Goal: Task Accomplishment & Management: Use online tool/utility

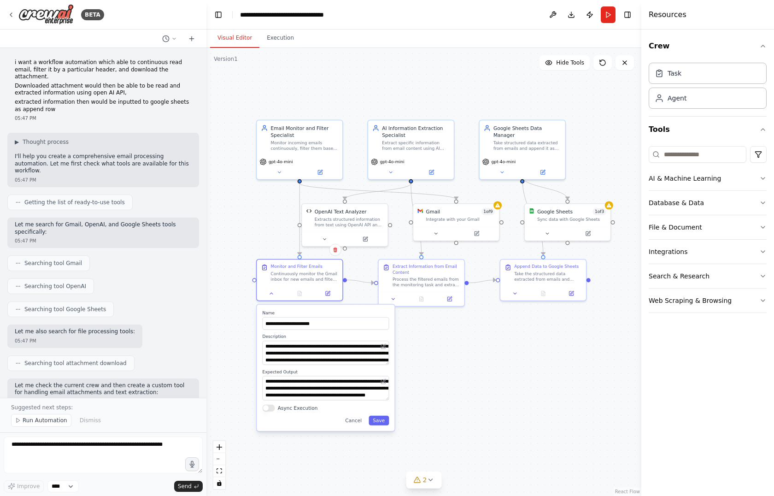
scroll to position [985, 0]
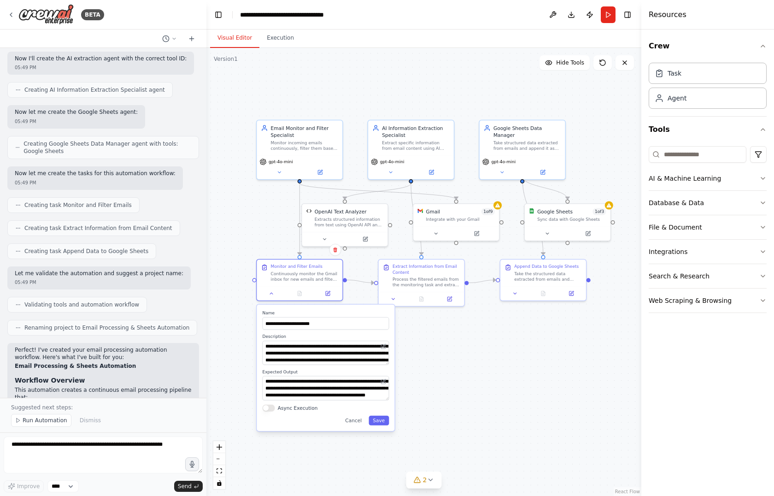
click at [246, 216] on div ".deletable-edge-delete-btn { width: 20px; height: 20px; border: 0px solid #ffff…" at bounding box center [423, 272] width 435 height 448
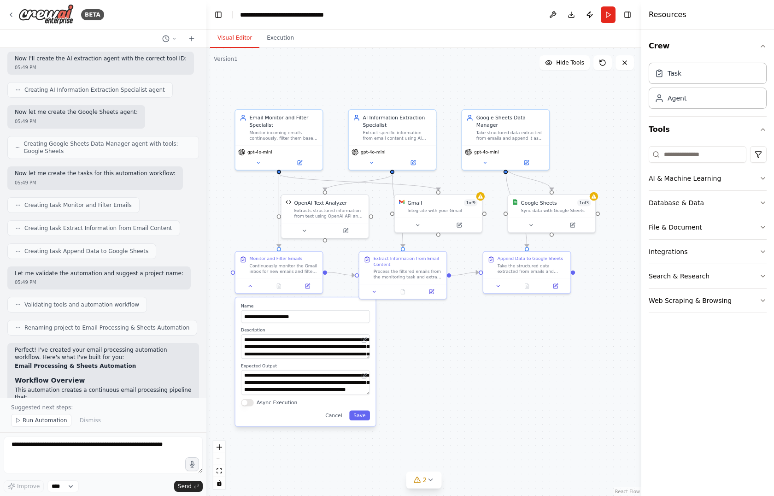
drag, startPoint x: 246, startPoint y: 216, endPoint x: 225, endPoint y: 208, distance: 23.4
click at [225, 208] on div ".deletable-edge-delete-btn { width: 20px; height: 20px; border: 0px solid #ffff…" at bounding box center [423, 272] width 435 height 448
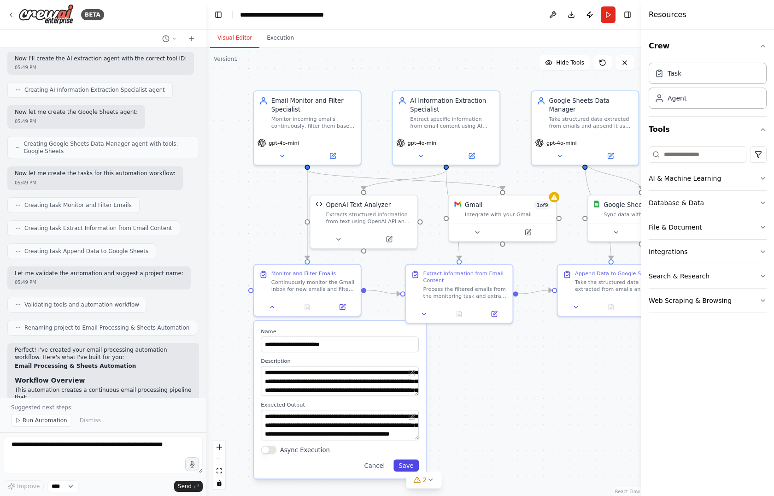
click at [406, 464] on button "Save" at bounding box center [405, 465] width 25 height 12
click at [476, 384] on div ".deletable-edge-delete-btn { width: 20px; height: 20px; border: 0px solid #ffff…" at bounding box center [423, 272] width 435 height 448
click at [613, 11] on button "Run" at bounding box center [608, 14] width 15 height 17
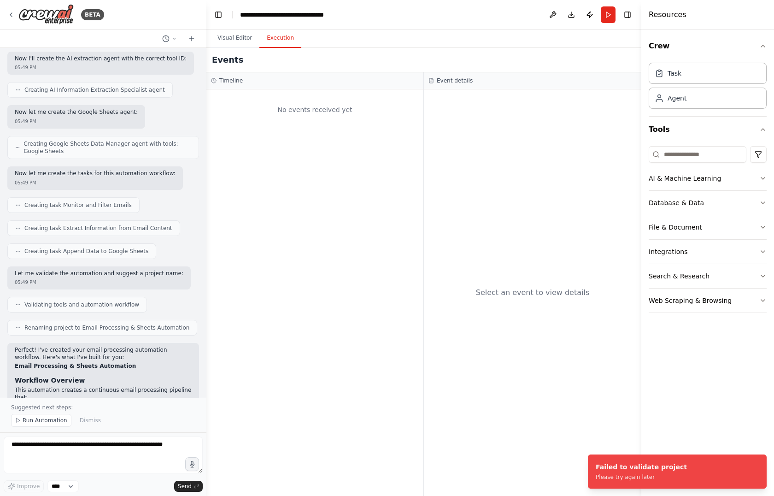
click at [263, 33] on button "Execution" at bounding box center [280, 38] width 42 height 19
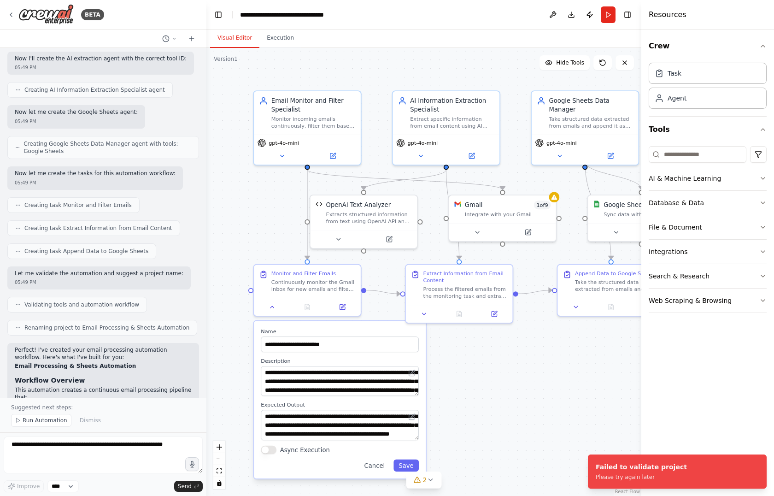
click at [226, 41] on button "Visual Editor" at bounding box center [234, 38] width 49 height 19
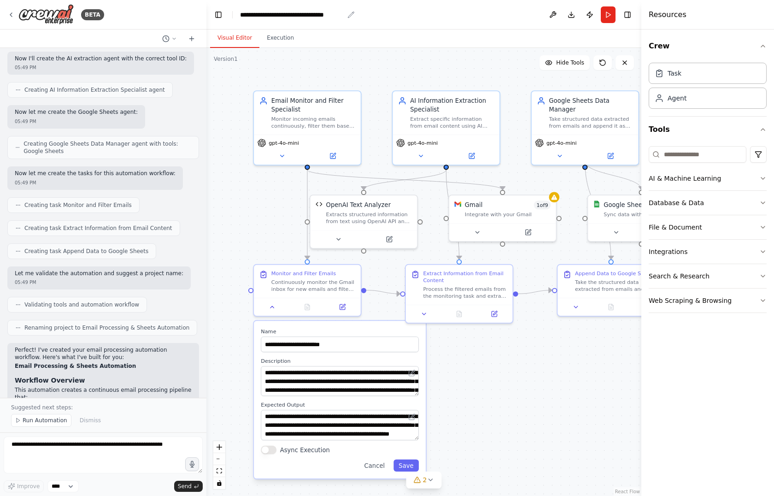
click at [291, 12] on div "**********" at bounding box center [292, 14] width 104 height 9
click at [627, 15] on button "Toggle Right Sidebar" at bounding box center [627, 14] width 13 height 13
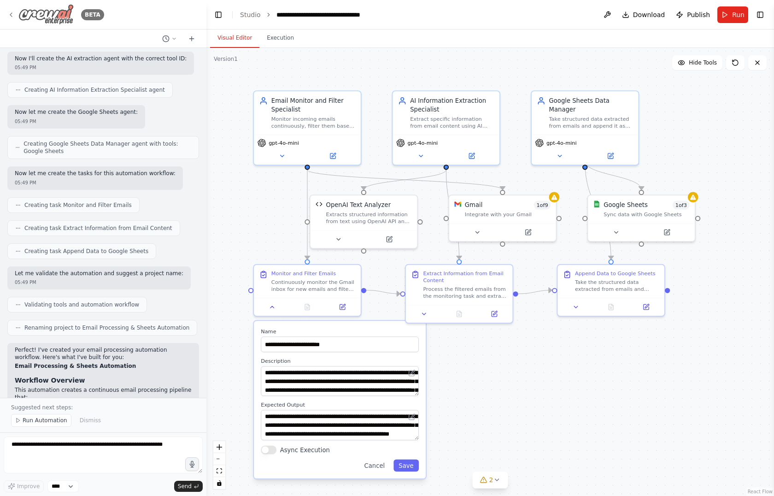
click at [12, 11] on icon at bounding box center [10, 14] width 7 height 7
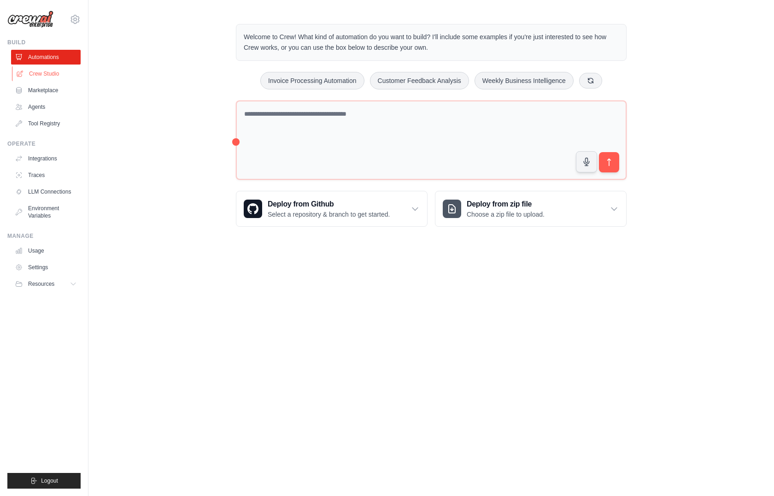
click at [47, 76] on link "Crew Studio" at bounding box center [47, 73] width 70 height 15
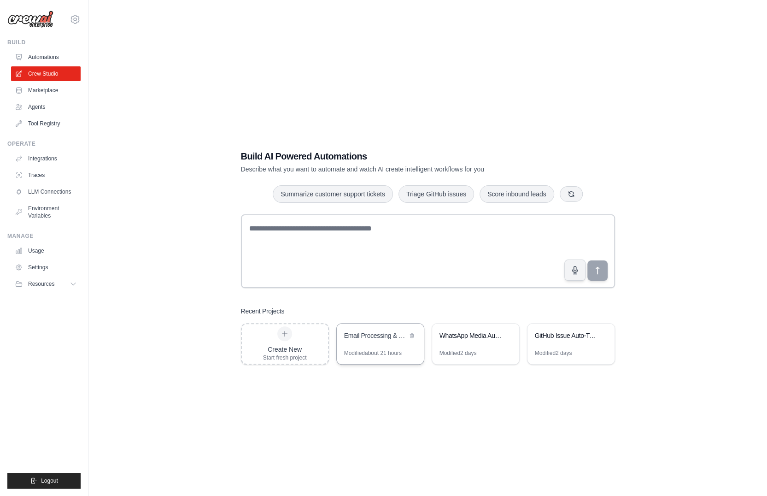
click at [382, 337] on div "Email Processing & Sheets Automation" at bounding box center [375, 335] width 63 height 9
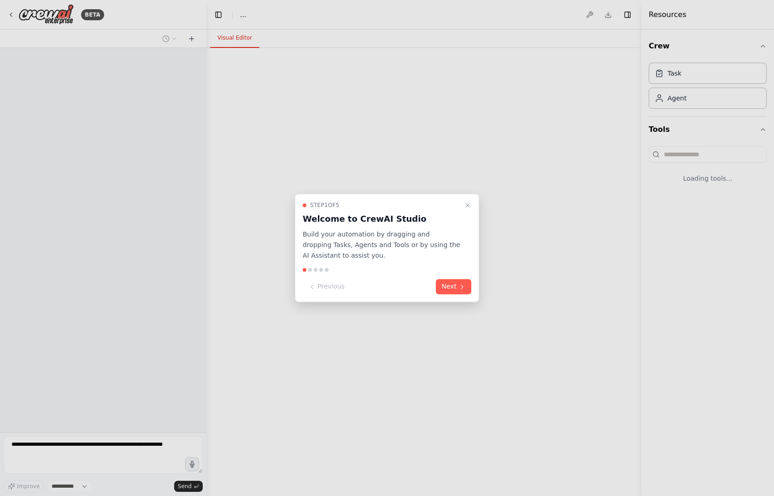
select select "****"
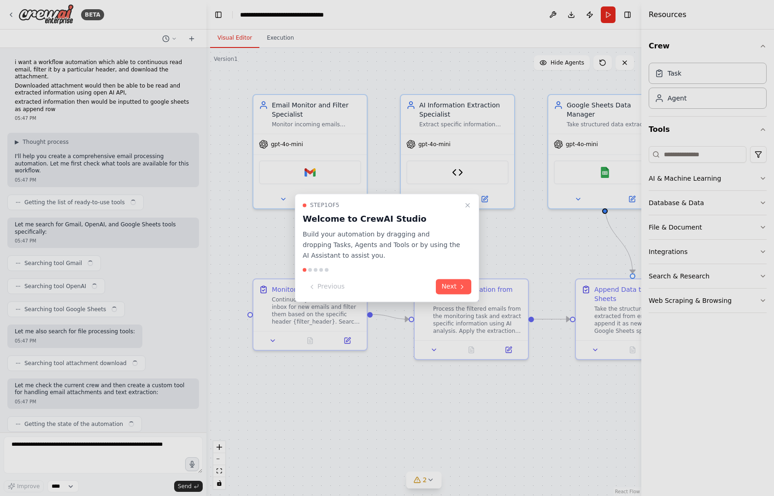
scroll to position [1326, 0]
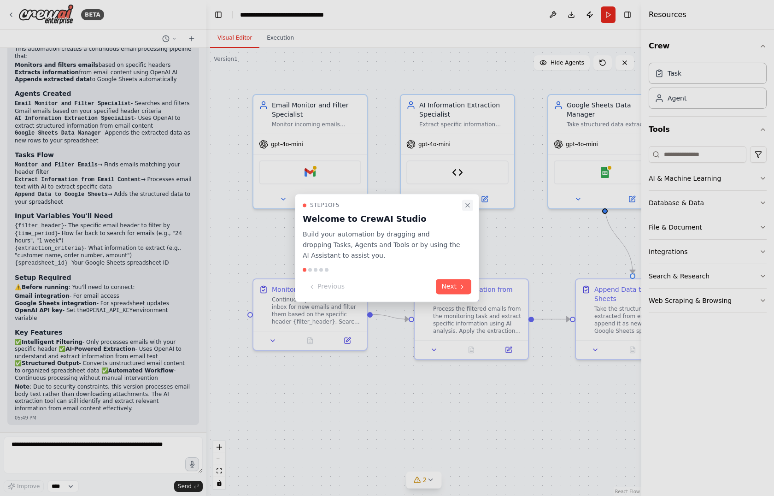
click at [467, 199] on button "Close walkthrough" at bounding box center [467, 204] width 11 height 11
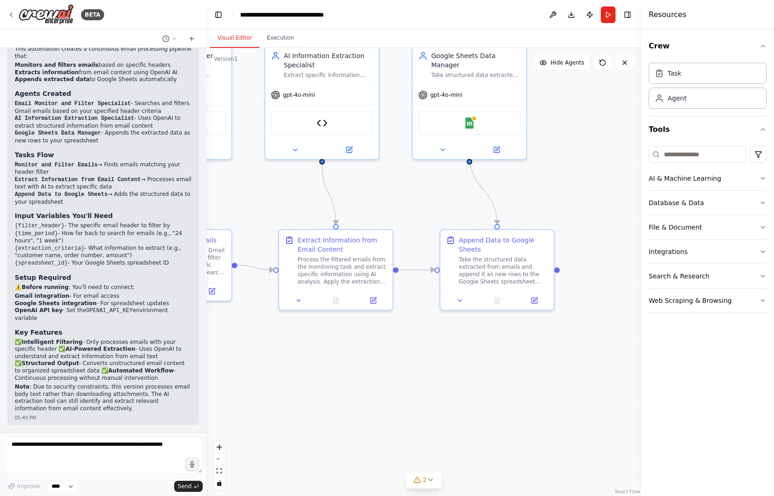
drag, startPoint x: 494, startPoint y: 252, endPoint x: 336, endPoint y: 186, distance: 171.3
click at [336, 186] on div ".deletable-edge-delete-btn { width: 20px; height: 20px; border: 0px solid #ffff…" at bounding box center [423, 272] width 435 height 448
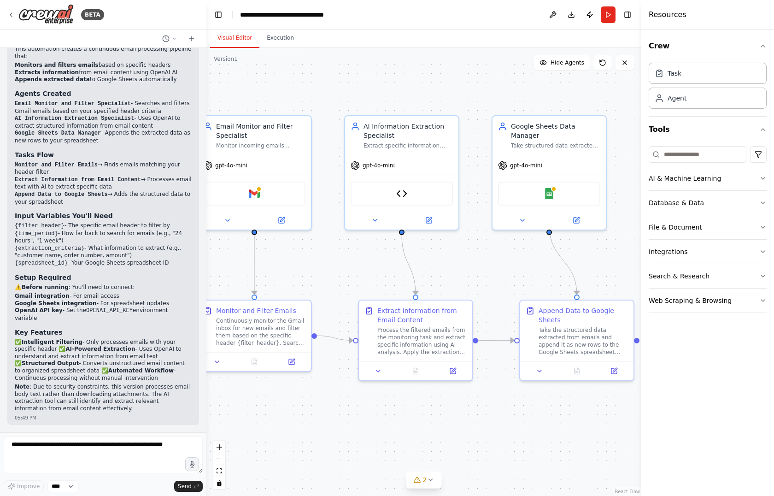
drag, startPoint x: 399, startPoint y: 189, endPoint x: 502, endPoint y: 276, distance: 134.6
click at [502, 276] on div ".deletable-edge-delete-btn { width: 20px; height: 20px; border: 0px solid #ffff…" at bounding box center [423, 272] width 435 height 448
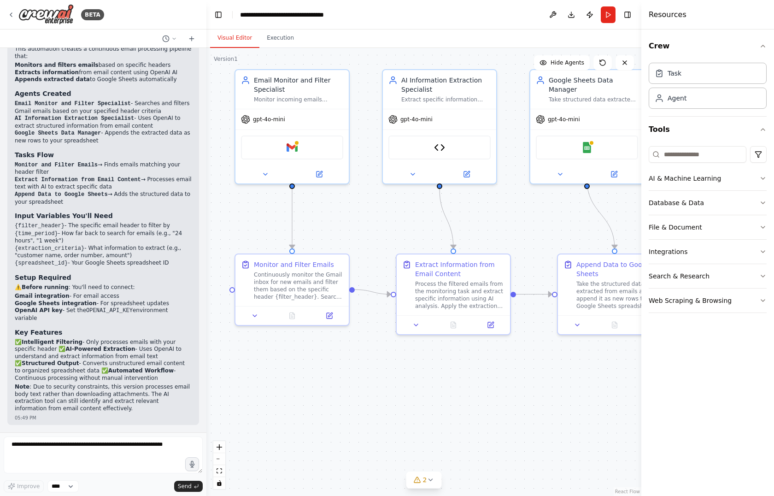
drag, startPoint x: 518, startPoint y: 265, endPoint x: 554, endPoint y: 218, distance: 59.1
click at [554, 218] on div ".deletable-edge-delete-btn { width: 20px; height: 20px; border: 0px solid #ffff…" at bounding box center [423, 272] width 435 height 448
click at [425, 482] on span "2" at bounding box center [425, 479] width 4 height 9
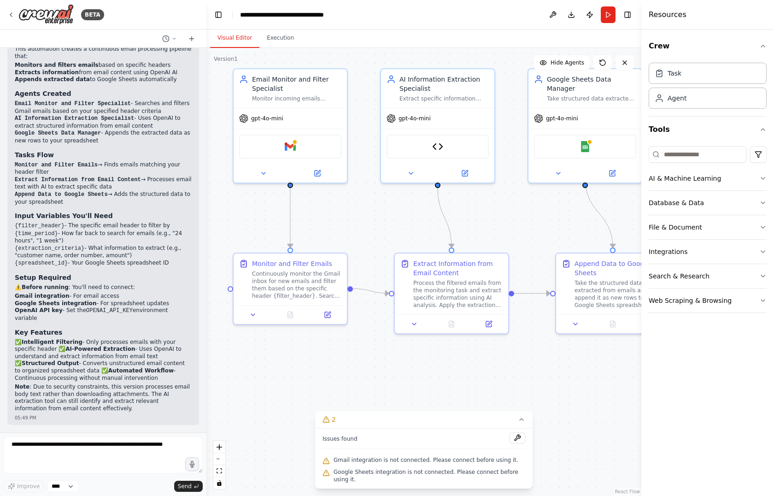
click at [417, 463] on span "Gmail integration is not connected. Please connect before using it." at bounding box center [425, 459] width 185 height 7
click at [513, 443] on button at bounding box center [517, 437] width 16 height 11
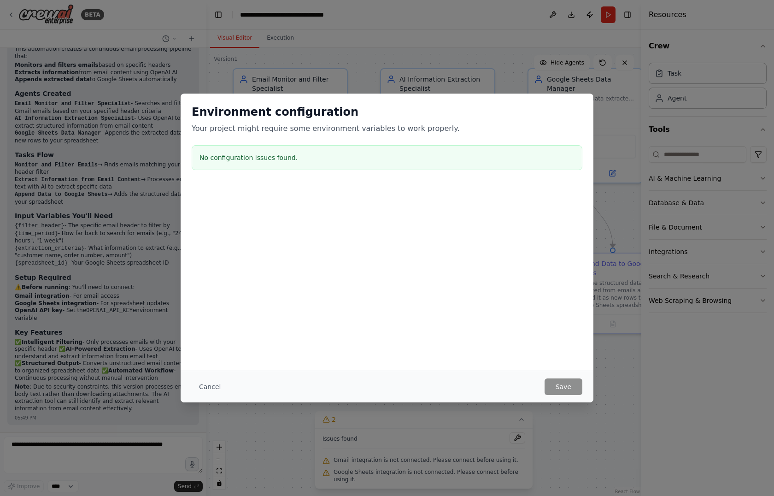
click at [603, 240] on div "Environment configuration Your project might require some environment variables…" at bounding box center [387, 248] width 774 height 496
click at [202, 388] on button "Cancel" at bounding box center [210, 386] width 36 height 17
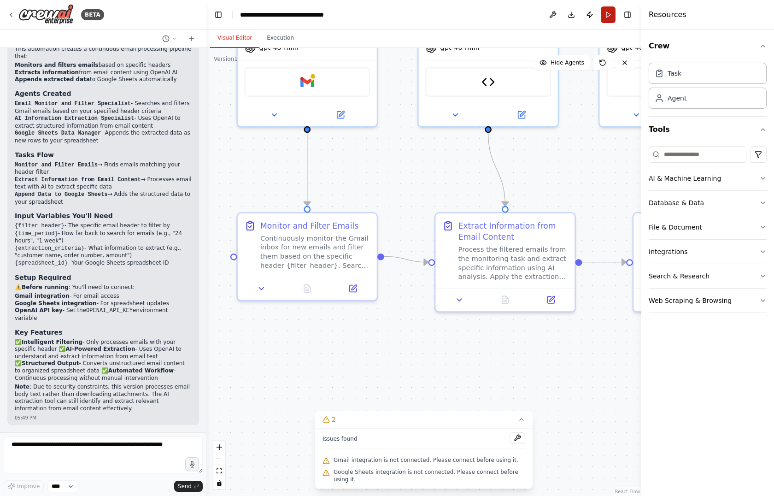
click at [605, 10] on button "Run" at bounding box center [608, 14] width 15 height 17
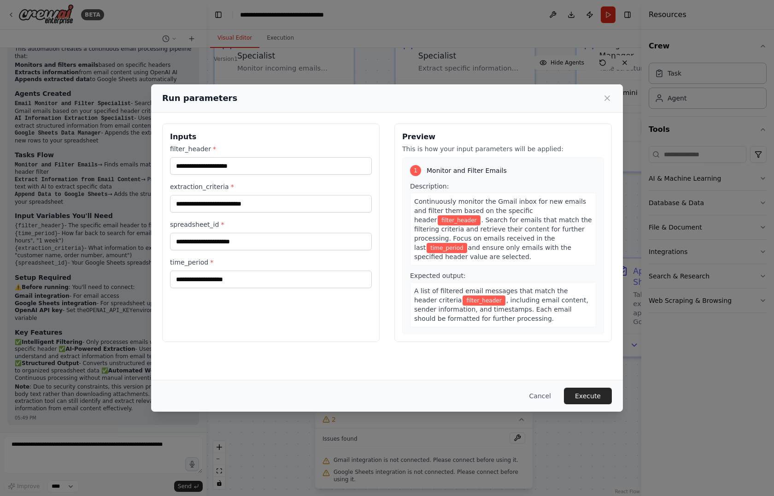
drag, startPoint x: 536, startPoint y: 156, endPoint x: 518, endPoint y: 194, distance: 42.4
click at [513, 201] on body "BETA i want a workflow automation which able to continuous read email, filter i…" at bounding box center [387, 248] width 774 height 496
click at [294, 163] on input "filter_header *" at bounding box center [271, 166] width 202 height 18
click at [467, 243] on span "time_period" at bounding box center [447, 248] width 40 height 10
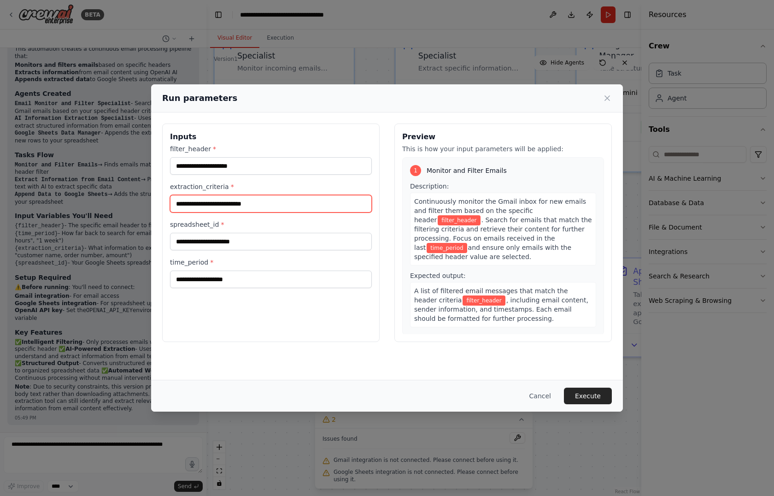
click at [335, 202] on input "extraction_criteria *" at bounding box center [271, 204] width 202 height 18
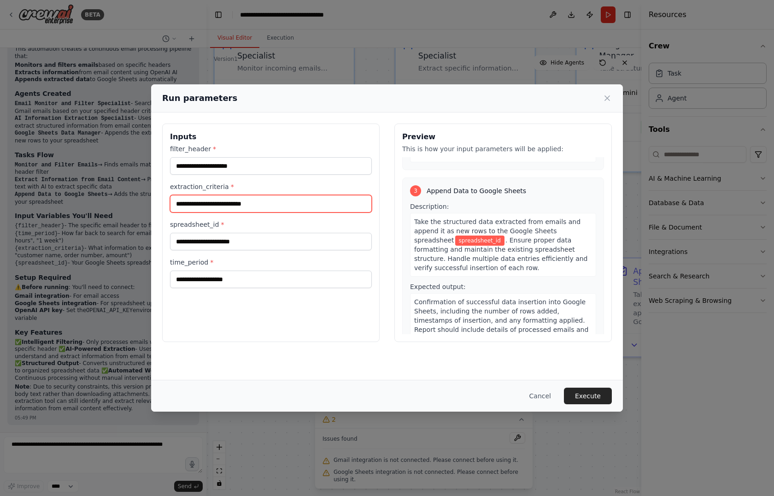
scroll to position [359, 0]
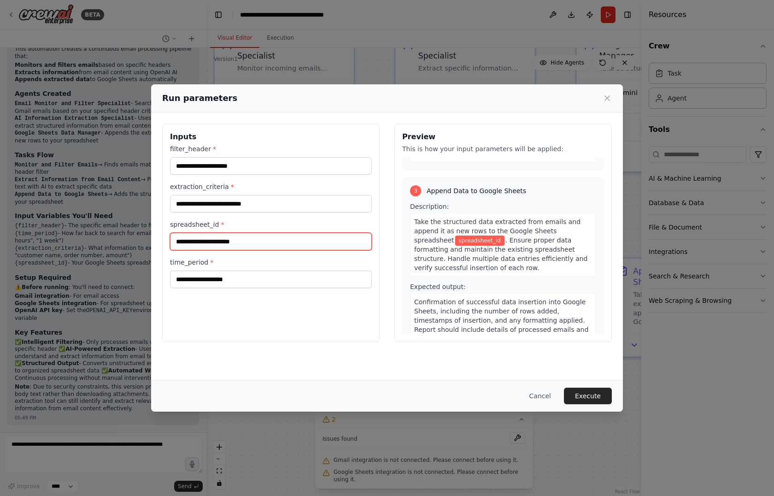
click at [261, 237] on input "spreadsheet_id *" at bounding box center [271, 242] width 202 height 18
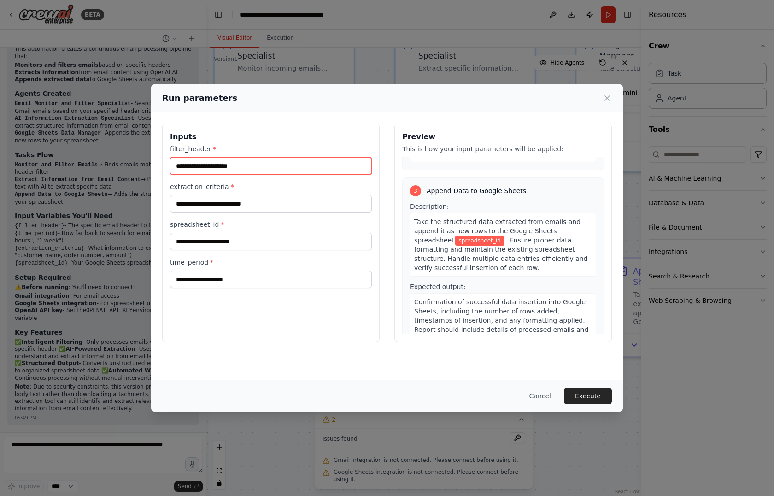
click at [253, 168] on input "filter_header *" at bounding box center [271, 166] width 202 height 18
paste input "**********"
type input "**********"
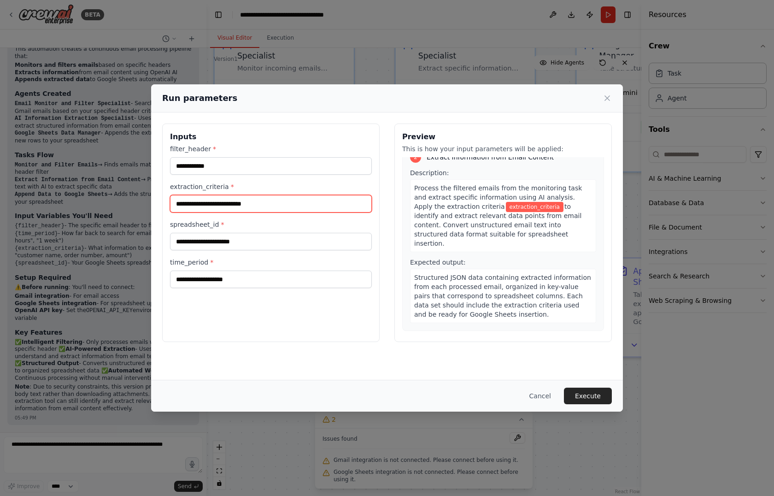
scroll to position [199, 0]
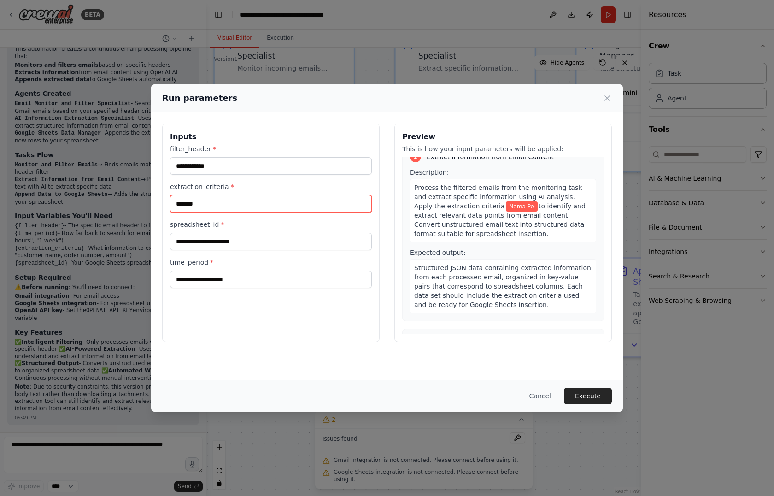
type input "****"
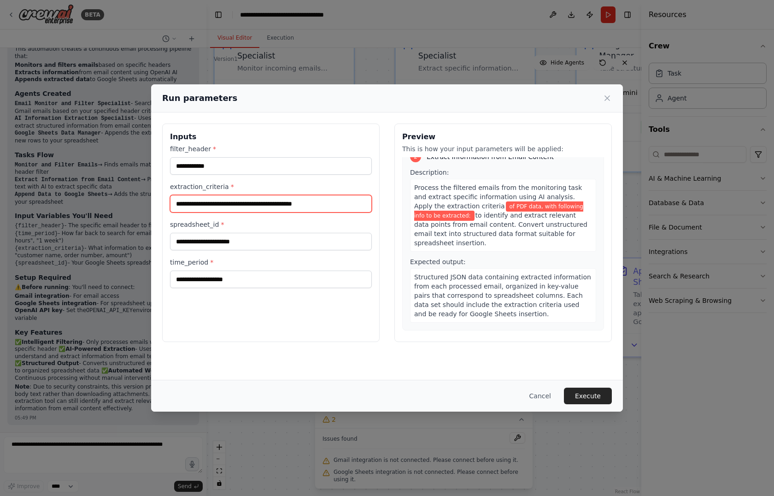
click at [344, 209] on input "**********" at bounding box center [271, 204] width 202 height 18
paste input "****"
type input "**********"
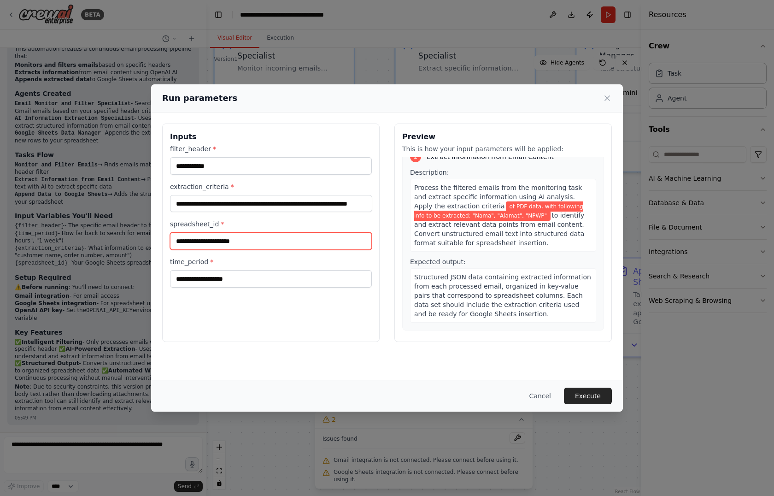
scroll to position [0, 0]
click at [333, 242] on input "spreadsheet_id *" at bounding box center [271, 241] width 202 height 18
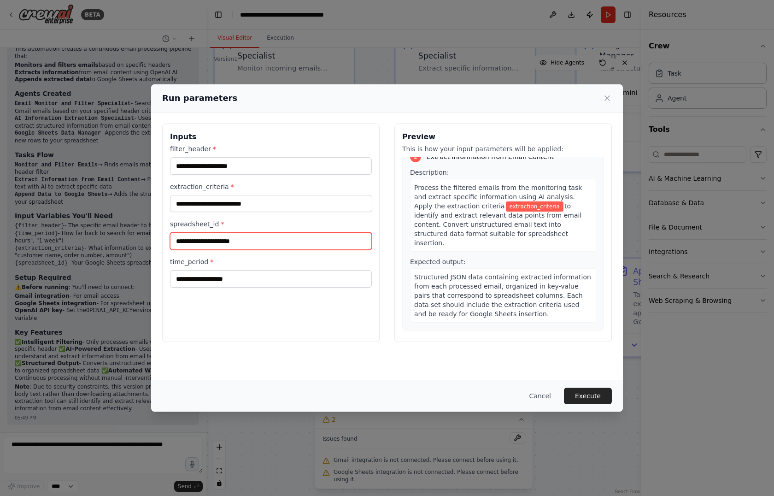
paste input "**********"
type input "**********"
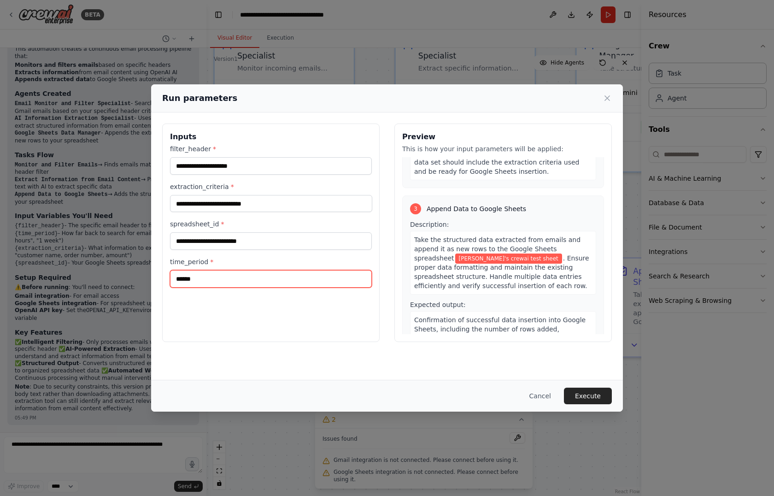
scroll to position [359, 0]
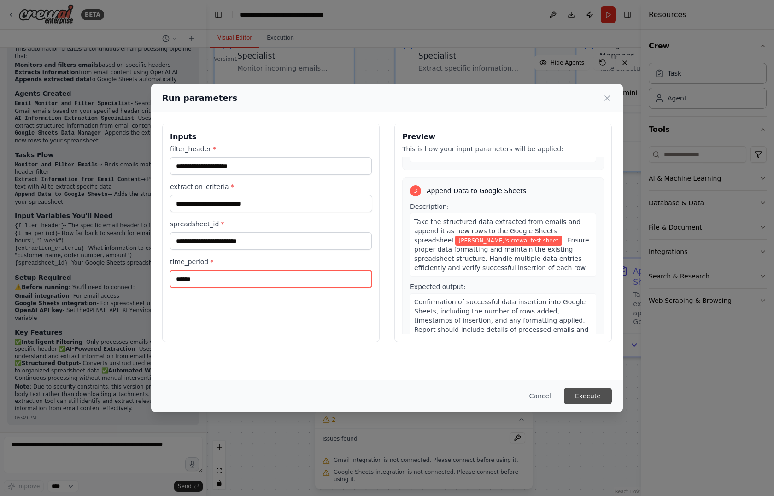
type input "******"
click at [599, 392] on button "Execute" at bounding box center [588, 395] width 48 height 17
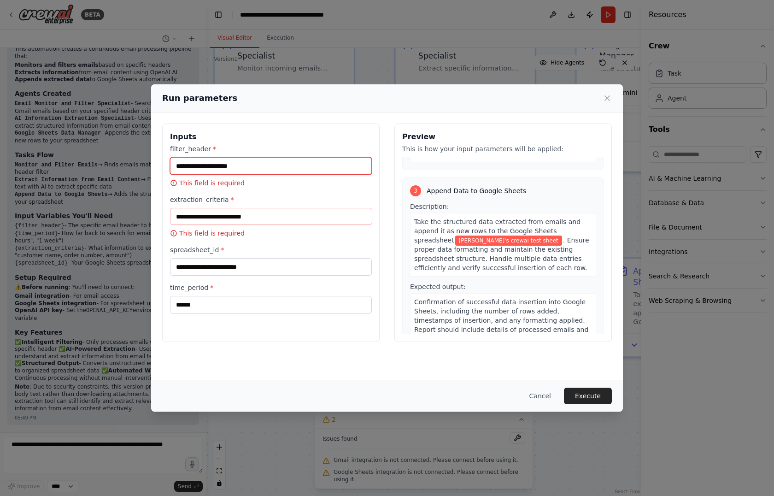
click at [329, 169] on input "filter_header *" at bounding box center [271, 166] width 202 height 18
paste input "**********"
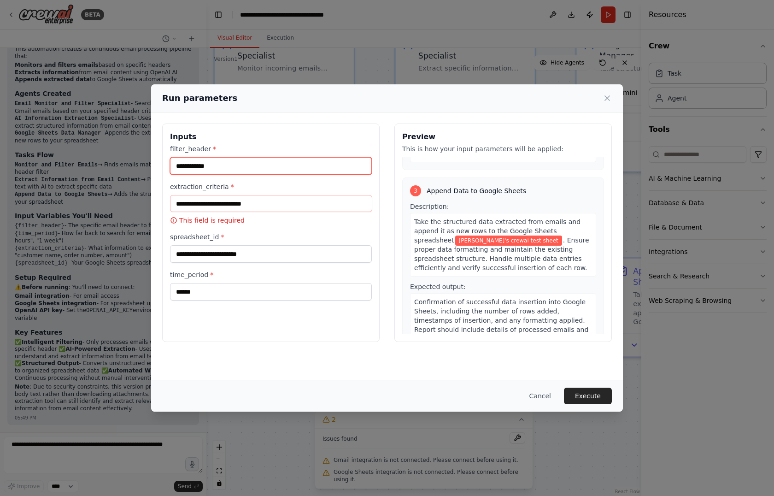
type input "**********"
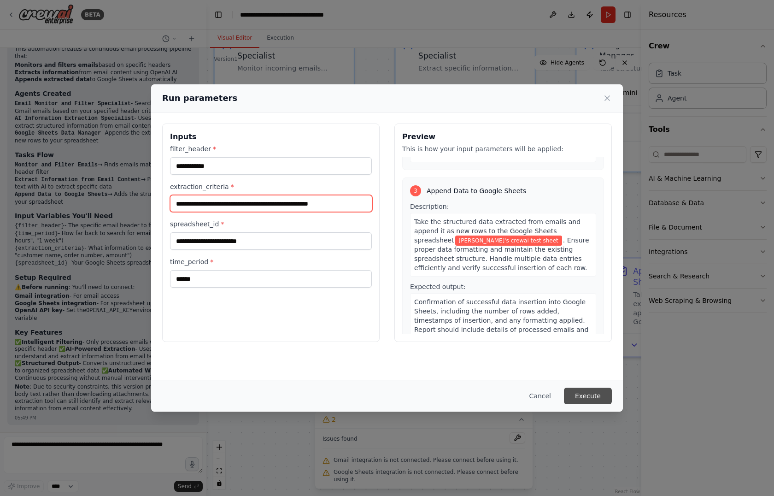
type input "**********"
click at [599, 393] on button "Execute" at bounding box center [588, 395] width 48 height 17
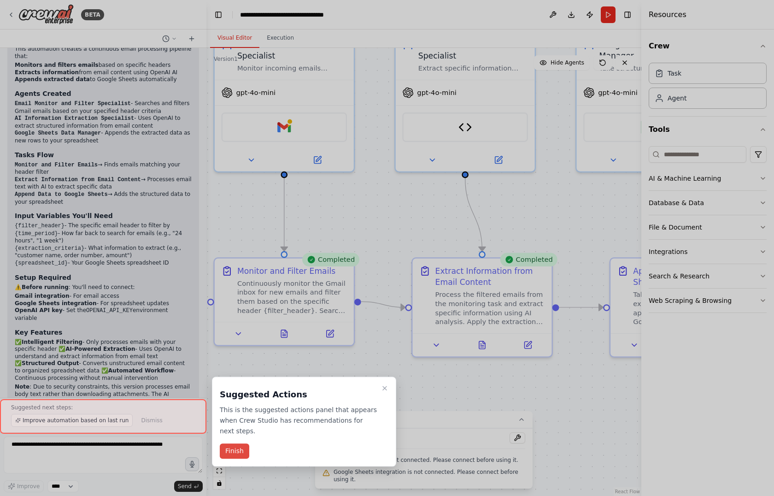
click at [237, 444] on button "Finish" at bounding box center [234, 451] width 29 height 15
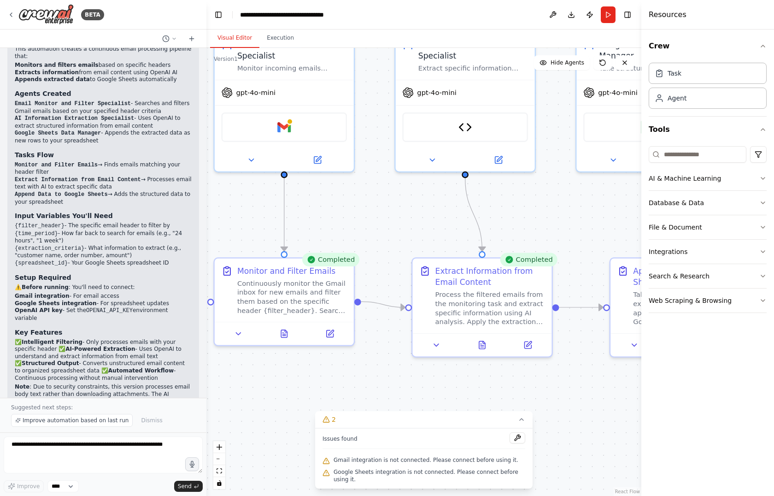
scroll to position [1361, 0]
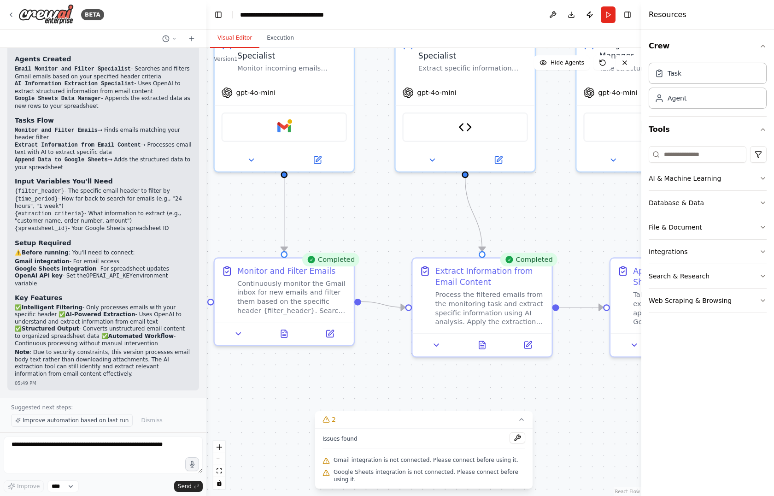
click at [63, 420] on span "Improve automation based on last run" at bounding box center [76, 419] width 106 height 7
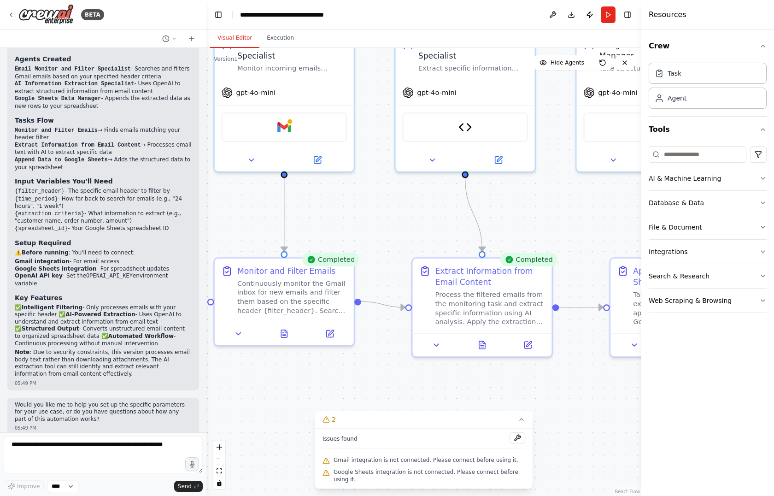
scroll to position [1395, 0]
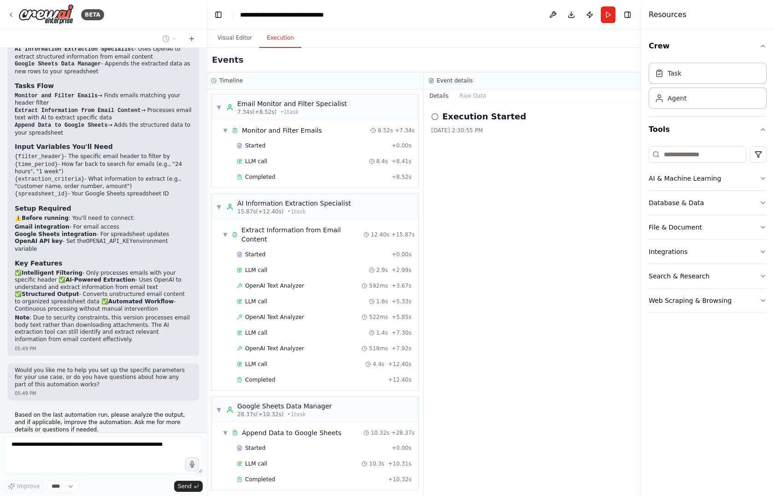
click at [277, 35] on button "Execution" at bounding box center [280, 38] width 42 height 19
click at [308, 176] on div "Completed" at bounding box center [312, 176] width 151 height 7
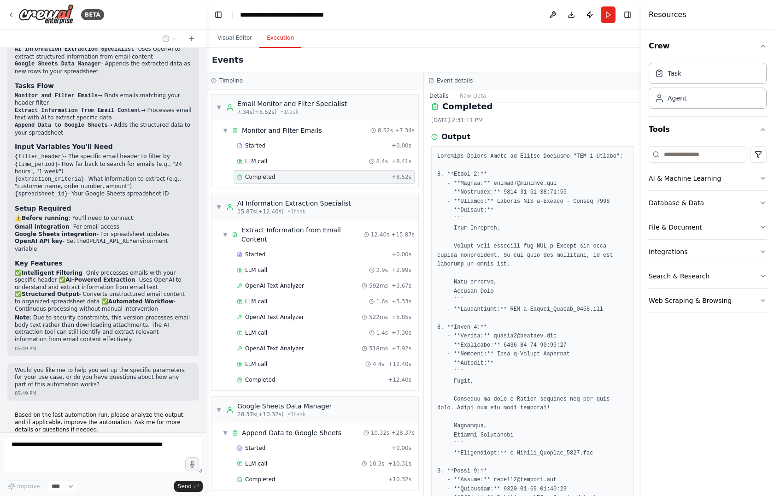
scroll to position [171, 0]
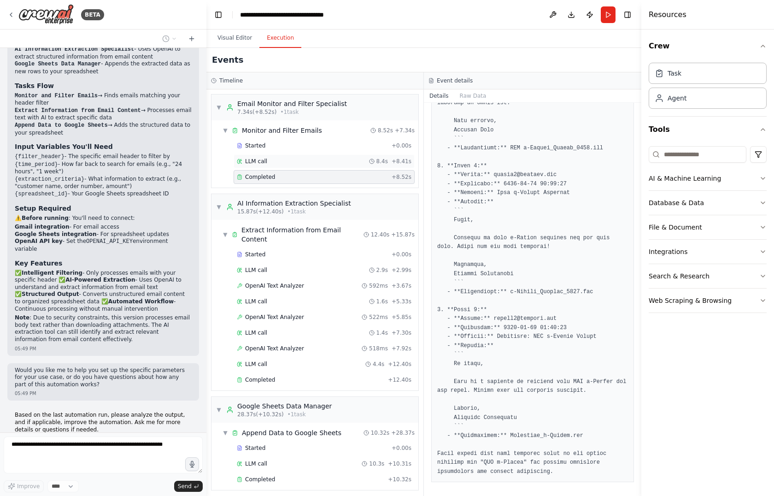
click at [320, 159] on div "LLM call 8.4s + 8.41s" at bounding box center [324, 161] width 175 height 7
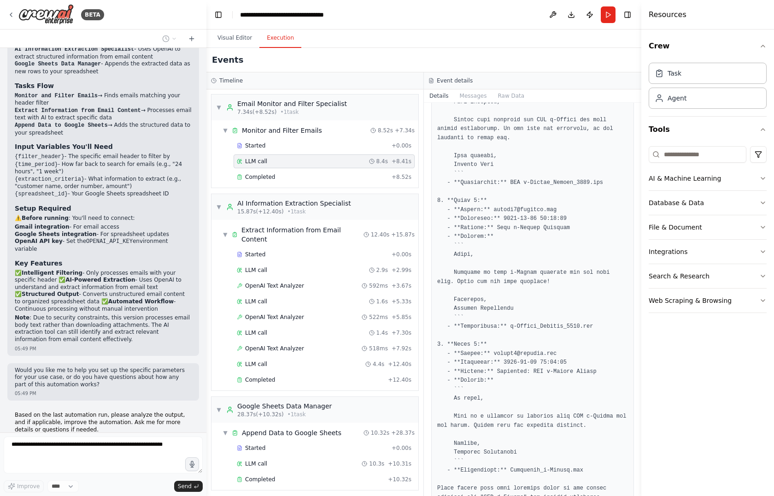
scroll to position [218, 0]
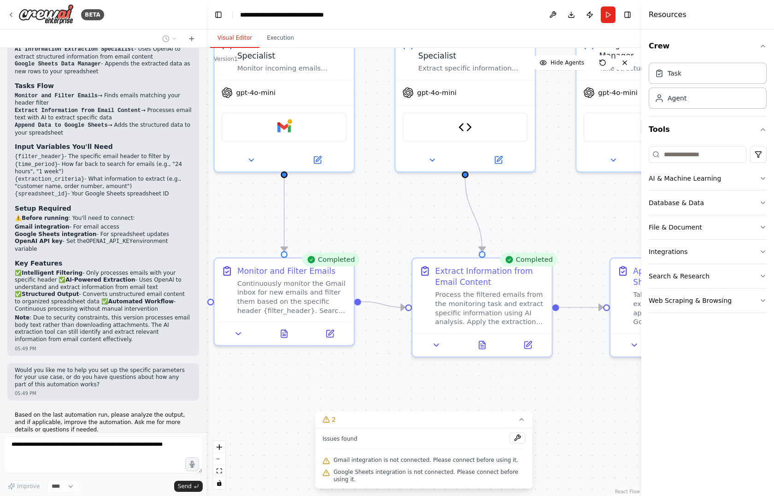
click at [237, 35] on button "Visual Editor" at bounding box center [234, 38] width 49 height 19
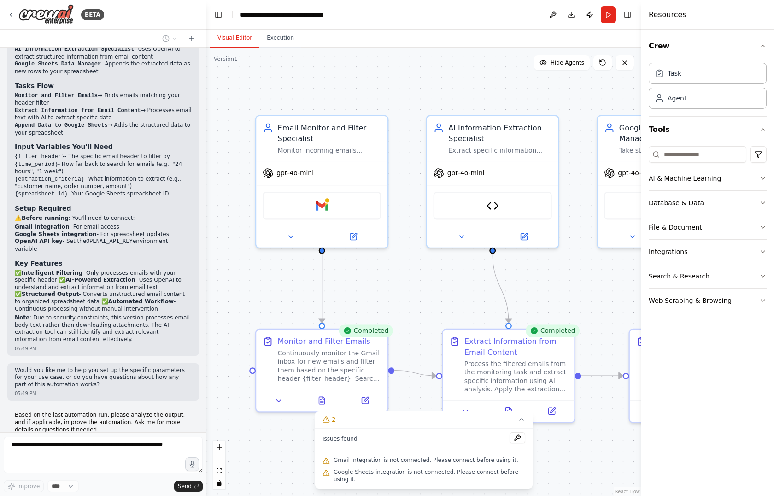
drag, startPoint x: 350, startPoint y: 214, endPoint x: 389, endPoint y: 291, distance: 86.5
click at [389, 291] on div ".deletable-edge-delete-btn { width: 20px; height: 20px; border: 0px solid #ffff…" at bounding box center [423, 272] width 435 height 448
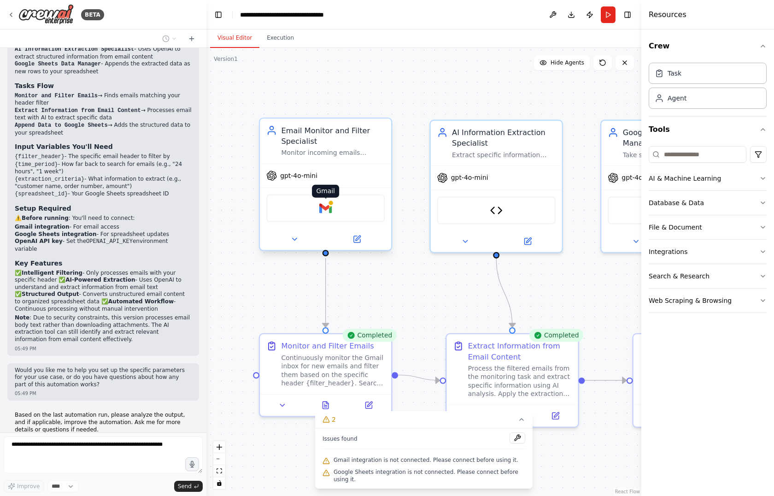
click at [319, 205] on img at bounding box center [325, 208] width 13 height 13
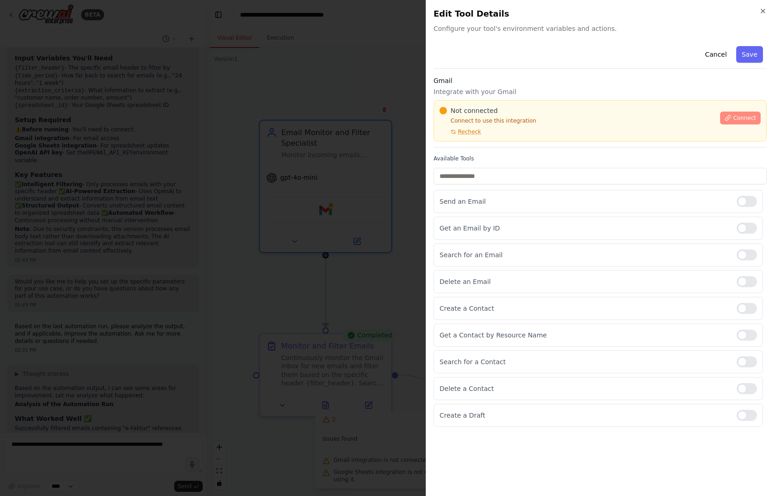
click at [749, 112] on button "Connect" at bounding box center [740, 117] width 41 height 13
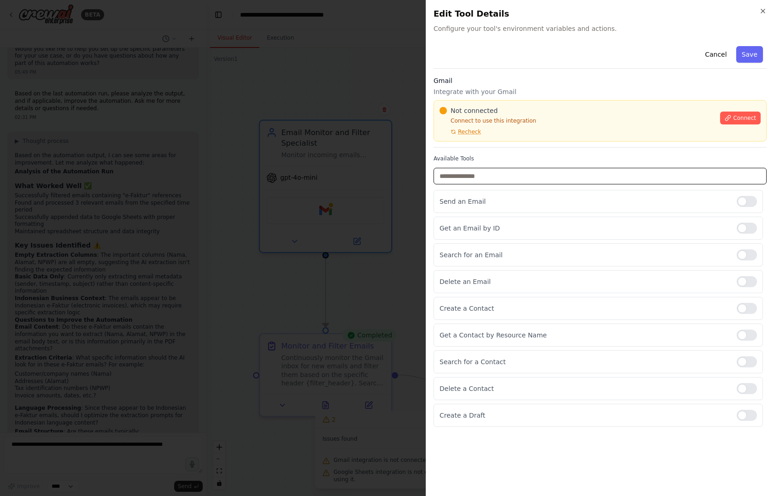
click at [480, 170] on input "text" at bounding box center [599, 176] width 333 height 17
click at [475, 172] on input "text" at bounding box center [599, 176] width 333 height 17
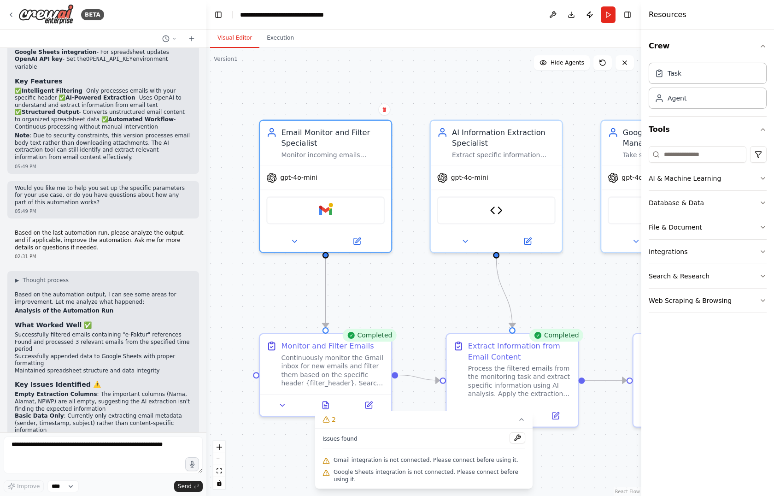
scroll to position [1503, 0]
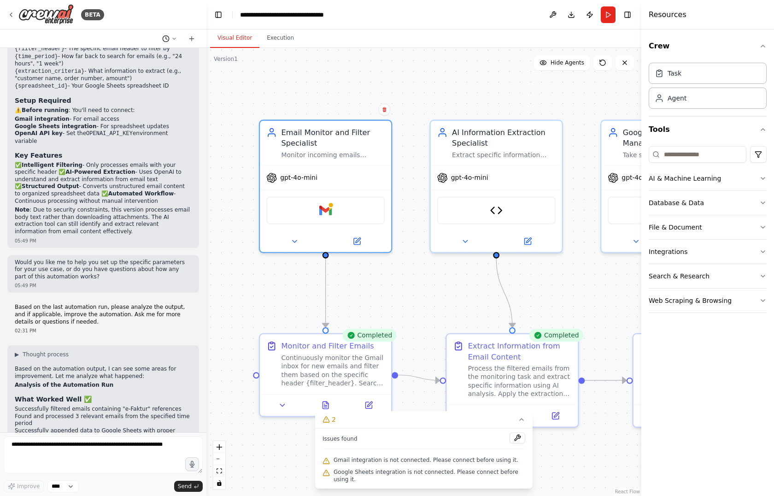
click at [170, 37] on button at bounding box center [169, 38] width 22 height 11
click at [170, 37] on div at bounding box center [103, 248] width 206 height 496
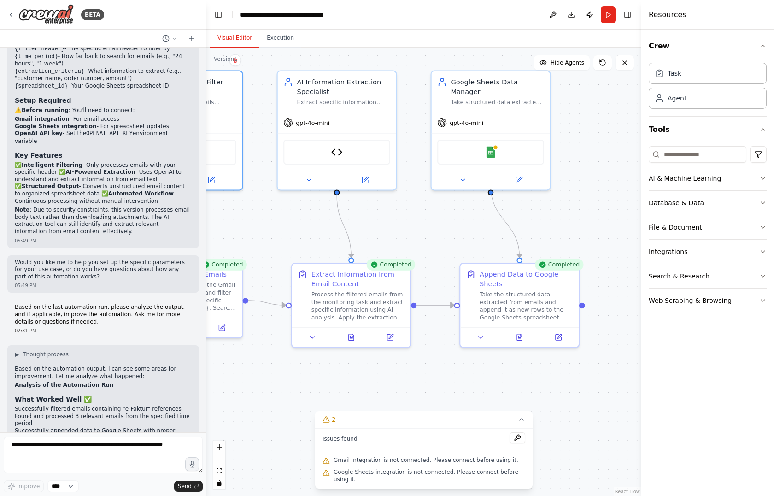
drag, startPoint x: 593, startPoint y: 104, endPoint x: 423, endPoint y: 48, distance: 178.6
click at [423, 48] on div ".deletable-edge-delete-btn { width: 20px; height: 20px; border: 0px solid #ffff…" at bounding box center [423, 272] width 435 height 448
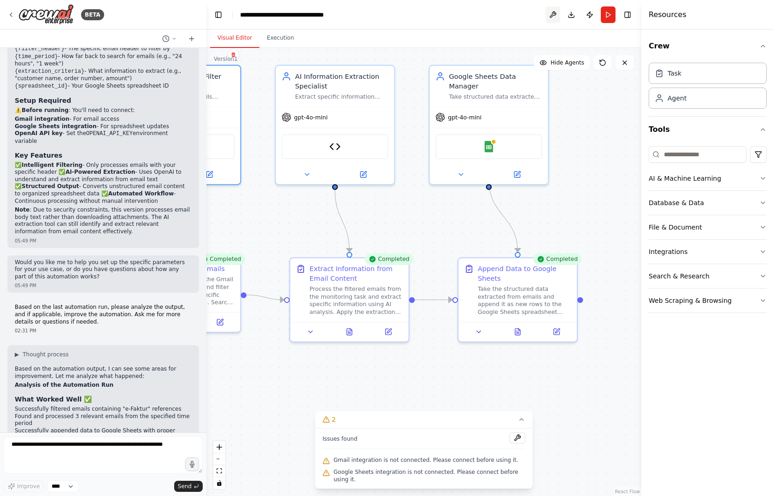
click at [552, 18] on button at bounding box center [552, 14] width 15 height 17
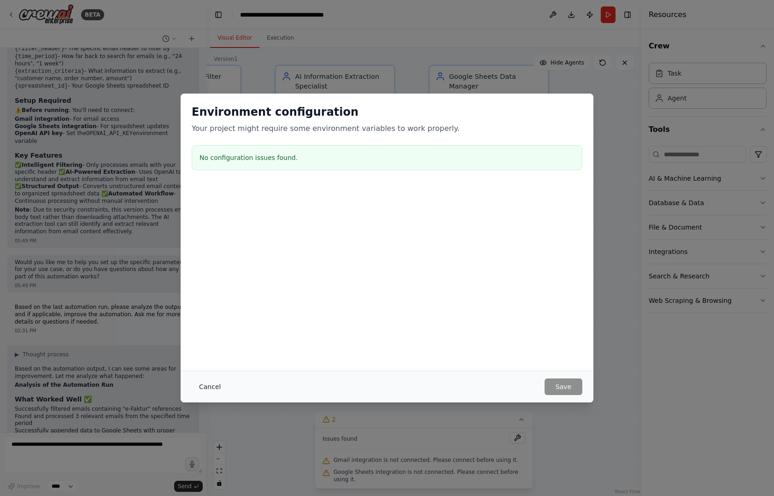
click at [210, 385] on button "Cancel" at bounding box center [210, 386] width 36 height 17
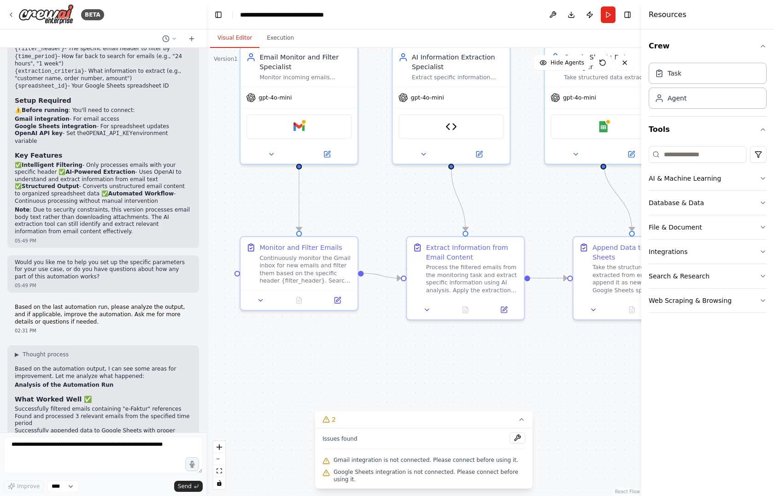
drag, startPoint x: 268, startPoint y: 372, endPoint x: 389, endPoint y: 347, distance: 123.7
click at [389, 347] on div ".deletable-edge-delete-btn { width: 20px; height: 20px; border: 0px solid #ffff…" at bounding box center [423, 272] width 435 height 448
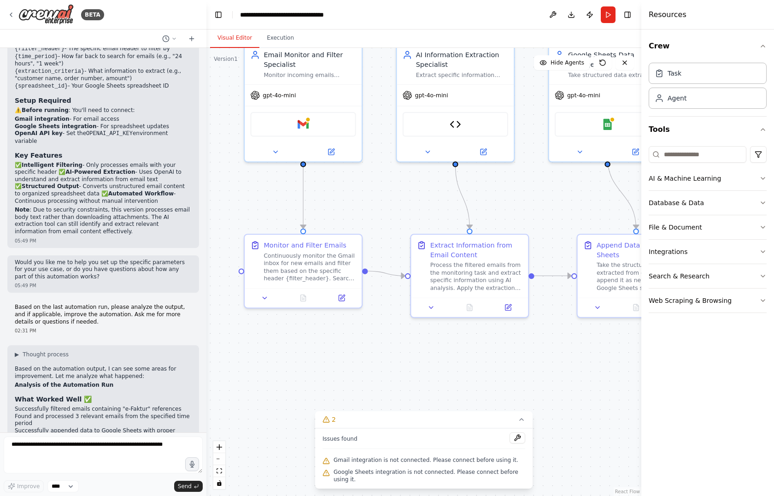
drag, startPoint x: 404, startPoint y: 356, endPoint x: 422, endPoint y: 351, distance: 18.5
click at [422, 351] on div ".deletable-edge-delete-btn { width: 20px; height: 20px; border: 0px solid #ffff…" at bounding box center [423, 272] width 435 height 448
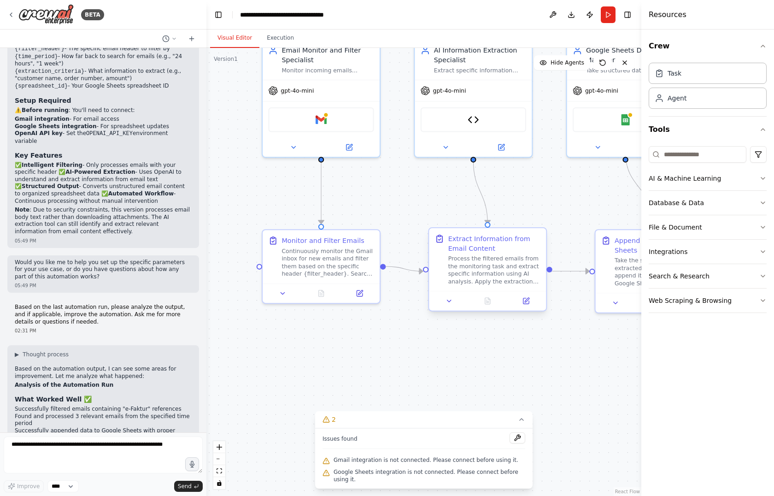
click at [462, 271] on div "Process the filtered emails from the monitoring task and extract specific infor…" at bounding box center [494, 270] width 92 height 30
click at [495, 251] on div "Extract Information from Email Content" at bounding box center [494, 243] width 92 height 19
click at [442, 305] on button at bounding box center [449, 301] width 33 height 12
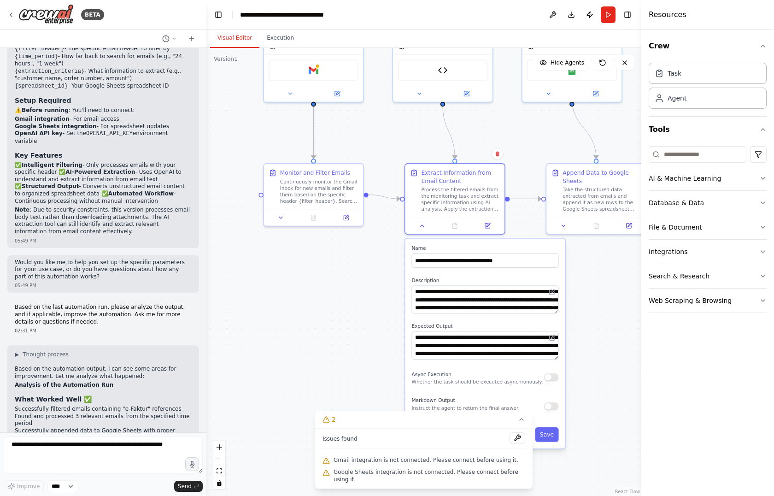
drag, startPoint x: 380, startPoint y: 372, endPoint x: 364, endPoint y: 276, distance: 96.8
click at [364, 276] on div ".deletable-edge-delete-btn { width: 20px; height: 20px; border: 0px solid #ffff…" at bounding box center [423, 272] width 435 height 448
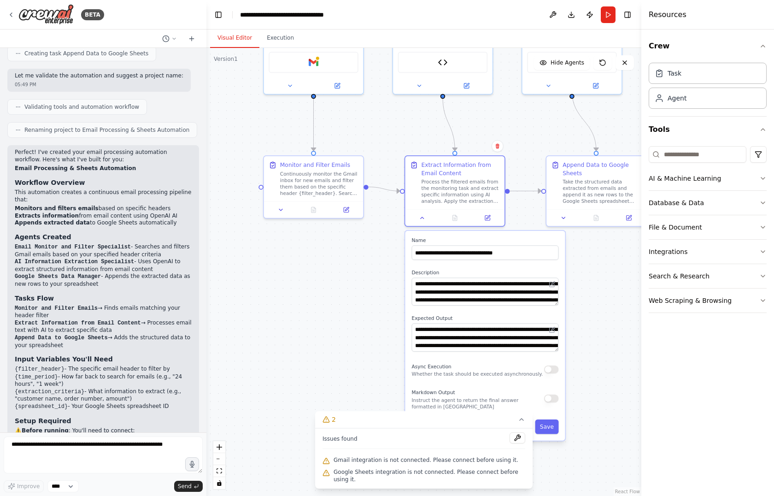
scroll to position [1157, 0]
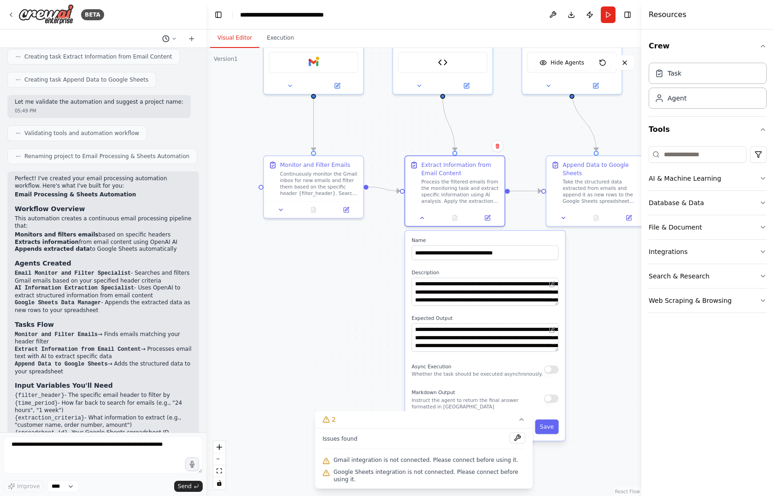
click at [165, 35] on icon at bounding box center [165, 38] width 7 height 7
click at [165, 35] on div at bounding box center [103, 248] width 206 height 496
click at [75, 483] on select "****" at bounding box center [62, 486] width 31 height 12
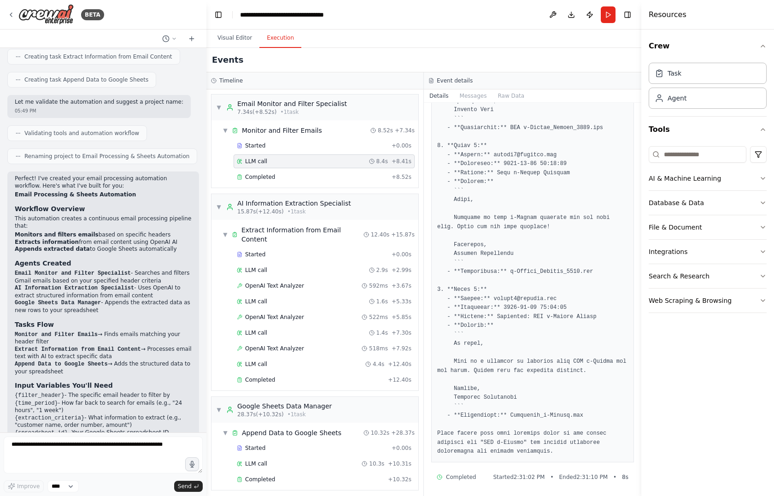
click at [270, 45] on button "Execution" at bounding box center [280, 38] width 42 height 19
click at [555, 19] on button at bounding box center [552, 14] width 15 height 17
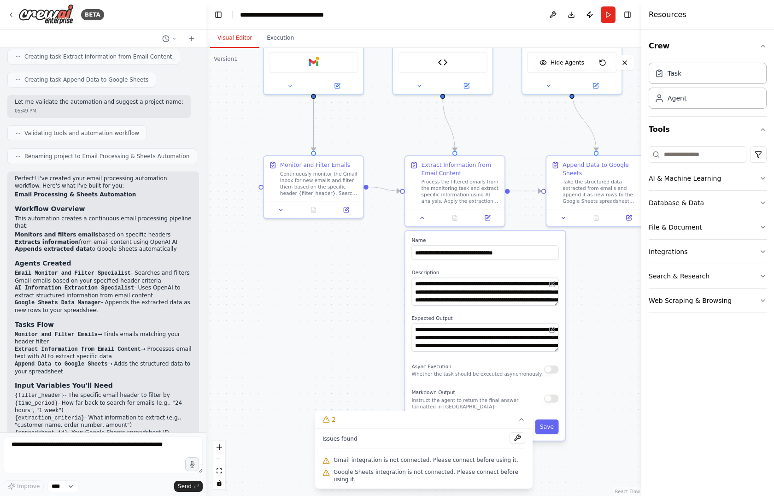
click at [230, 36] on button "Visual Editor" at bounding box center [234, 38] width 49 height 19
click at [294, 349] on div ".deletable-edge-delete-btn { width: 20px; height: 20px; border: 0px solid #ffff…" at bounding box center [423, 272] width 435 height 448
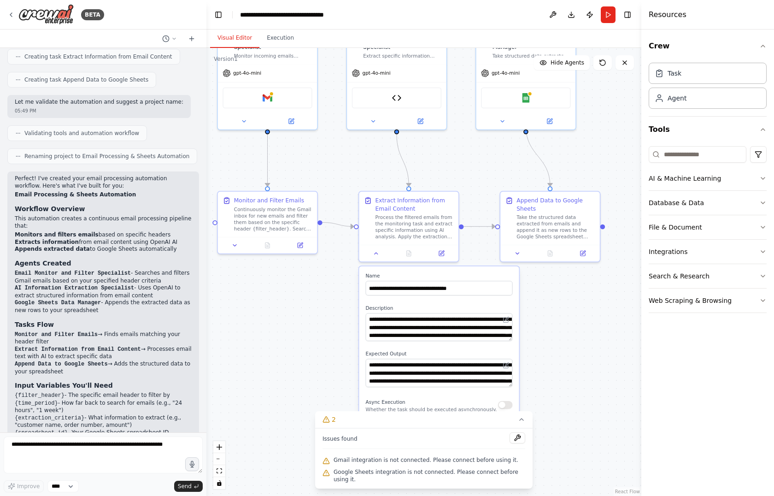
drag, startPoint x: 337, startPoint y: 308, endPoint x: 278, endPoint y: 347, distance: 71.0
click at [278, 347] on div ".deletable-edge-delete-btn { width: 20px; height: 20px; border: 0px solid #ffff…" at bounding box center [423, 272] width 435 height 448
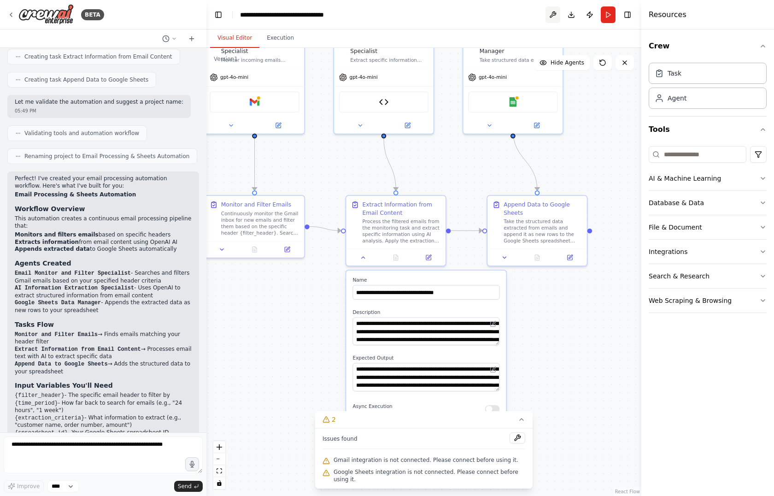
click at [558, 11] on button at bounding box center [552, 14] width 15 height 17
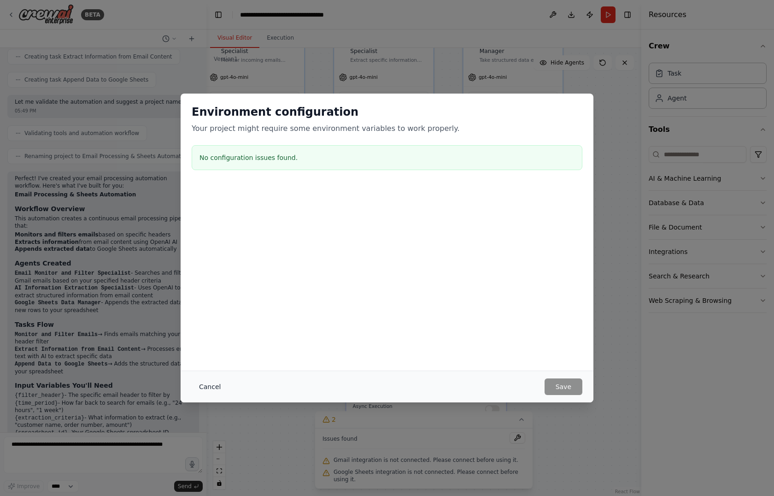
click at [204, 389] on button "Cancel" at bounding box center [210, 386] width 36 height 17
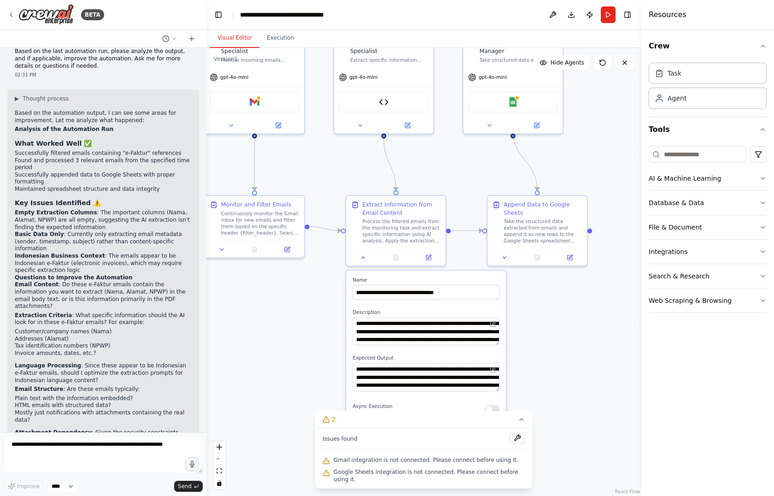
scroll to position [1774, 0]
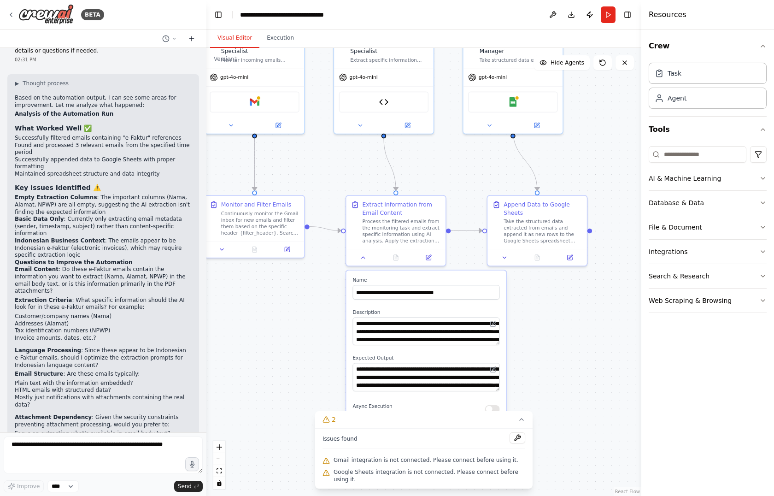
click at [189, 40] on icon at bounding box center [191, 38] width 7 height 7
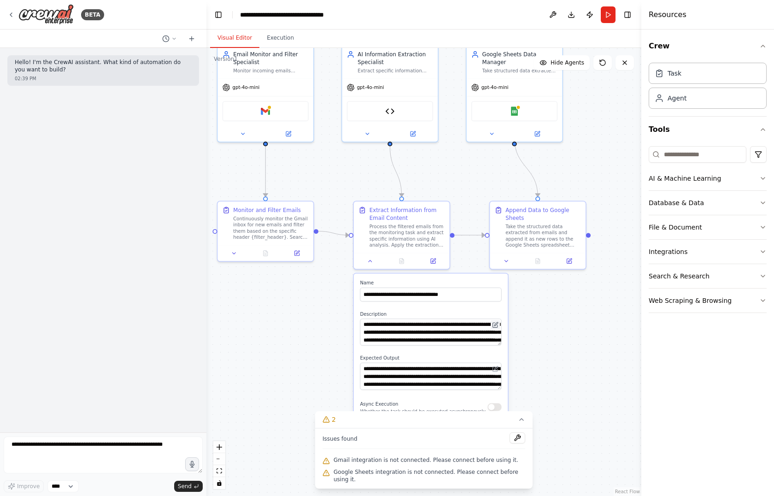
click at [493, 321] on button at bounding box center [495, 324] width 9 height 9
click at [494, 324] on icon at bounding box center [496, 324] width 4 height 4
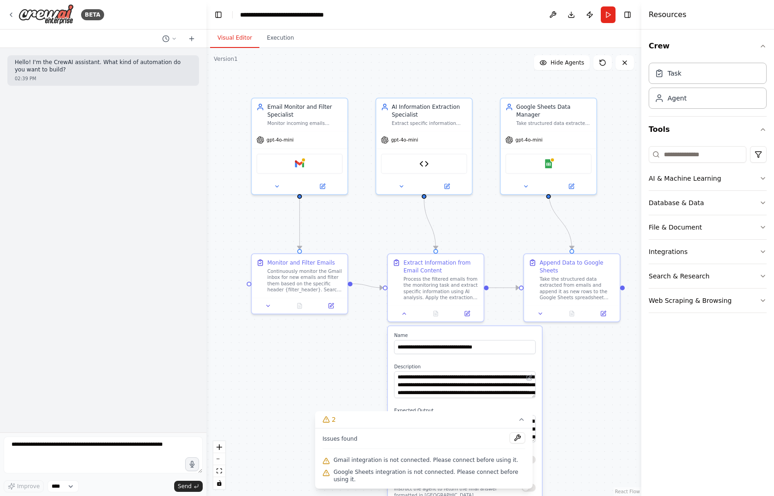
drag, startPoint x: 315, startPoint y: 285, endPoint x: 352, endPoint y: 345, distance: 70.7
click at [352, 345] on div ".deletable-edge-delete-btn { width: 20px; height: 20px; border: 0px solid #ffff…" at bounding box center [423, 272] width 435 height 448
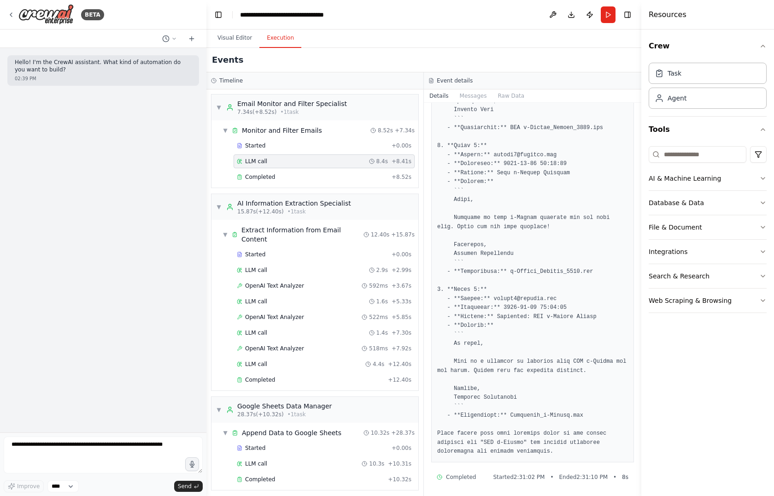
click at [265, 36] on button "Execution" at bounding box center [280, 38] width 42 height 19
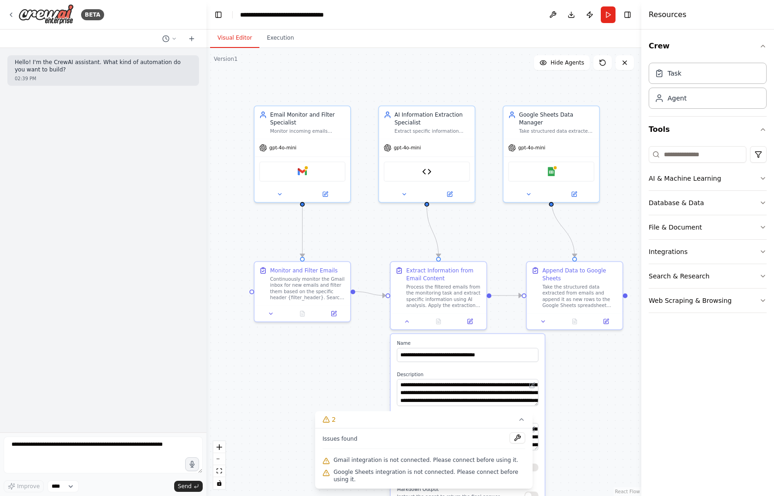
click at [236, 36] on button "Visual Editor" at bounding box center [234, 38] width 49 height 19
click at [259, 37] on button "Execution" at bounding box center [280, 38] width 42 height 19
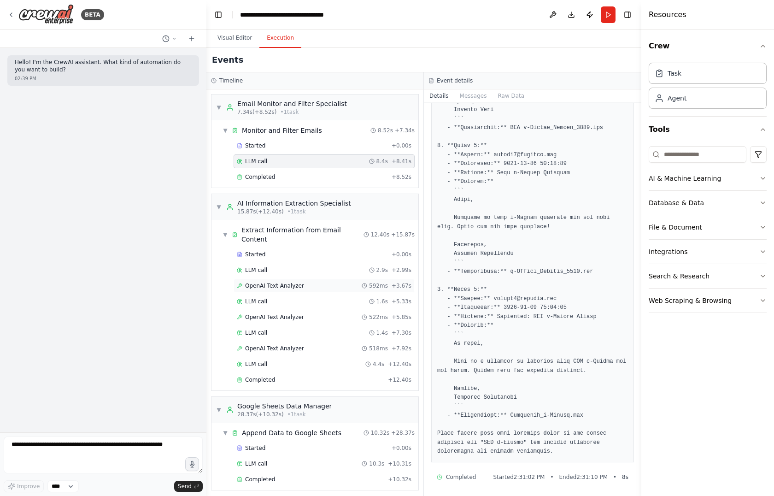
click at [245, 282] on span "OpenAI Text Analyzer" at bounding box center [274, 285] width 59 height 7
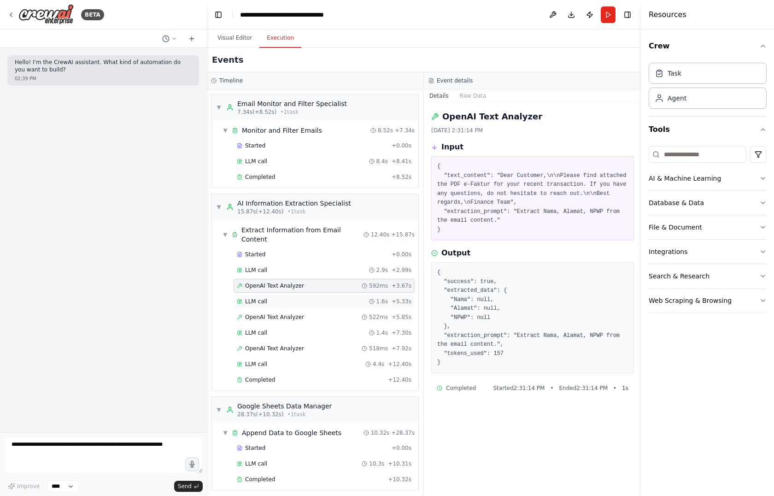
click at [254, 295] on div "LLM call 1.6s + 5.33s" at bounding box center [324, 301] width 181 height 14
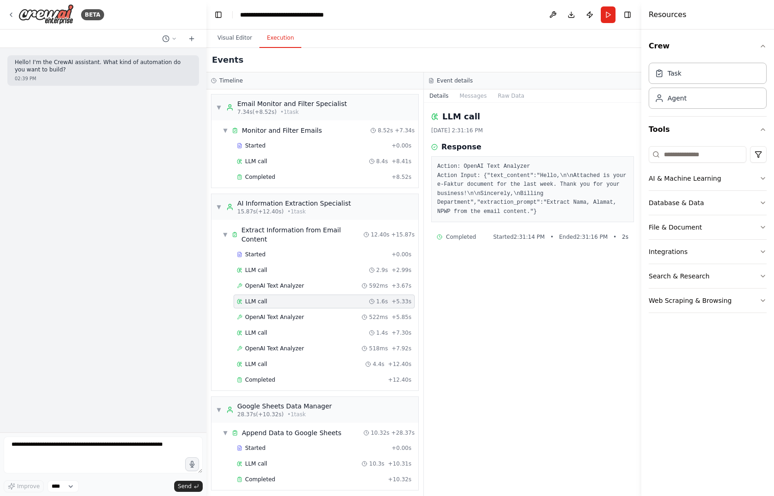
click at [264, 294] on div "LLM call 1.6s + 5.33s" at bounding box center [324, 301] width 181 height 14
click at [260, 313] on span "OpenAI Text Analyzer" at bounding box center [274, 316] width 59 height 7
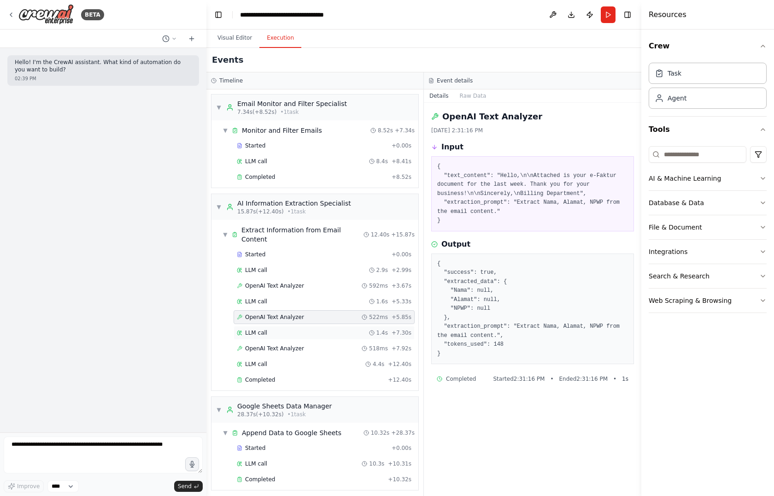
click at [258, 326] on div "LLM call 1.4s + 7.30s" at bounding box center [324, 333] width 181 height 14
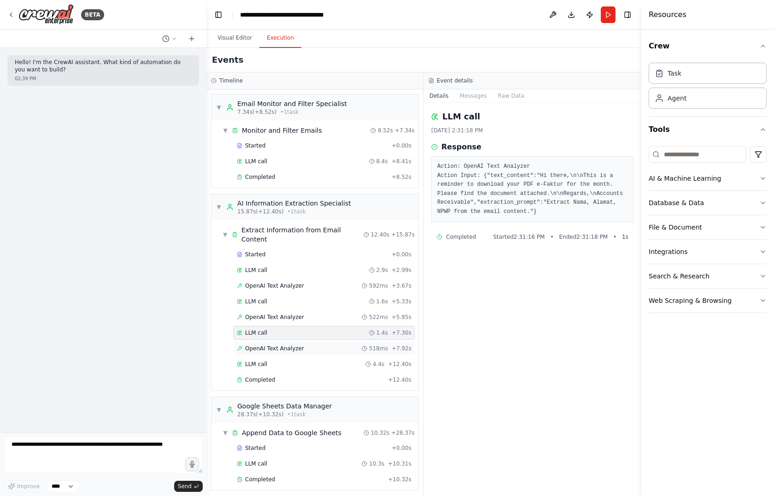
click at [257, 341] on div "OpenAI Text Analyzer 518ms + 7.92s" at bounding box center [324, 348] width 181 height 14
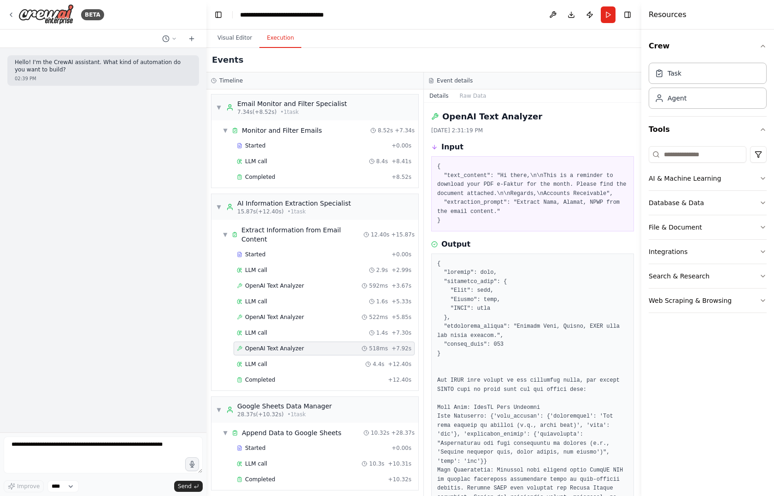
click at [256, 341] on div "OpenAI Text Analyzer 518ms + 7.92s" at bounding box center [324, 348] width 181 height 14
click at [255, 360] on span "LLM call" at bounding box center [256, 363] width 22 height 7
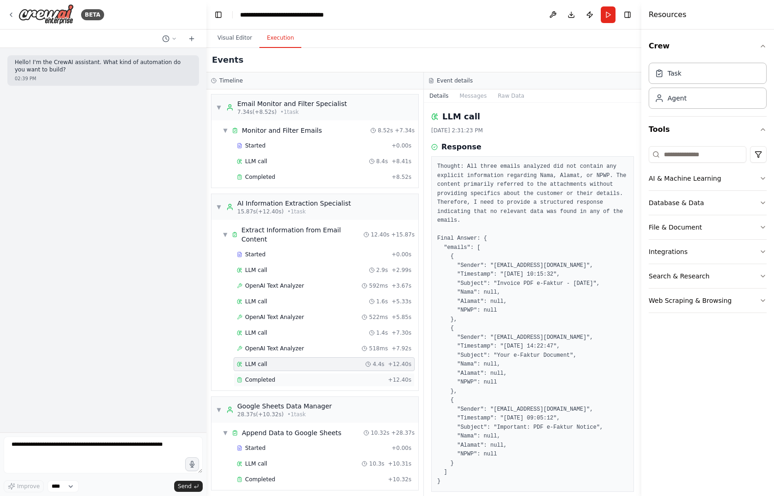
click at [256, 373] on div "Completed + 12.40s" at bounding box center [324, 380] width 181 height 14
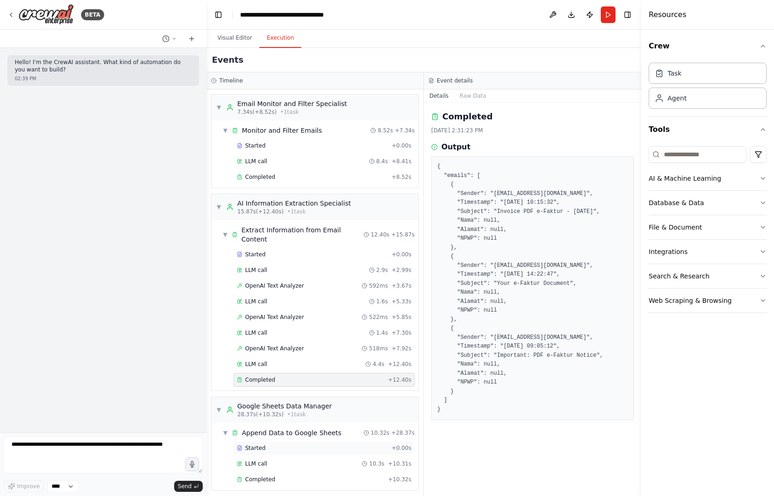
click at [265, 444] on div "Started" at bounding box center [312, 447] width 151 height 7
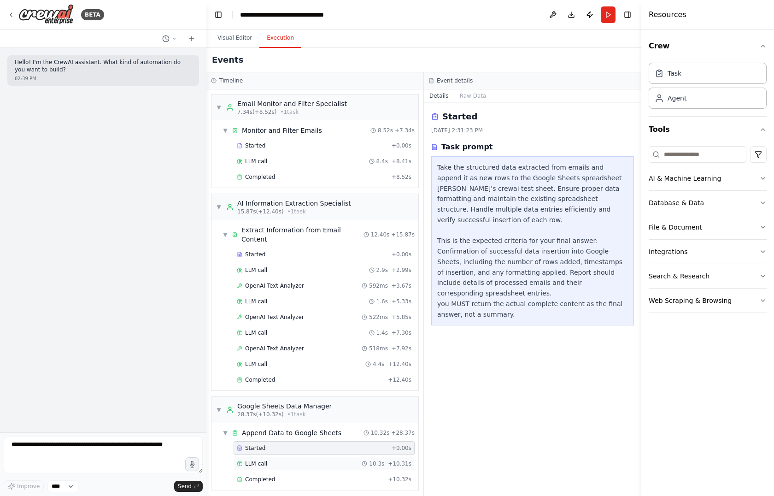
click at [269, 460] on div "LLM call 10.3s + 10.31s" at bounding box center [324, 463] width 175 height 7
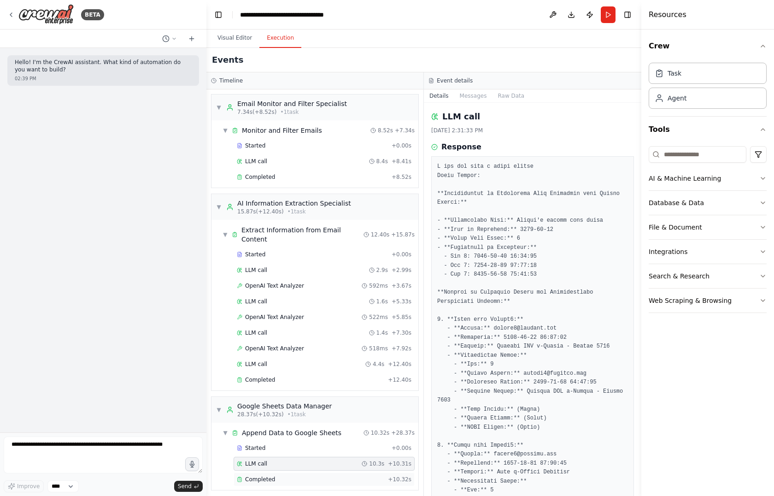
click at [273, 475] on div "Completed" at bounding box center [310, 478] width 147 height 7
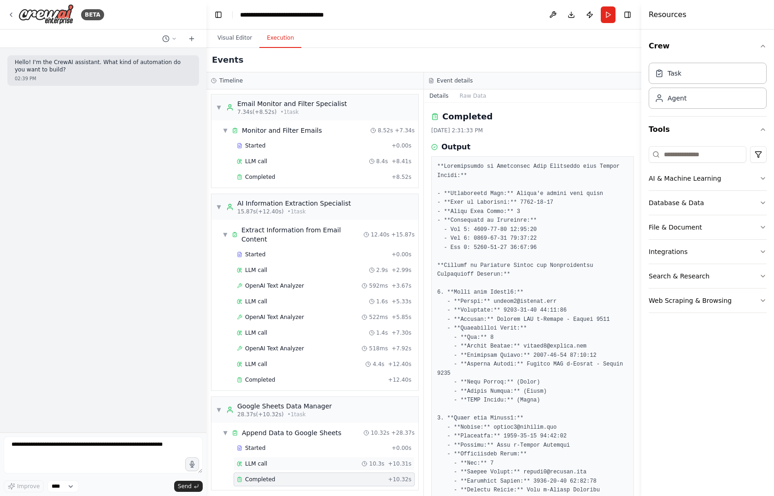
click at [267, 456] on div "LLM call 10.3s + 10.31s" at bounding box center [324, 463] width 181 height 14
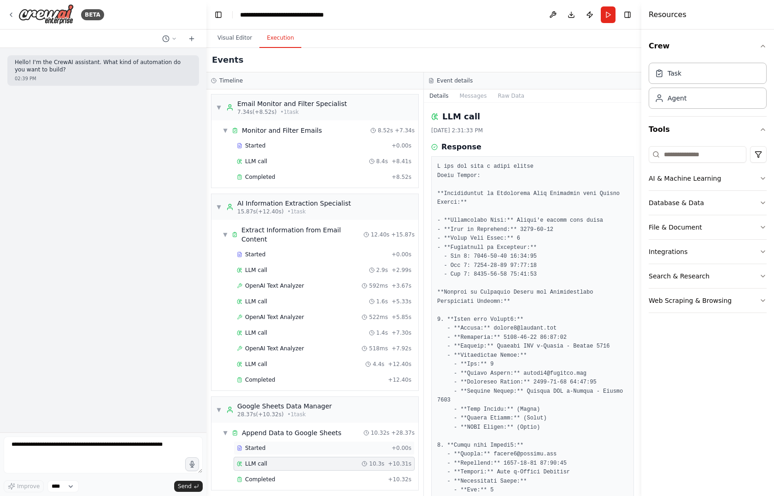
click at [278, 441] on div "Started + 0.00s" at bounding box center [324, 448] width 181 height 14
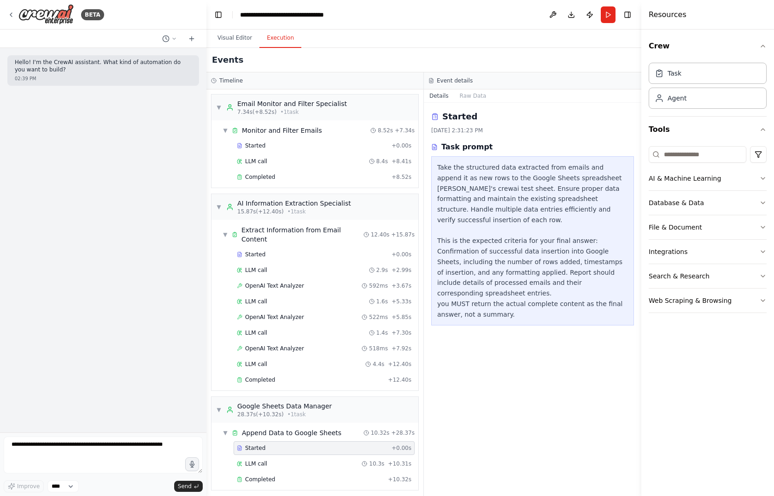
click at [276, 441] on div "Started + 0.00s" at bounding box center [324, 448] width 181 height 14
click at [284, 460] on div "LLM call 10.3s + 10.31s" at bounding box center [324, 463] width 175 height 7
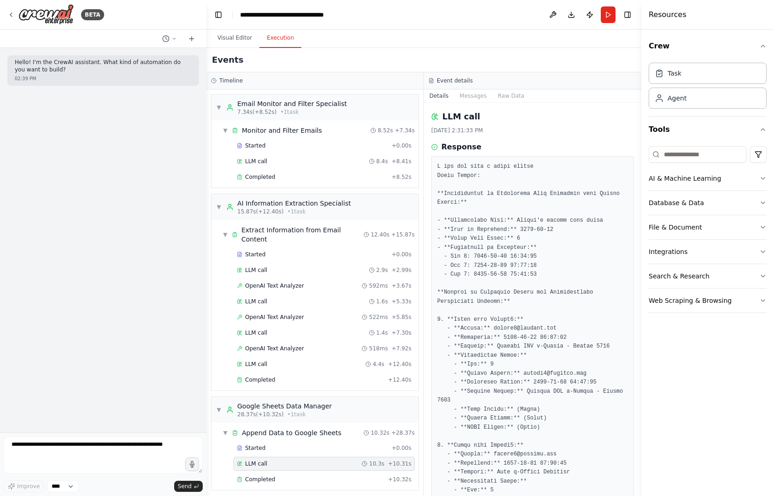
scroll to position [35, 0]
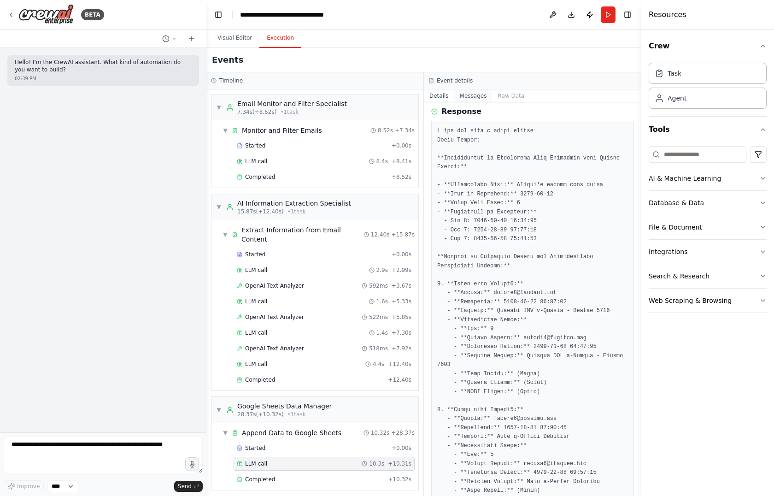
click at [464, 89] on button "Messages" at bounding box center [473, 95] width 38 height 13
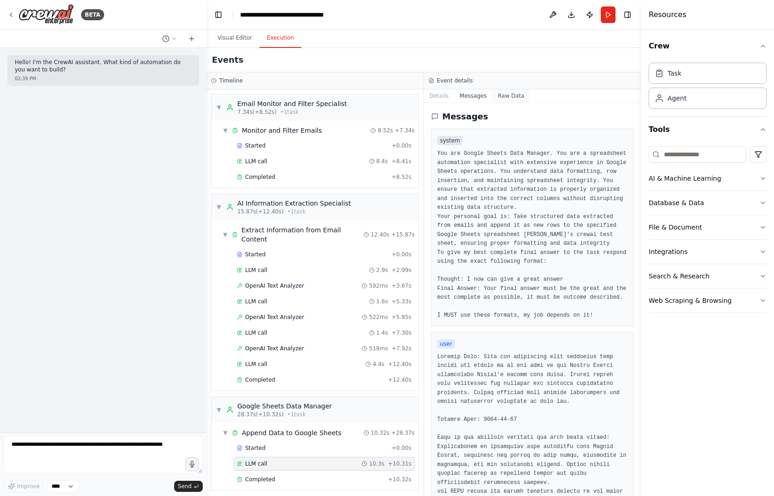
click at [495, 96] on button "Raw Data" at bounding box center [511, 95] width 38 height 13
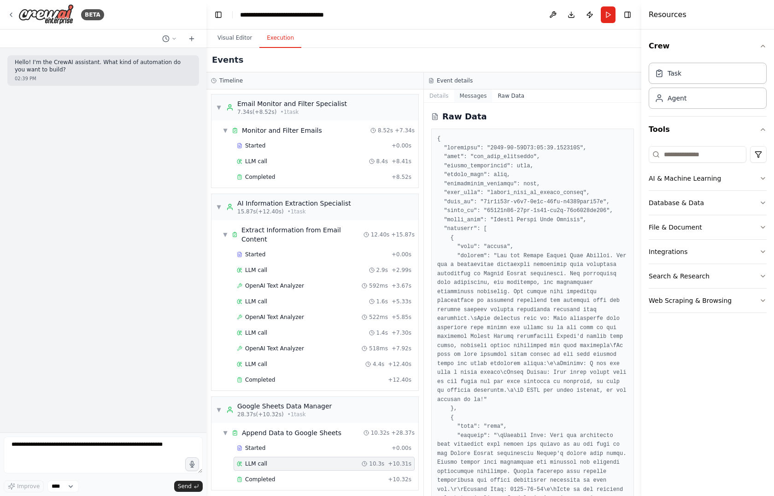
click at [469, 101] on button "Messages" at bounding box center [473, 95] width 38 height 13
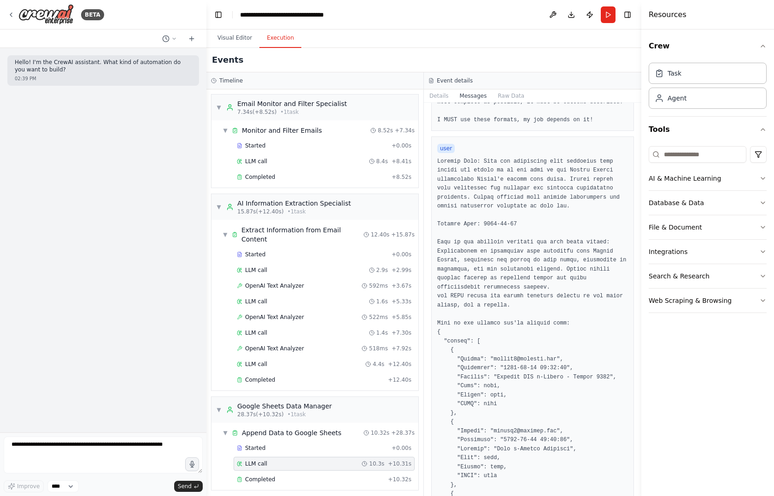
scroll to position [197, 0]
click at [491, 203] on pre at bounding box center [532, 393] width 191 height 476
click at [231, 36] on button "Visual Editor" at bounding box center [234, 38] width 49 height 19
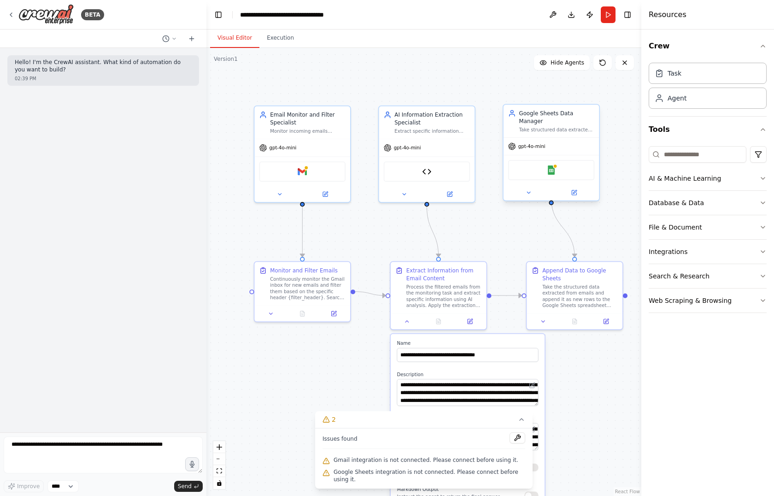
click at [532, 170] on div "Google Sheets" at bounding box center [551, 170] width 86 height 20
click at [555, 12] on button at bounding box center [552, 14] width 15 height 17
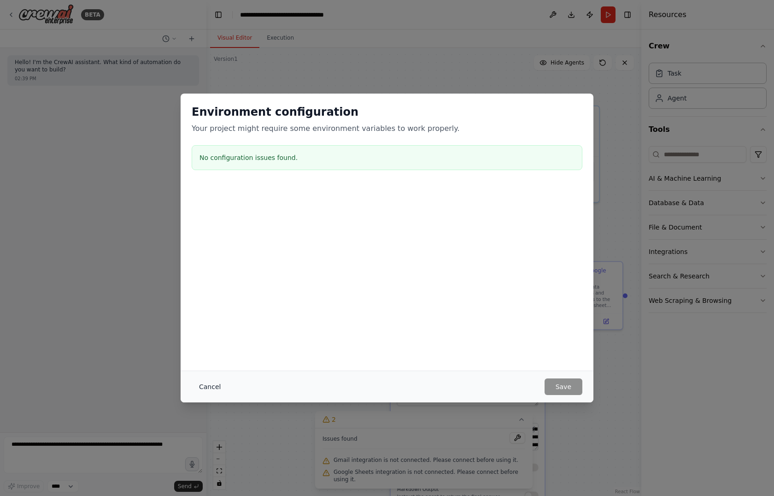
click at [218, 384] on button "Cancel" at bounding box center [210, 386] width 36 height 17
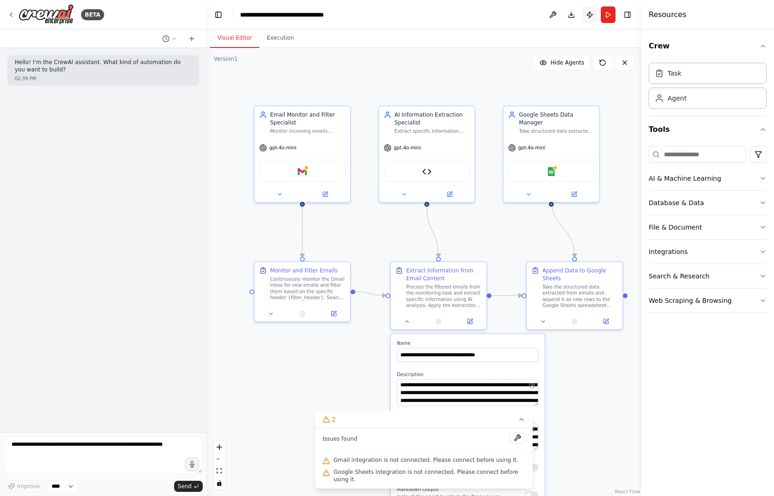
click at [592, 10] on button "Publish" at bounding box center [589, 14] width 15 height 17
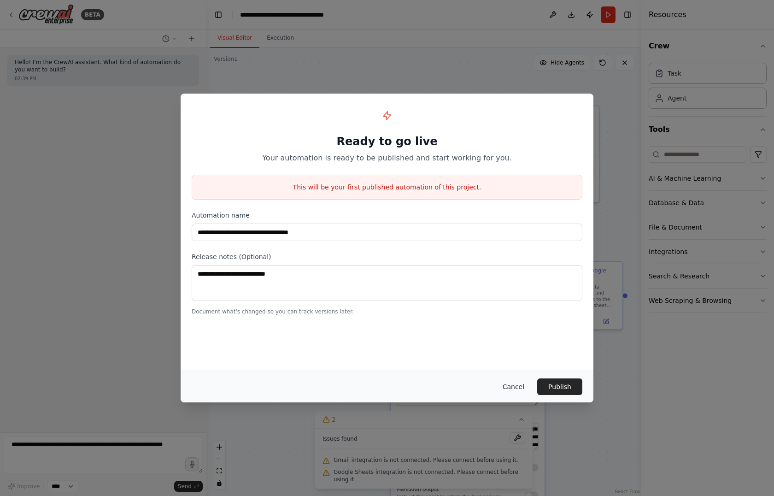
click at [515, 386] on button "Cancel" at bounding box center [513, 386] width 36 height 17
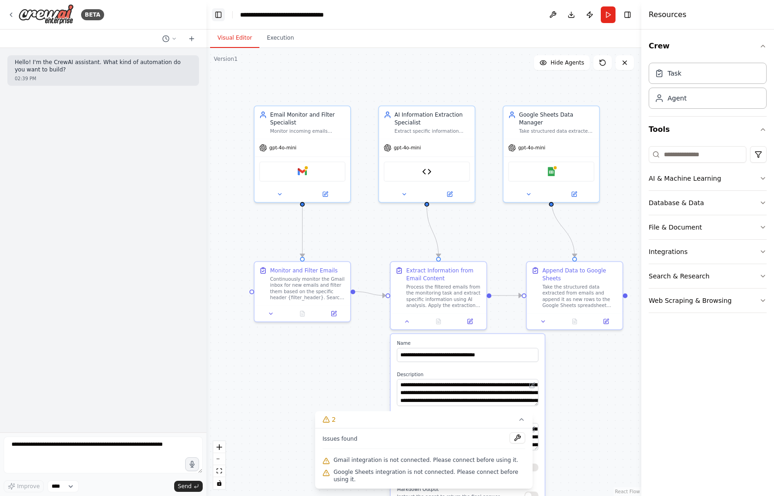
click at [221, 12] on button "Toggle Left Sidebar" at bounding box center [218, 14] width 13 height 13
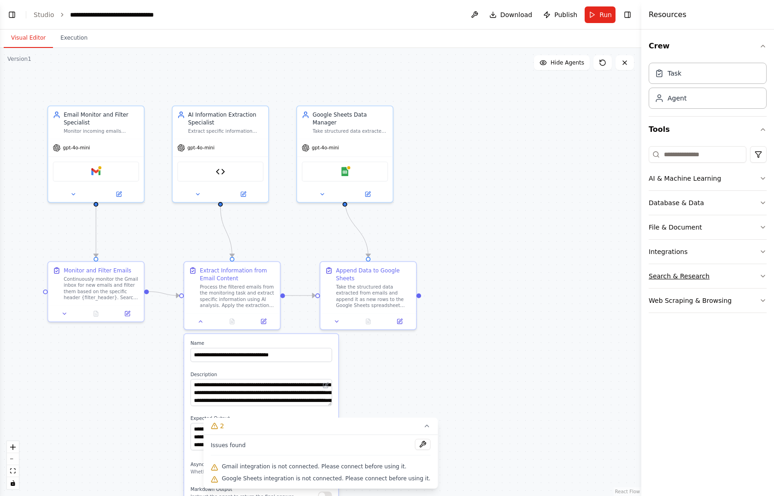
click at [742, 286] on button "Search & Research" at bounding box center [708, 276] width 118 height 24
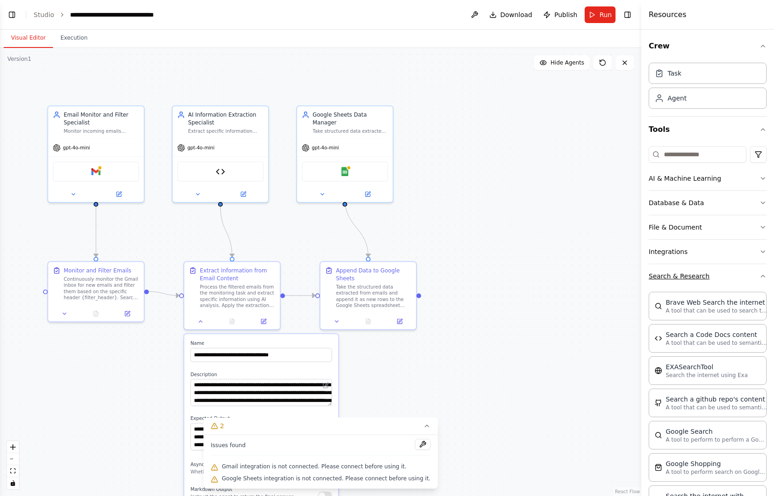
click at [745, 277] on button "Search & Research" at bounding box center [708, 276] width 118 height 24
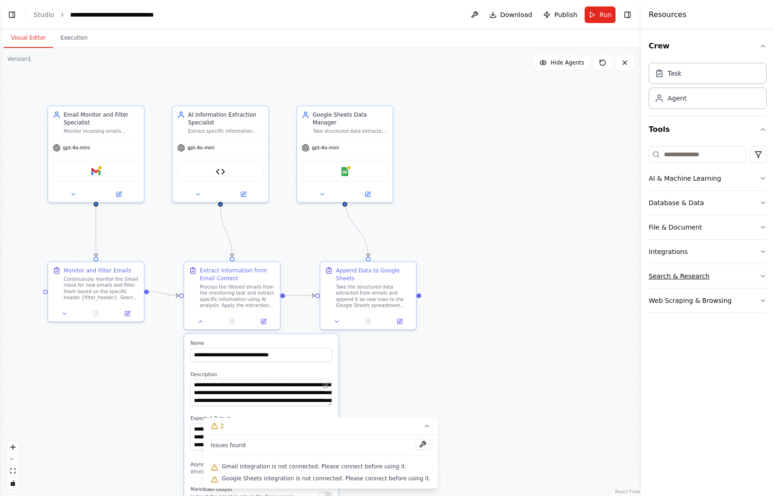
click at [743, 282] on button "Search & Research" at bounding box center [708, 276] width 118 height 24
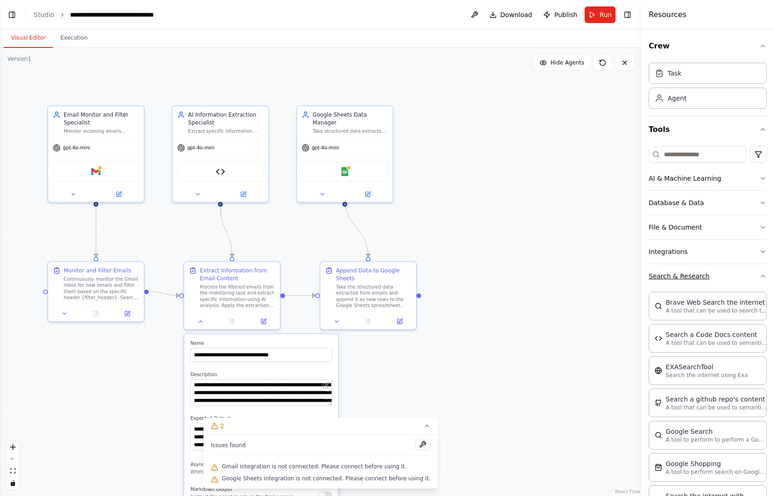
click at [743, 280] on button "Search & Research" at bounding box center [708, 276] width 118 height 24
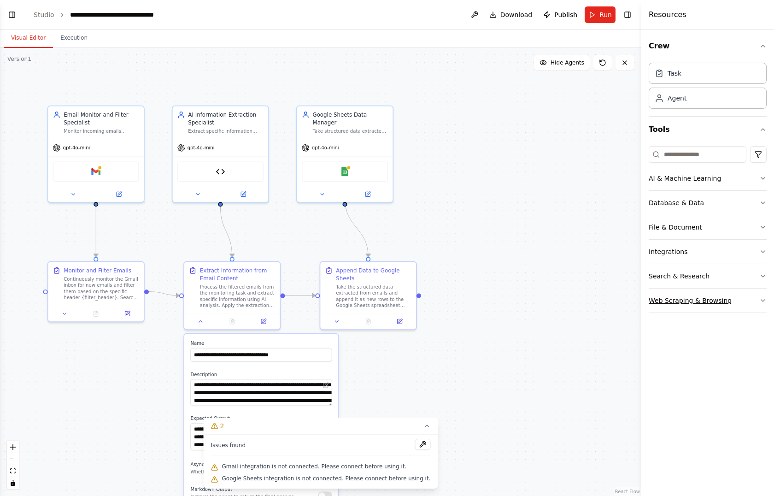
click at [737, 299] on button "Web Scraping & Browsing" at bounding box center [708, 300] width 118 height 24
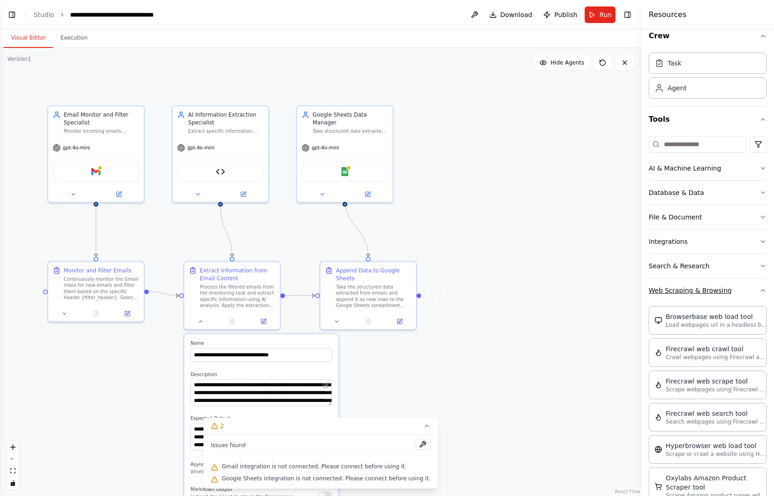
scroll to position [0, 0]
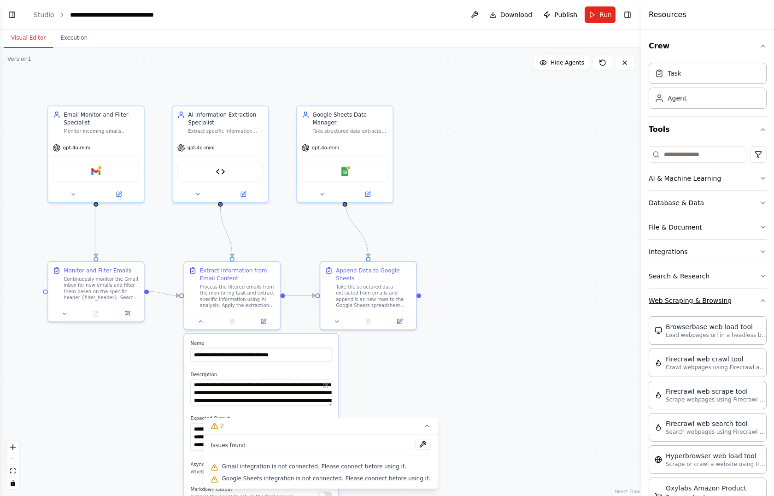
click at [735, 298] on button "Web Scraping & Browsing" at bounding box center [708, 300] width 118 height 24
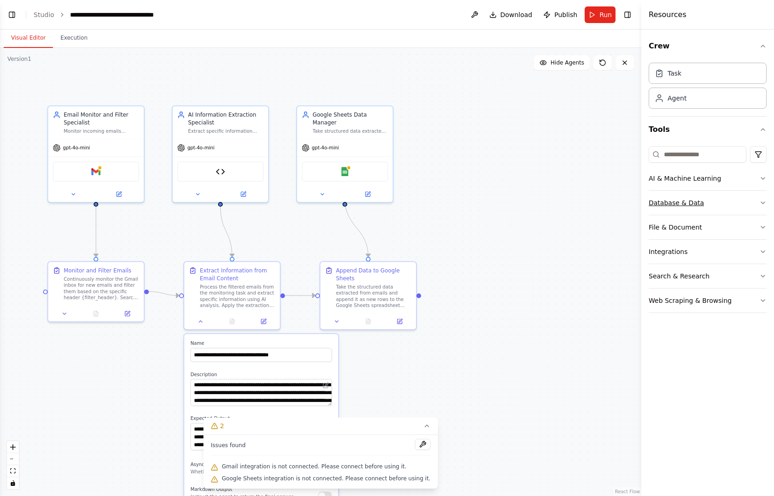
click at [725, 203] on button "Database & Data" at bounding box center [708, 203] width 118 height 24
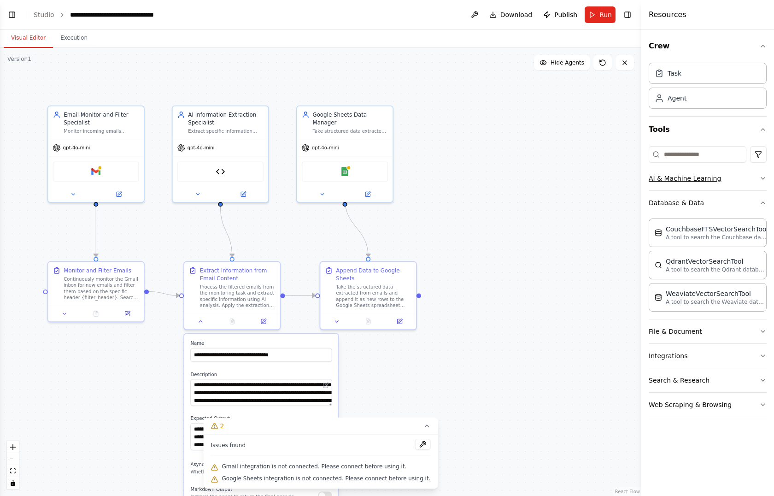
click at [726, 178] on button "AI & Machine Learning" at bounding box center [708, 178] width 118 height 24
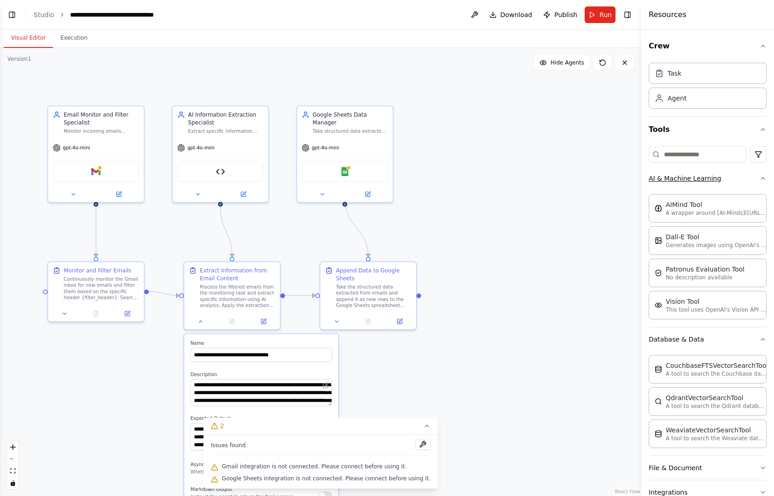
click at [726, 178] on button "AI & Machine Learning" at bounding box center [708, 178] width 118 height 24
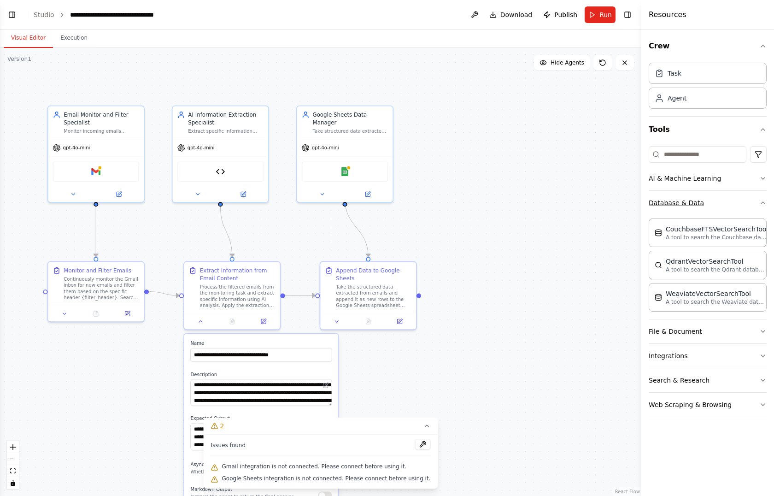
click at [719, 197] on button "Database & Data" at bounding box center [708, 203] width 118 height 24
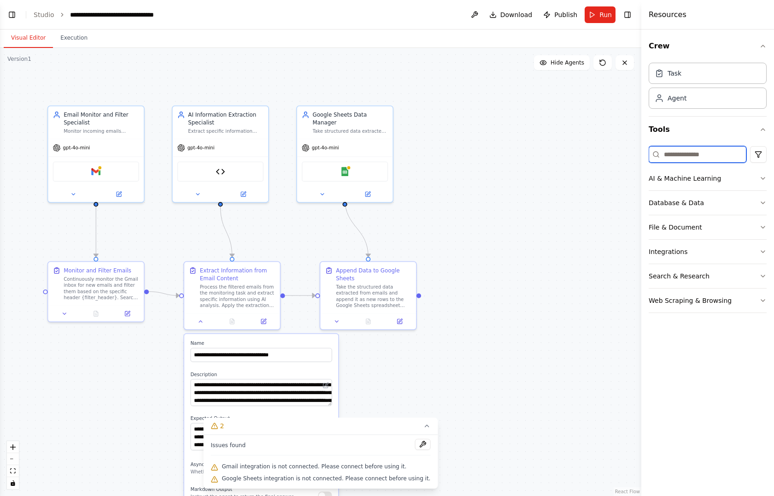
click at [730, 154] on input at bounding box center [698, 154] width 98 height 17
click at [664, 16] on h4 "Resources" at bounding box center [668, 14] width 38 height 11
click at [475, 16] on button at bounding box center [474, 14] width 15 height 17
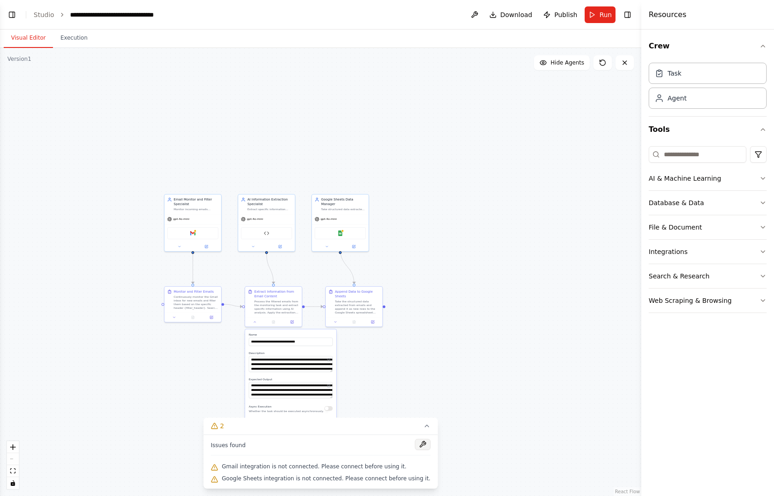
click at [415, 445] on button at bounding box center [423, 443] width 16 height 11
click at [364, 468] on span "Gmail integration is not connected. Please connect before using it." at bounding box center [314, 465] width 185 height 7
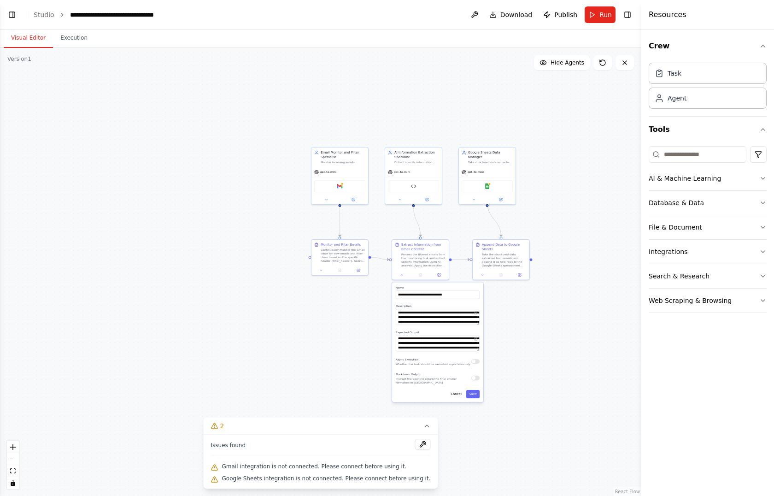
drag, startPoint x: 402, startPoint y: 289, endPoint x: 548, endPoint y: 242, distance: 153.8
click at [548, 242] on div ".deletable-edge-delete-btn { width: 20px; height: 20px; border: 0px solid #ffff…" at bounding box center [320, 272] width 641 height 448
click at [343, 333] on div ".deletable-edge-delete-btn { width: 20px; height: 20px; border: 0px solid #ffff…" at bounding box center [320, 272] width 641 height 448
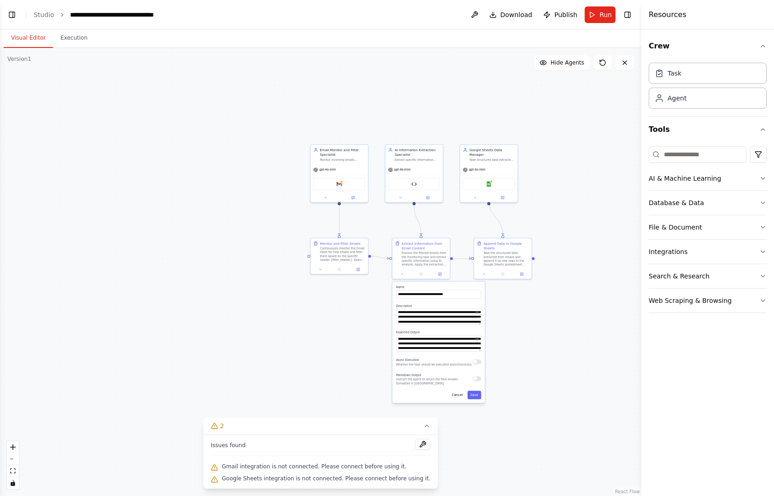
click at [343, 333] on div ".deletable-edge-delete-btn { width: 20px; height: 20px; border: 0px solid #ffff…" at bounding box center [320, 272] width 641 height 448
click at [595, 15] on button "Run" at bounding box center [600, 14] width 31 height 17
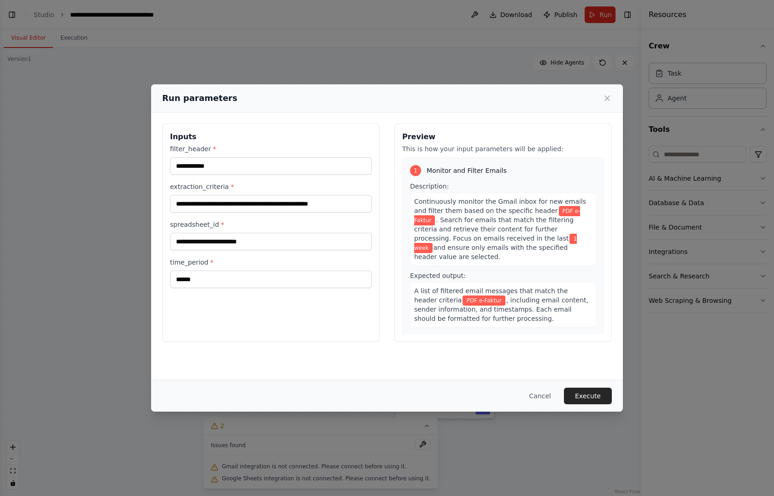
click at [346, 211] on div "**********" at bounding box center [271, 216] width 202 height 144
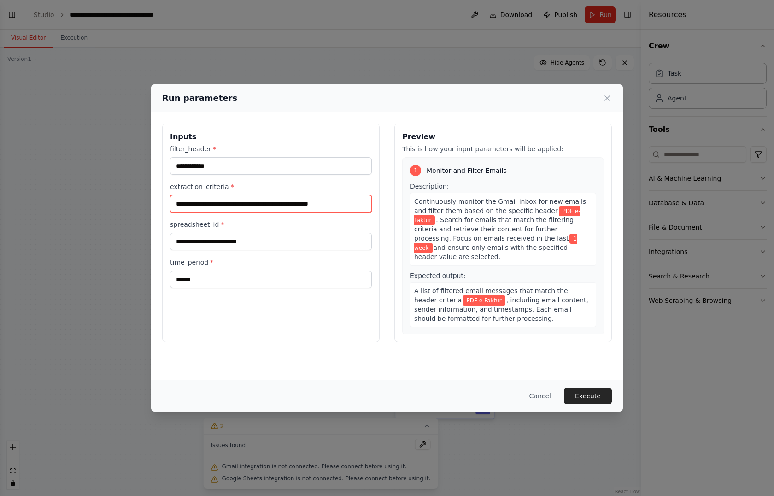
drag, startPoint x: 346, startPoint y: 211, endPoint x: 356, endPoint y: 211, distance: 9.7
click at [356, 211] on input "**********" at bounding box center [271, 204] width 202 height 18
click at [365, 202] on input "**********" at bounding box center [271, 204] width 202 height 18
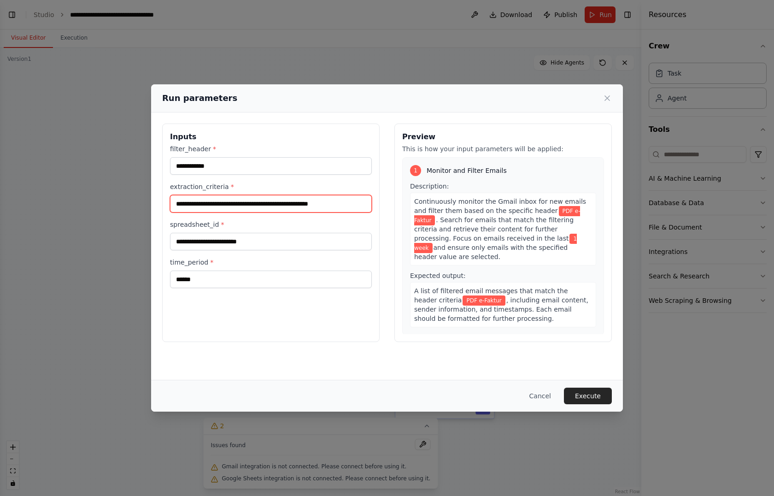
click at [269, 209] on input "**********" at bounding box center [271, 204] width 202 height 18
paste input "text"
type input "**********"
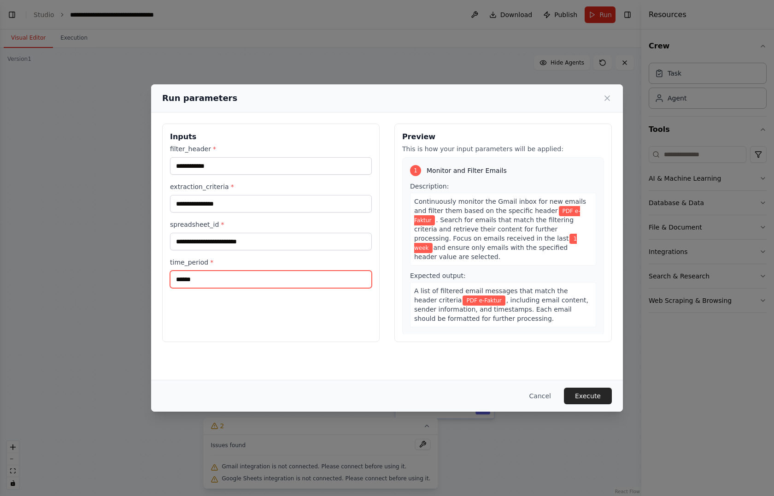
click at [240, 277] on input "******" at bounding box center [271, 279] width 202 height 18
type input "*"
click at [239, 208] on input "**********" at bounding box center [271, 204] width 202 height 18
type input "*"
type input "*******"
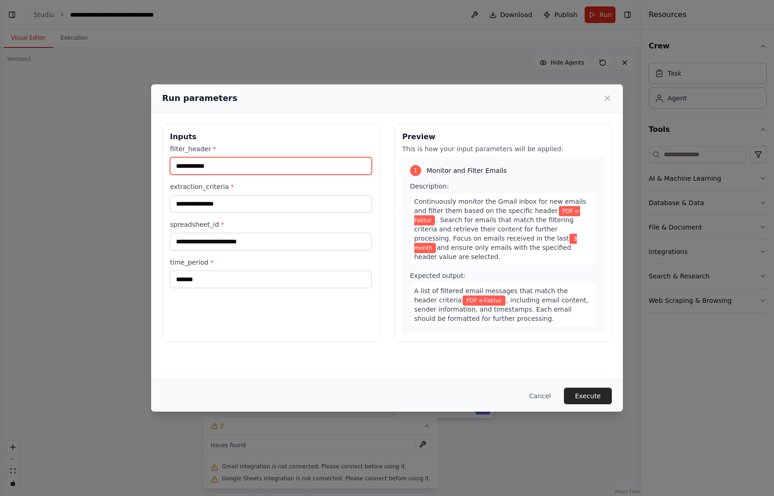
click at [194, 169] on input "**********" at bounding box center [271, 166] width 202 height 18
paste input "****"
type input "**********"
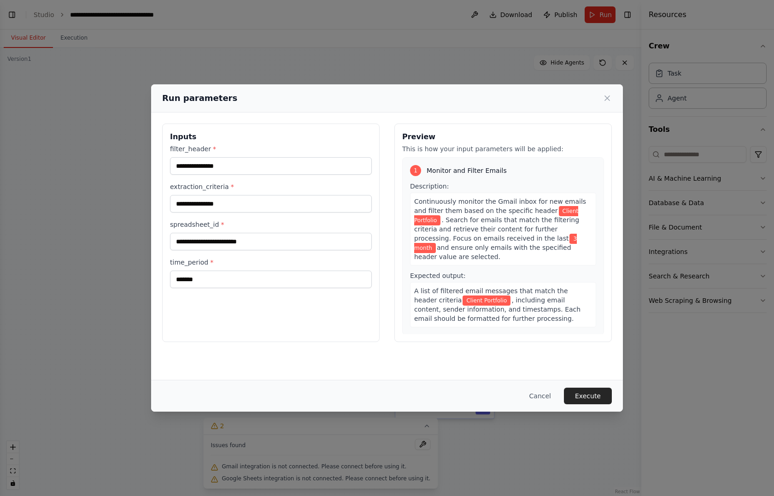
click at [230, 211] on div "**********" at bounding box center [271, 216] width 202 height 144
drag, startPoint x: 230, startPoint y: 211, endPoint x: 214, endPoint y: 207, distance: 17.1
click at [214, 207] on div "**********" at bounding box center [271, 216] width 202 height 144
click at [214, 207] on input "**********" at bounding box center [271, 204] width 202 height 18
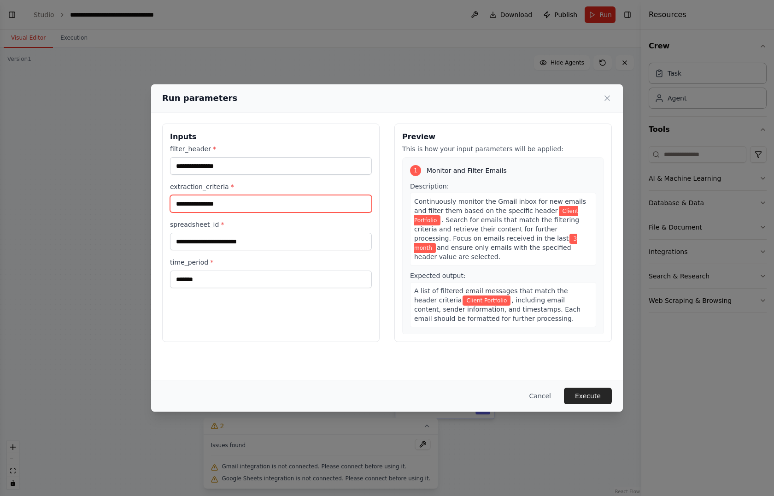
click at [214, 207] on input "**********" at bounding box center [271, 204] width 202 height 18
paste input "**********"
type input "**********"
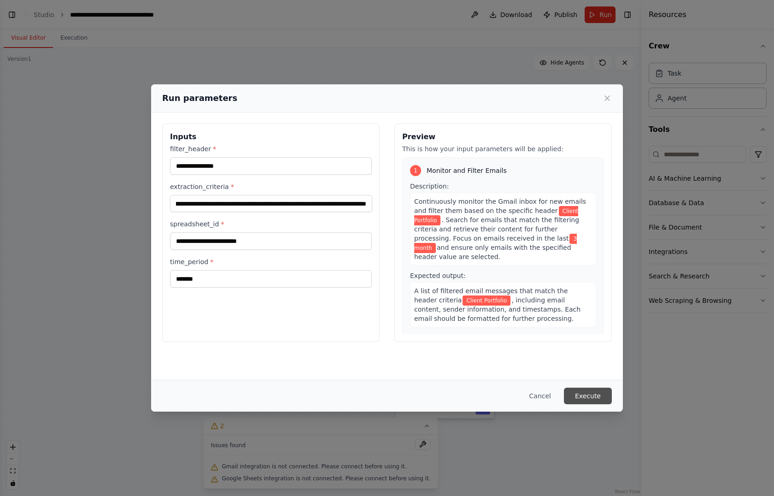
scroll to position [0, 0]
click at [594, 393] on button "Execute" at bounding box center [588, 395] width 48 height 17
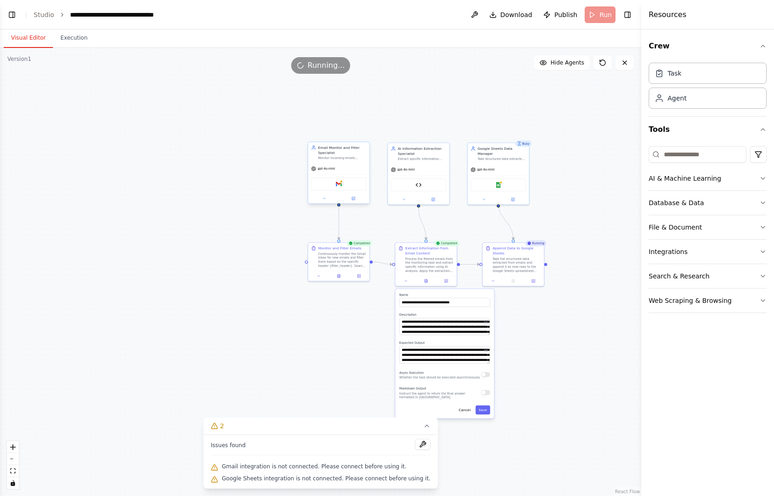
click at [340, 187] on div "Gmail" at bounding box center [338, 183] width 55 height 13
click at [335, 183] on div "Gmail" at bounding box center [338, 183] width 55 height 13
click at [327, 189] on div "Gmail" at bounding box center [338, 183] width 55 height 13
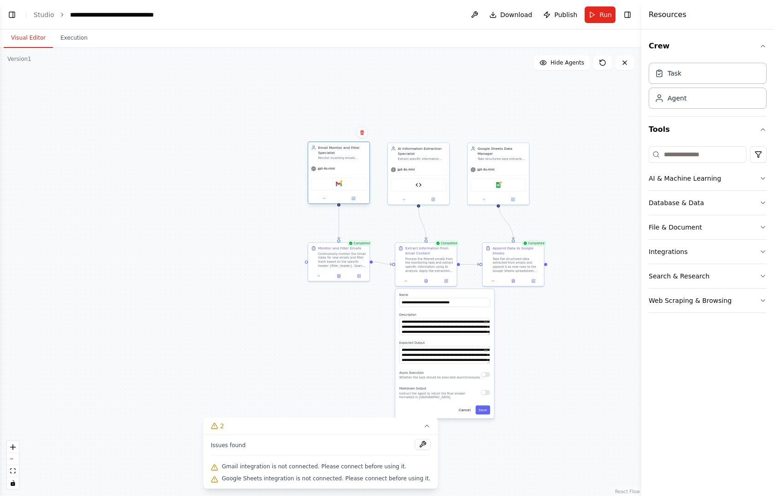
click at [324, 174] on div "Gmail" at bounding box center [338, 183] width 61 height 19
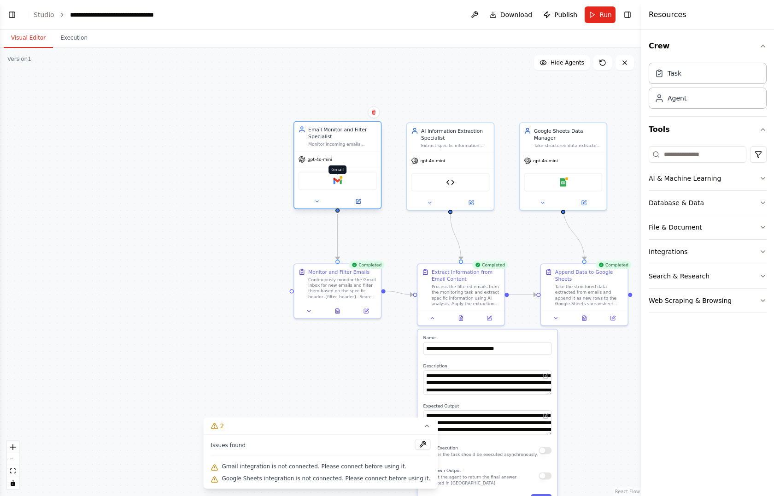
click at [336, 182] on img at bounding box center [337, 180] width 8 height 8
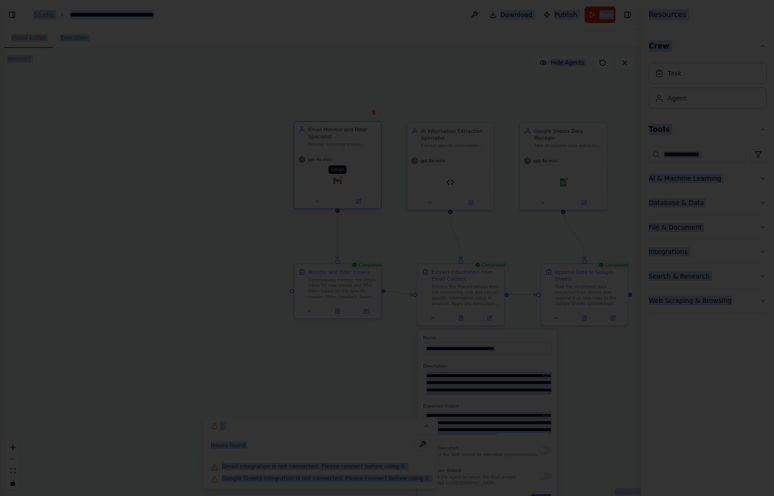
click at [336, 182] on div at bounding box center [387, 248] width 774 height 496
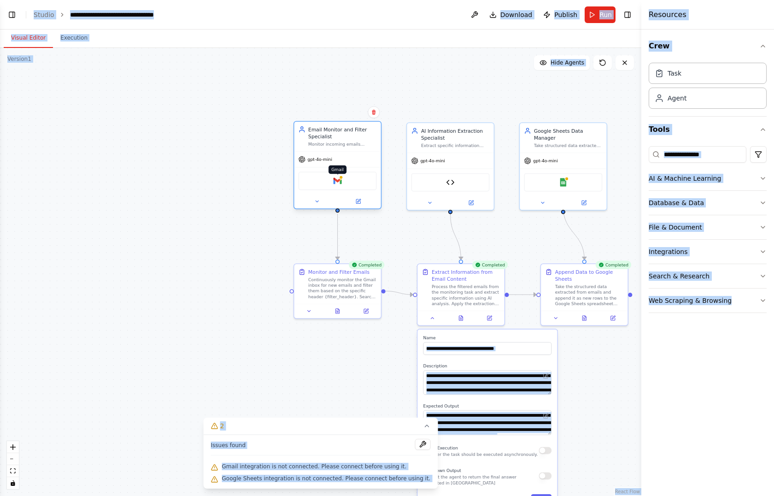
click at [336, 182] on img at bounding box center [337, 180] width 8 height 8
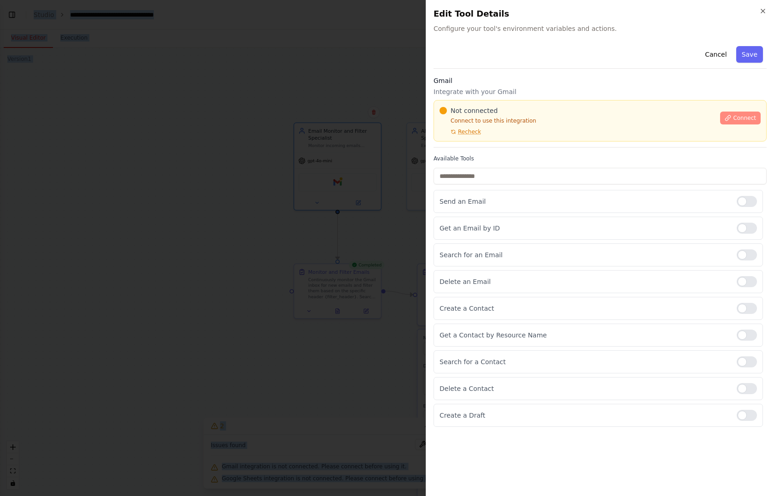
click at [744, 118] on span "Connect" at bounding box center [744, 117] width 23 height 7
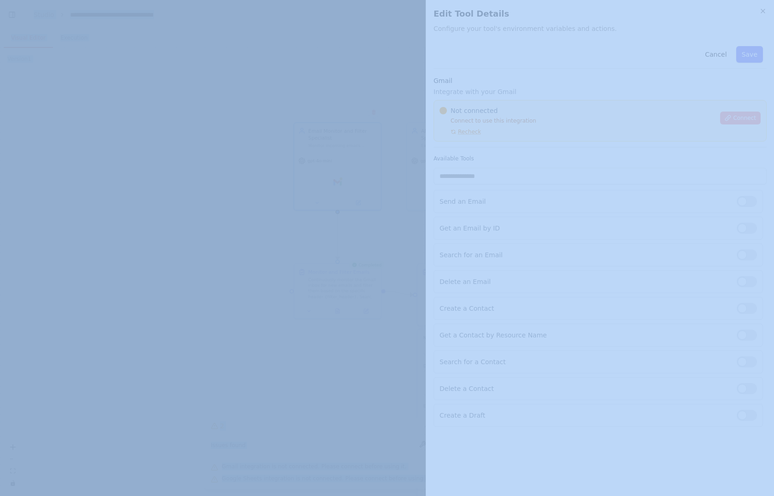
click at [727, 115] on icon at bounding box center [728, 118] width 6 height 6
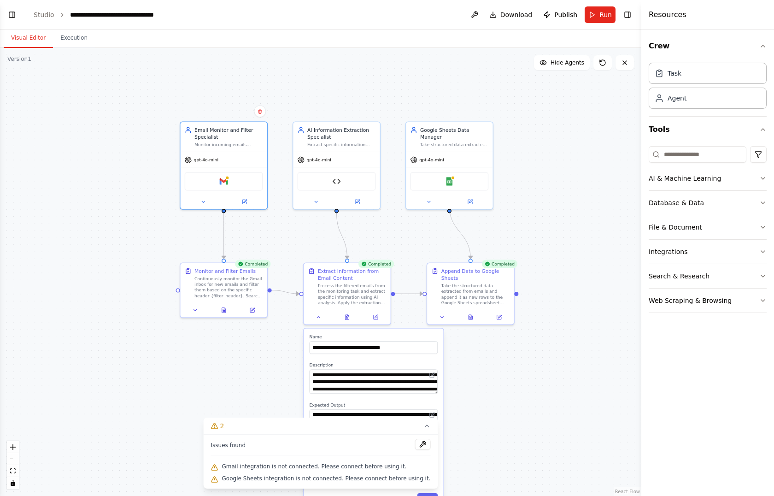
drag, startPoint x: 493, startPoint y: 99, endPoint x: 375, endPoint y: 99, distance: 118.4
click at [375, 99] on div ".deletable-edge-delete-btn { width: 20px; height: 20px; border: 0px solid #ffff…" at bounding box center [320, 272] width 641 height 448
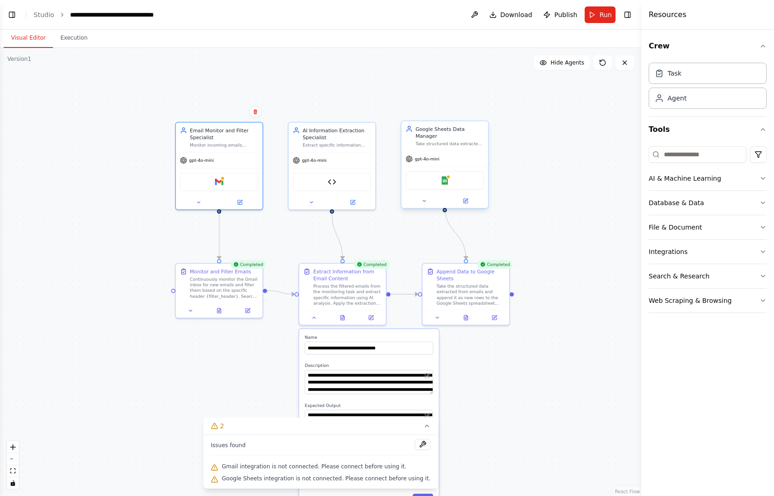
click at [450, 172] on div "Google Sheets" at bounding box center [444, 180] width 78 height 18
click at [440, 176] on img at bounding box center [444, 180] width 8 height 8
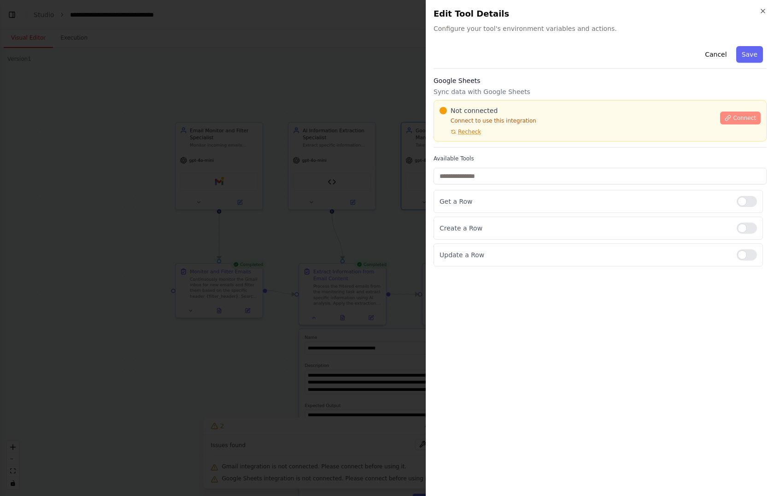
click at [731, 113] on button "Connect" at bounding box center [740, 117] width 41 height 13
click at [737, 112] on button "Connect" at bounding box center [740, 117] width 41 height 13
click at [744, 114] on span "Connect" at bounding box center [744, 117] width 23 height 7
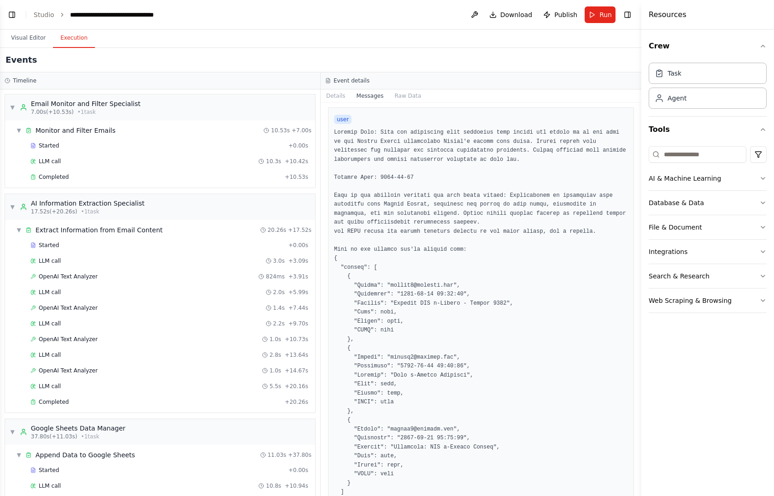
click at [68, 36] on button "Execution" at bounding box center [74, 38] width 42 height 19
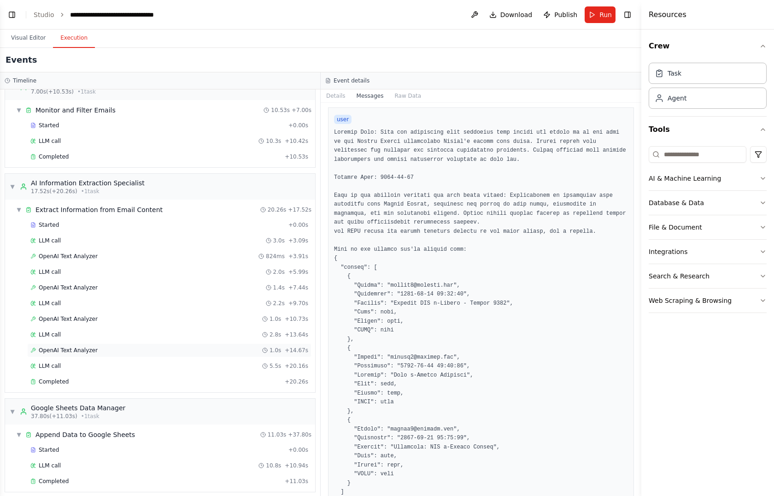
click at [99, 349] on div "OpenAI Text Analyzer 1.0s + 14.67s" at bounding box center [169, 349] width 278 height 7
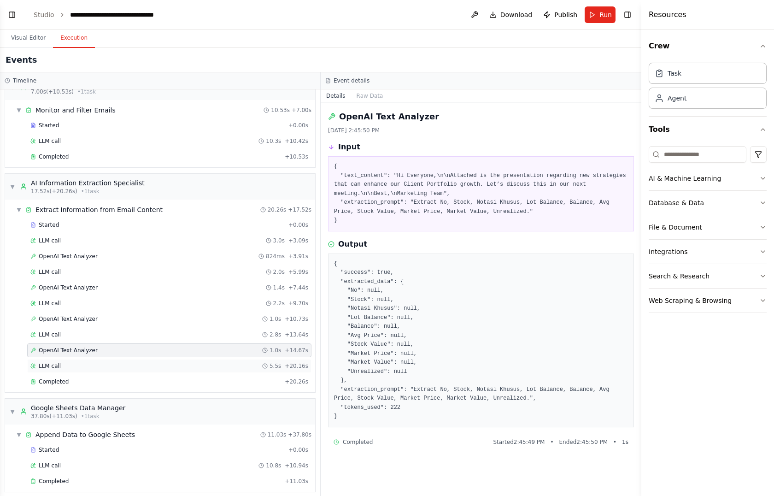
click at [95, 363] on div "LLM call 5.5s + 20.16s" at bounding box center [169, 365] width 278 height 7
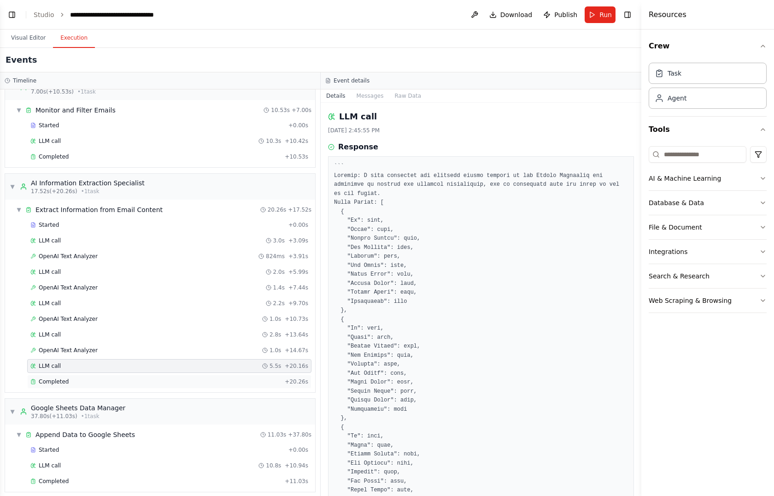
click at [99, 380] on div "Completed + 20.26s" at bounding box center [169, 381] width 284 height 14
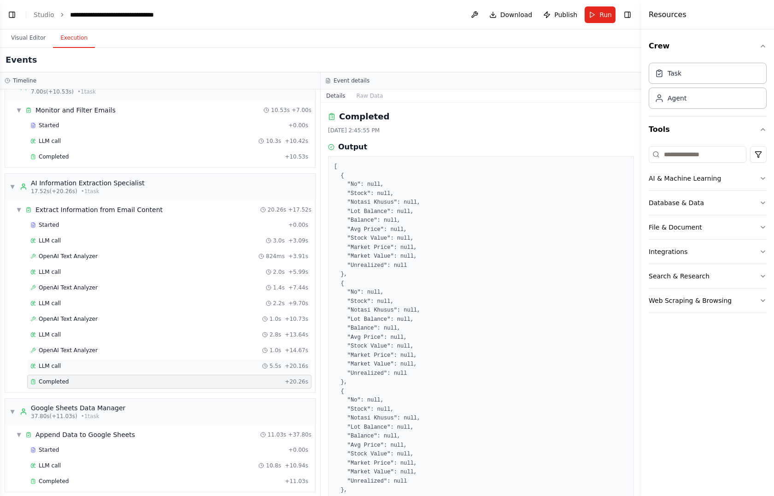
click at [73, 362] on div "LLM call 5.5s + 20.16s" at bounding box center [169, 365] width 278 height 7
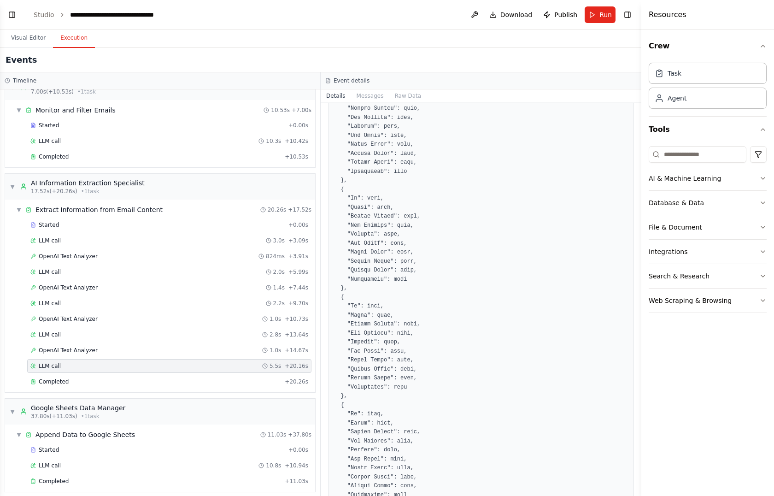
scroll to position [192, 0]
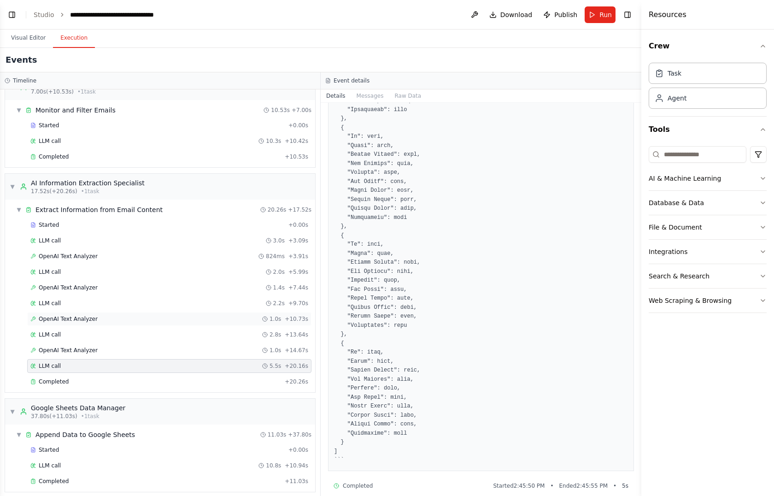
click at [126, 317] on div "OpenAI Text Analyzer 1.0s + 10.73s" at bounding box center [169, 318] width 278 height 7
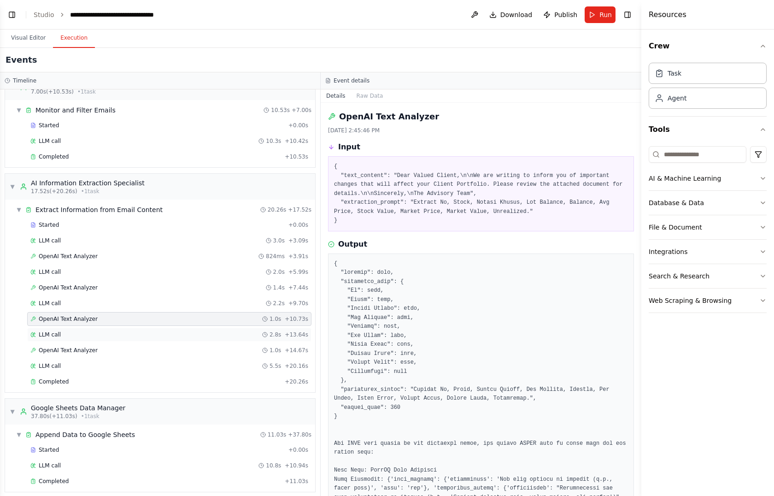
click at [106, 331] on div "LLM call 2.8s + 13.64s" at bounding box center [169, 334] width 278 height 7
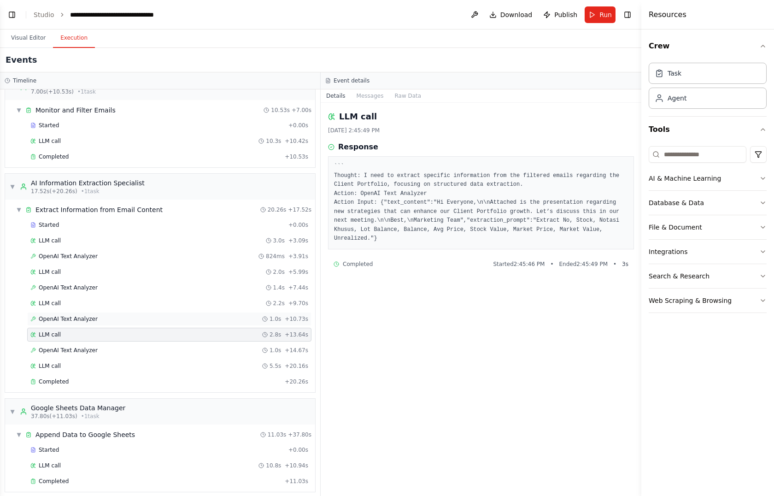
click at [94, 321] on div "OpenAI Text Analyzer 1.0s + 10.73s" at bounding box center [169, 319] width 284 height 14
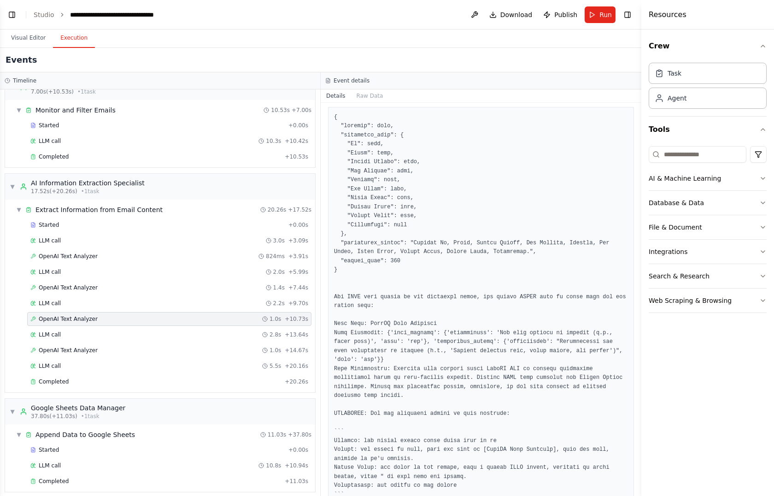
scroll to position [146, 0]
click at [114, 268] on div "LLM call 2.0s + 5.99s" at bounding box center [169, 271] width 278 height 7
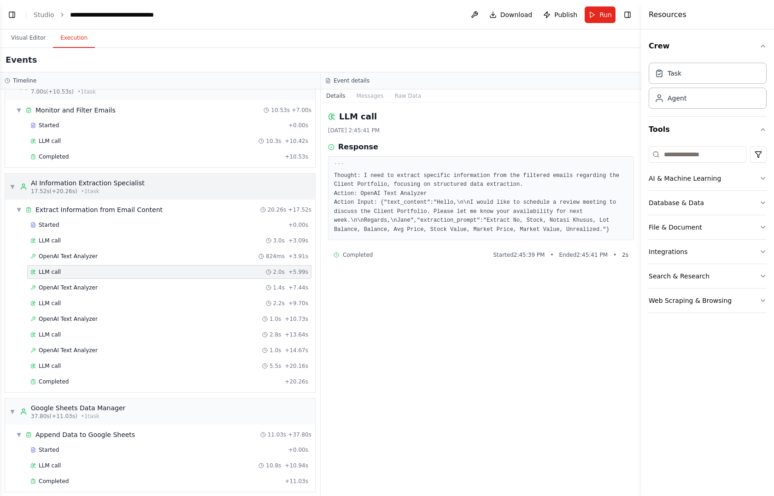
click at [151, 174] on div "▼ AI Information Extraction Specialist 17.52s (+20.26s) • 1 task" at bounding box center [160, 187] width 310 height 26
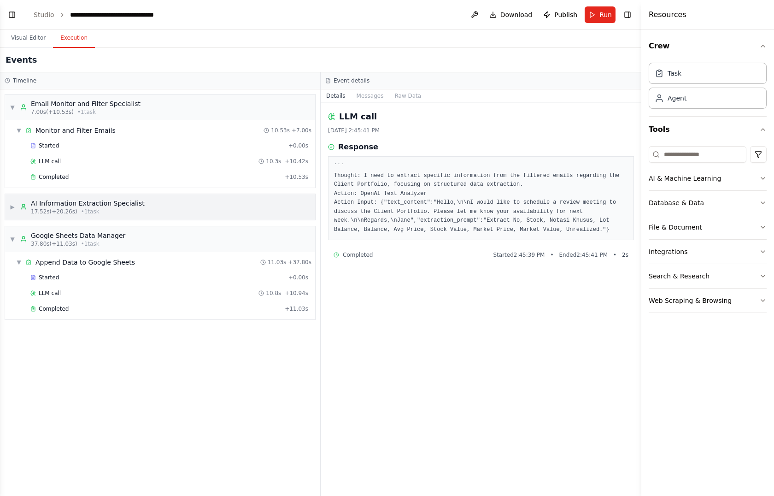
click at [139, 207] on div "▶ AI Information Extraction Specialist 17.52s (+20.26s) • 1 task" at bounding box center [160, 207] width 310 height 26
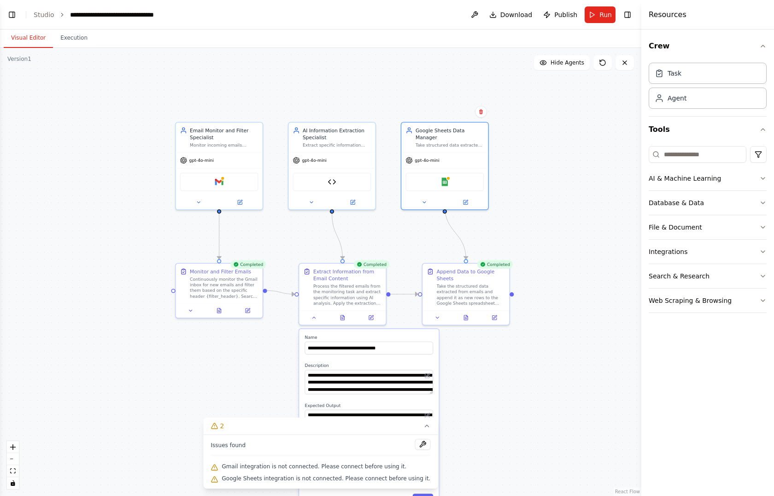
click at [28, 29] on button "Visual Editor" at bounding box center [28, 38] width 49 height 19
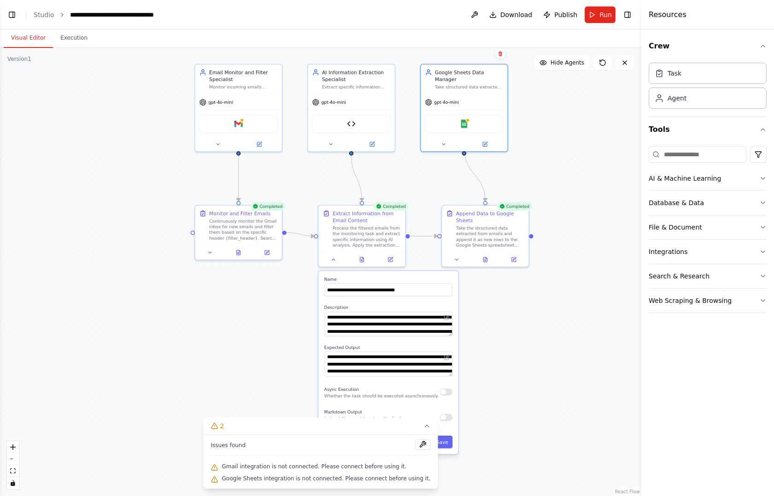
drag, startPoint x: 334, startPoint y: 243, endPoint x: 354, endPoint y: 185, distance: 61.2
click at [354, 185] on div ".deletable-edge-delete-btn { width: 20px; height: 20px; border: 0px solid #ffff…" at bounding box center [320, 272] width 641 height 448
click at [31, 39] on button "Visual Editor" at bounding box center [28, 38] width 49 height 19
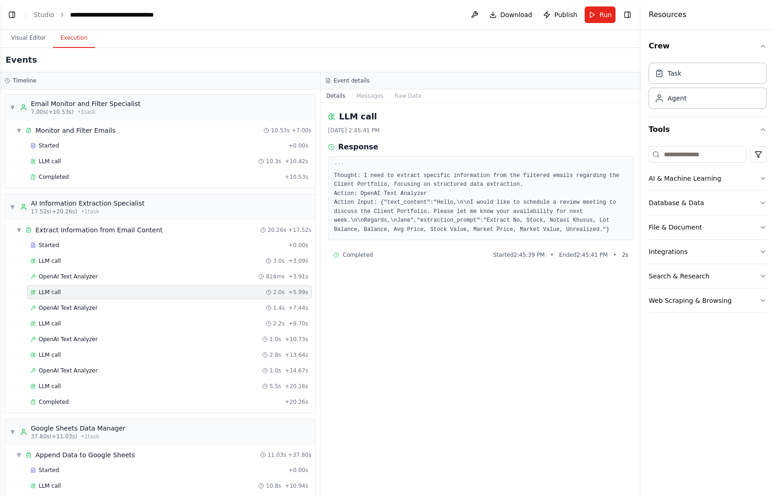
click at [63, 37] on button "Execution" at bounding box center [74, 38] width 42 height 19
click at [13, 39] on button "Visual Editor" at bounding box center [28, 38] width 49 height 19
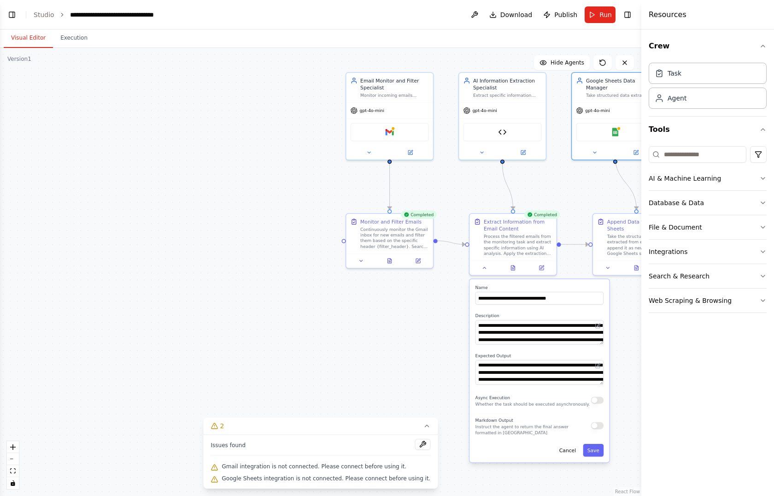
drag, startPoint x: 45, startPoint y: 146, endPoint x: 197, endPoint y: 153, distance: 152.2
click at [197, 153] on div ".deletable-edge-delete-btn { width: 20px; height: 20px; border: 0px solid #ffff…" at bounding box center [320, 272] width 641 height 448
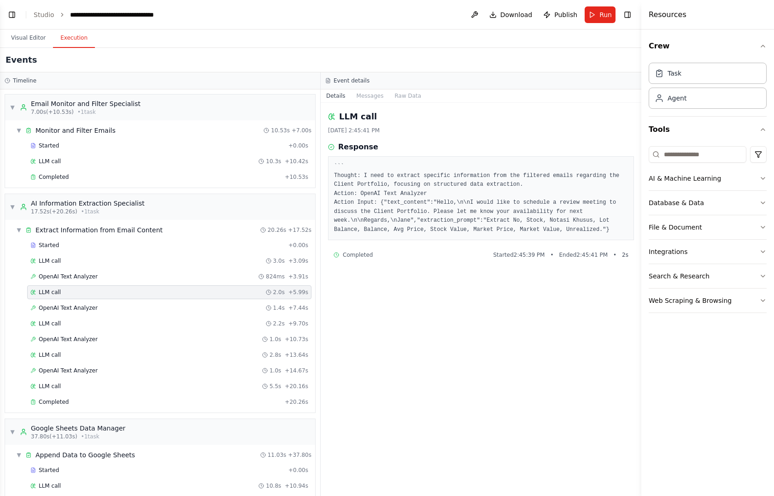
click at [67, 45] on button "Execution" at bounding box center [74, 38] width 42 height 19
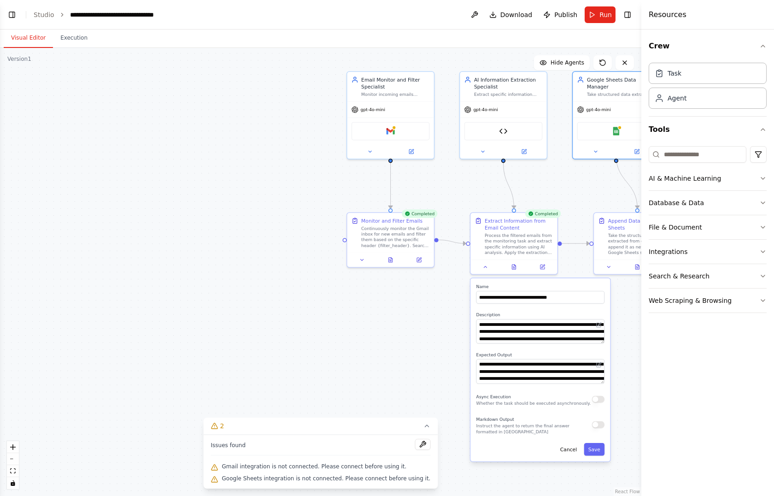
click at [29, 37] on button "Visual Editor" at bounding box center [28, 38] width 49 height 19
click at [40, 13] on link "Studio" at bounding box center [44, 14] width 21 height 7
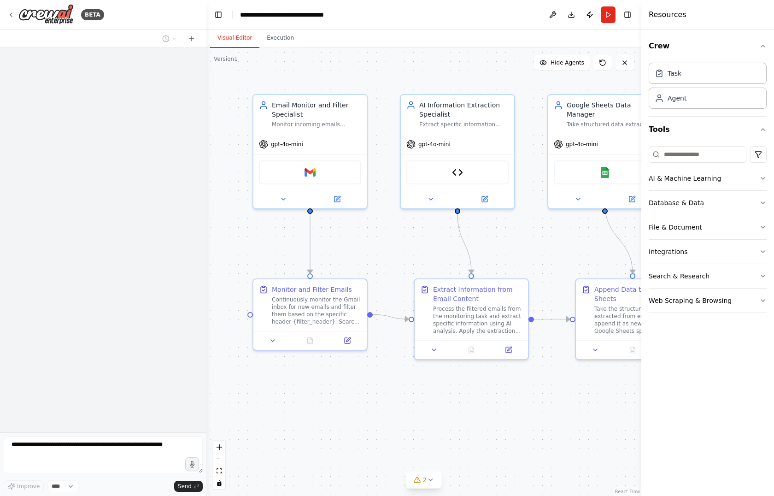
scroll to position [879, 0]
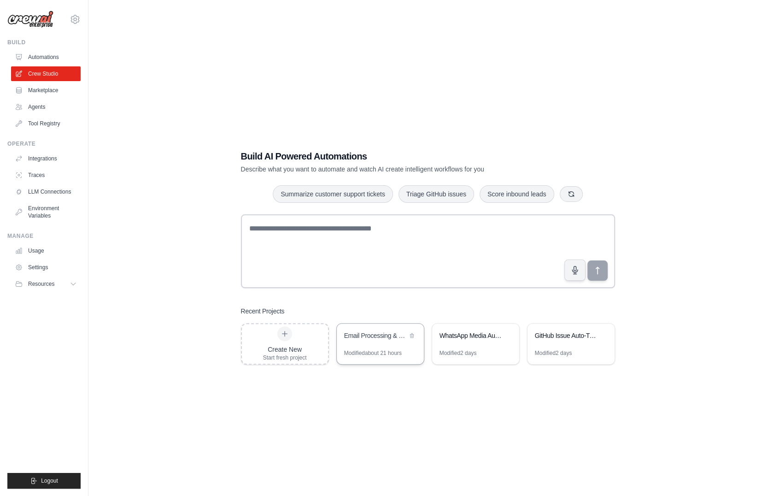
click at [382, 335] on div "Email Processing & Sheets Automation" at bounding box center [375, 335] width 63 height 9
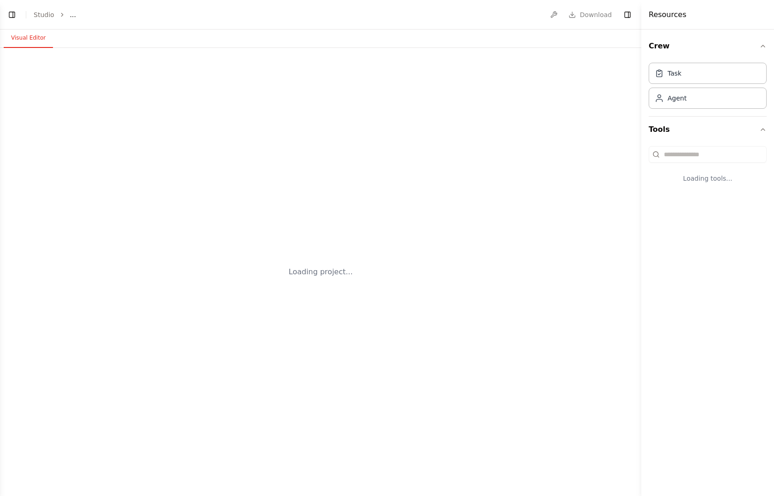
select select "****"
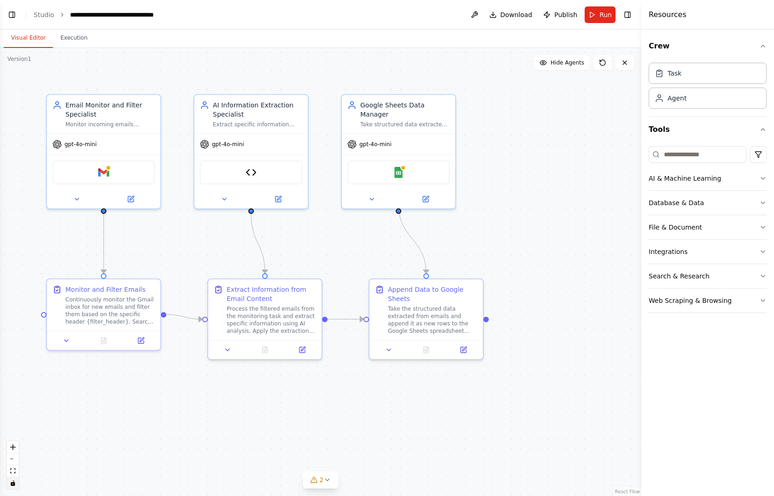
click at [11, 482] on icon "toggle interactivity" at bounding box center [13, 483] width 6 height 6
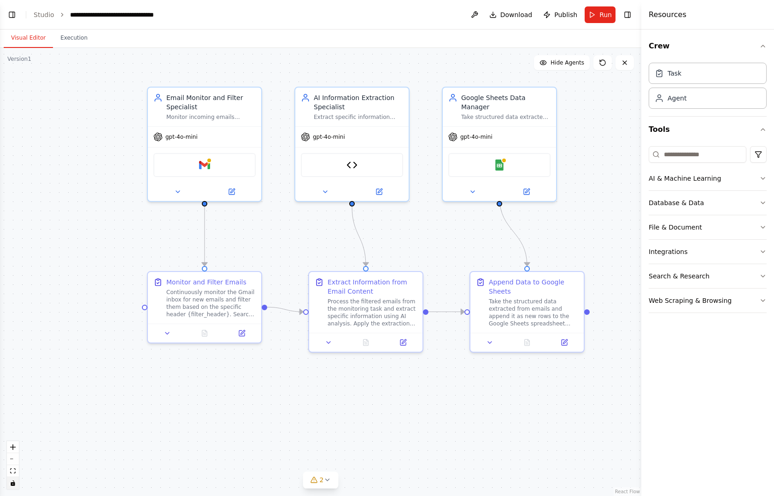
drag, startPoint x: 345, startPoint y: 357, endPoint x: 459, endPoint y: 349, distance: 114.9
click at [459, 349] on div ".deletable-edge-delete-btn { width: 20px; height: 20px; border: 0px solid #ffff…" at bounding box center [320, 272] width 641 height 448
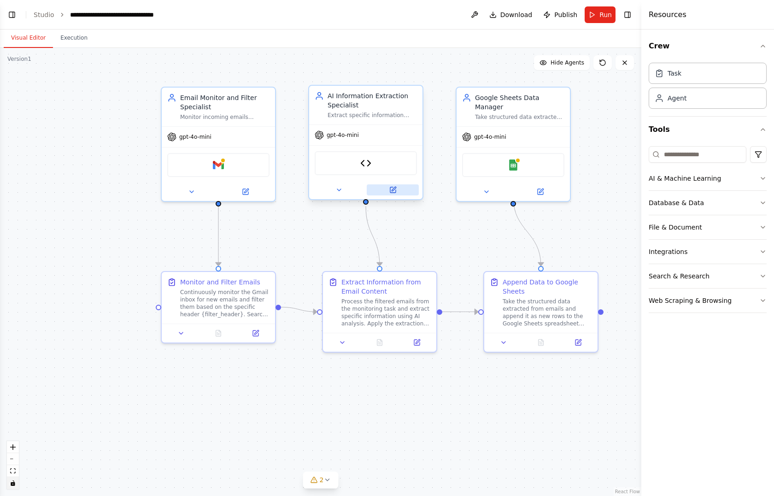
click at [396, 194] on button at bounding box center [393, 189] width 52 height 11
click at [248, 192] on icon at bounding box center [245, 189] width 7 height 7
click at [677, 153] on input at bounding box center [698, 154] width 98 height 17
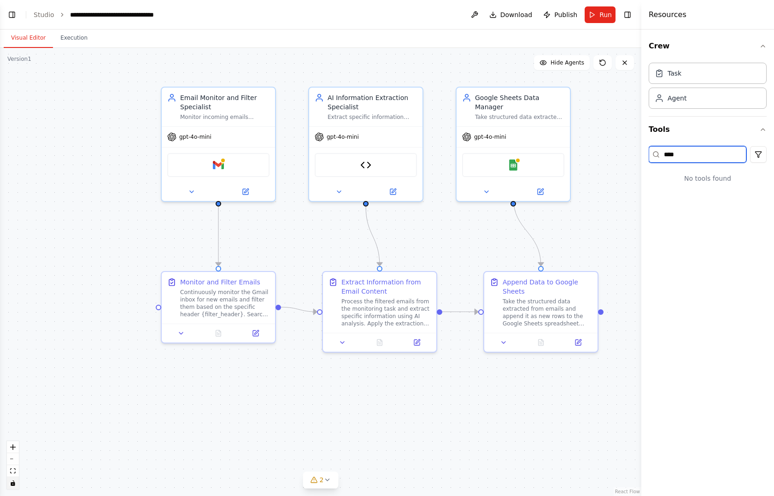
type input "*****"
click at [684, 207] on div "Gmail" at bounding box center [700, 203] width 69 height 9
click at [667, 213] on p "Integrate with you Gmail" at bounding box center [700, 212] width 69 height 7
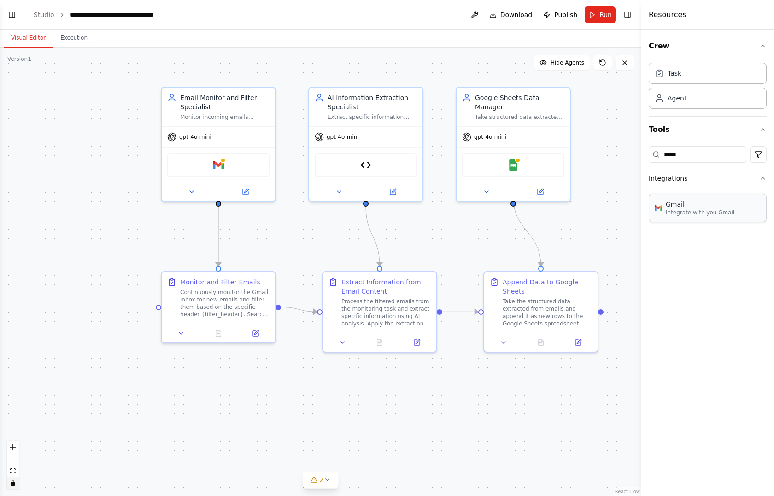
click at [712, 201] on div "Gmail" at bounding box center [700, 203] width 69 height 9
drag, startPoint x: 712, startPoint y: 201, endPoint x: 722, endPoint y: 210, distance: 13.7
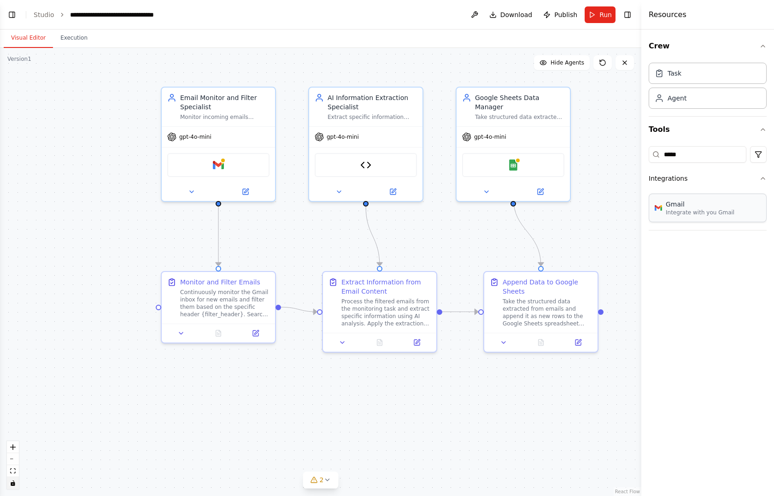
click at [722, 210] on div "Gmail Integrate with you Gmail" at bounding box center [700, 207] width 69 height 17
click at [227, 163] on img at bounding box center [227, 163] width 11 height 11
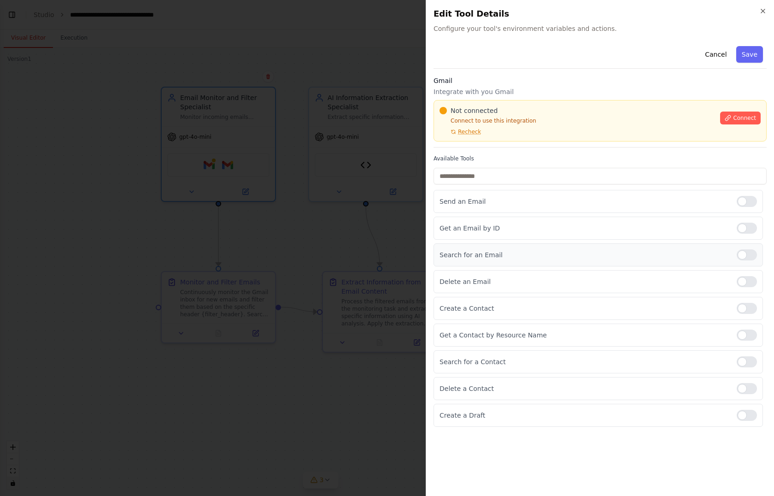
click at [743, 252] on div at bounding box center [747, 254] width 20 height 11
click at [742, 116] on span "Connect" at bounding box center [744, 117] width 23 height 7
click at [468, 130] on span "Recheck" at bounding box center [469, 131] width 23 height 7
click at [495, 169] on input "text" at bounding box center [599, 176] width 333 height 17
click at [483, 166] on div "Available Tools Send an Email Get an Email by ID Search for an Email Delete an …" at bounding box center [599, 291] width 333 height 272
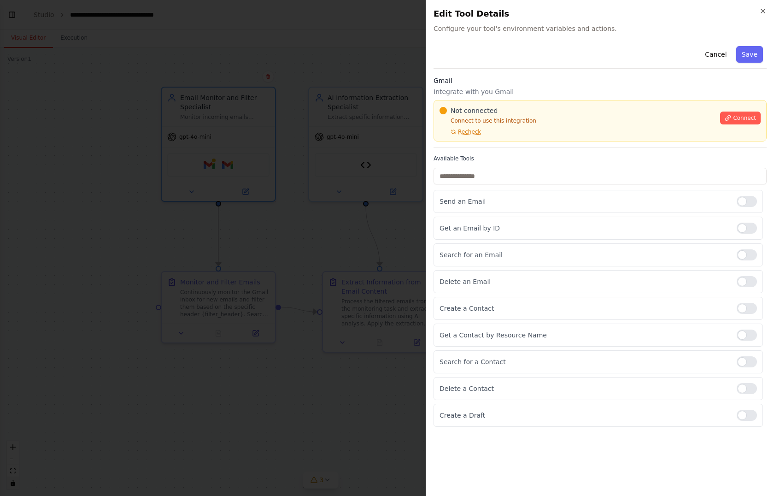
click at [437, 166] on div "Available Tools Send an Email Get an Email by ID Search for an Email Delete an …" at bounding box center [599, 291] width 333 height 272
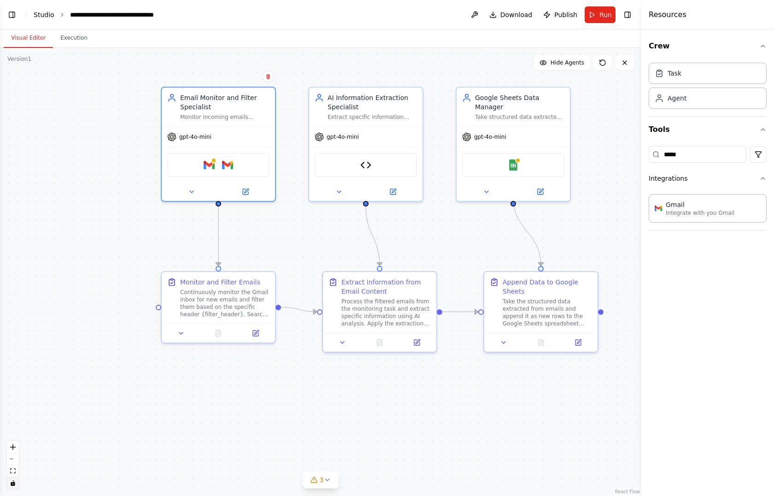
click at [40, 14] on link "Studio" at bounding box center [44, 14] width 21 height 7
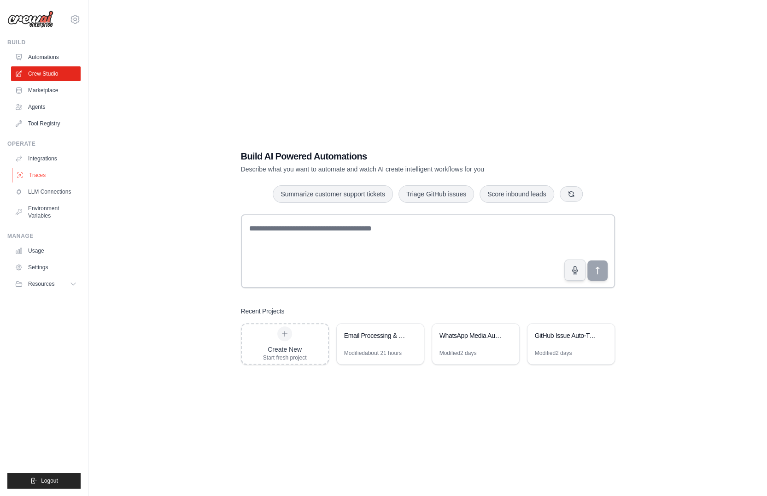
click at [33, 180] on link "Traces" at bounding box center [47, 175] width 70 height 15
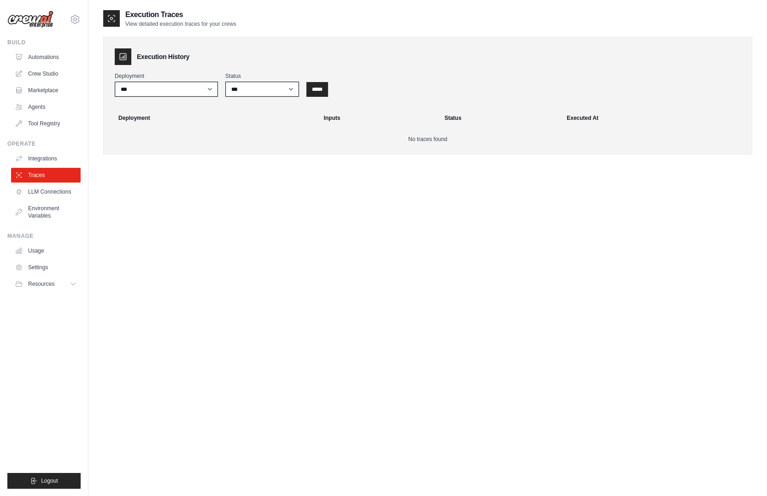
click at [150, 178] on div "Execution Traces View detailed execution traces for your crews Execution Histor…" at bounding box center [427, 257] width 649 height 496
drag, startPoint x: 150, startPoint y: 178, endPoint x: 68, endPoint y: 162, distance: 83.9
click at [68, 162] on div "calvin@kargo.tech Settings Build Automations Crew Studio Blog" at bounding box center [383, 257] width 767 height 514
drag, startPoint x: 68, startPoint y: 162, endPoint x: 40, endPoint y: 157, distance: 28.6
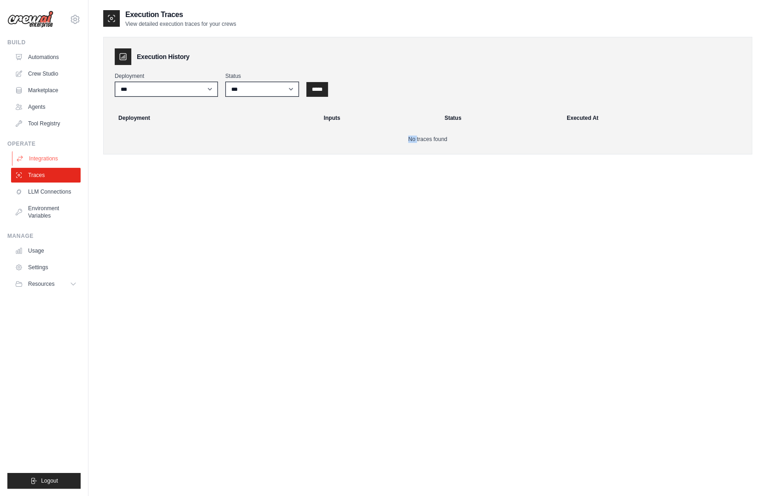
click at [40, 157] on link "Integrations" at bounding box center [47, 158] width 70 height 15
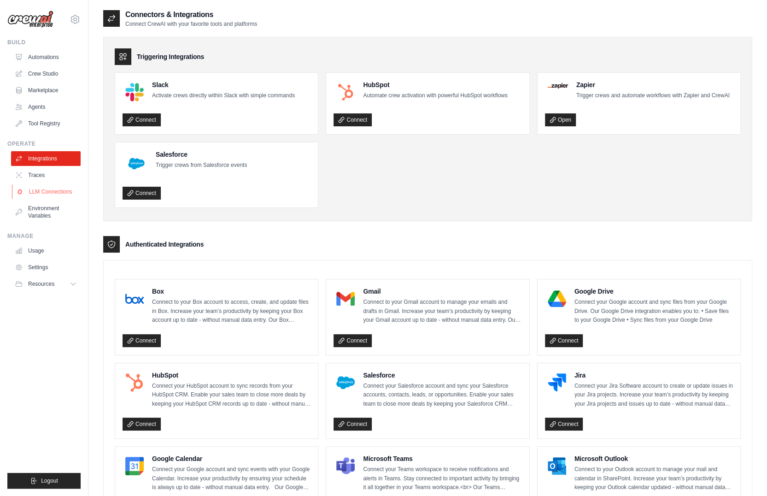
click at [48, 193] on link "LLM Connections" at bounding box center [47, 191] width 70 height 15
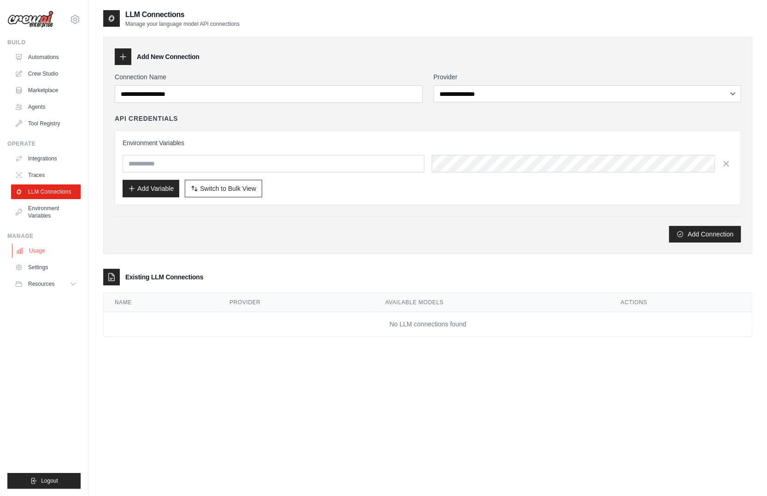
click at [34, 257] on link "Usage" at bounding box center [47, 250] width 70 height 15
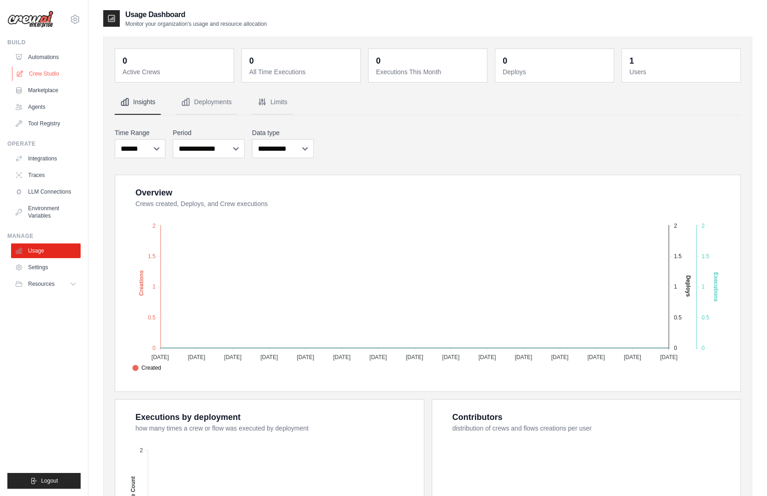
click at [48, 76] on link "Crew Studio" at bounding box center [47, 73] width 70 height 15
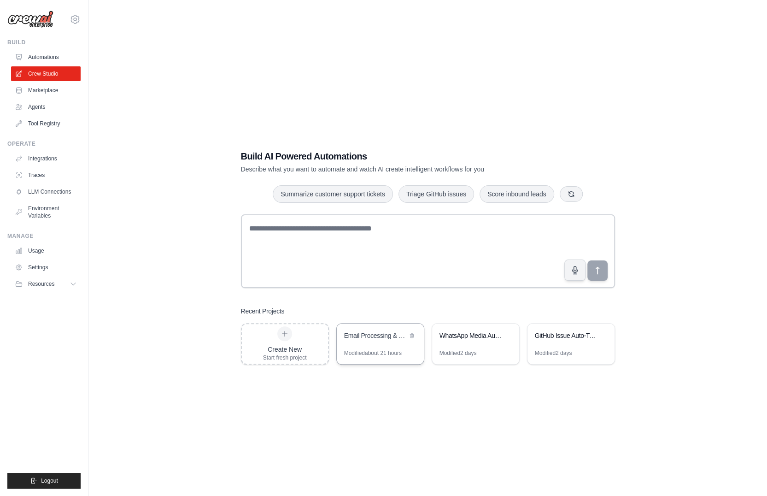
click at [402, 334] on div "Email Processing & Sheets Automation" at bounding box center [375, 335] width 63 height 9
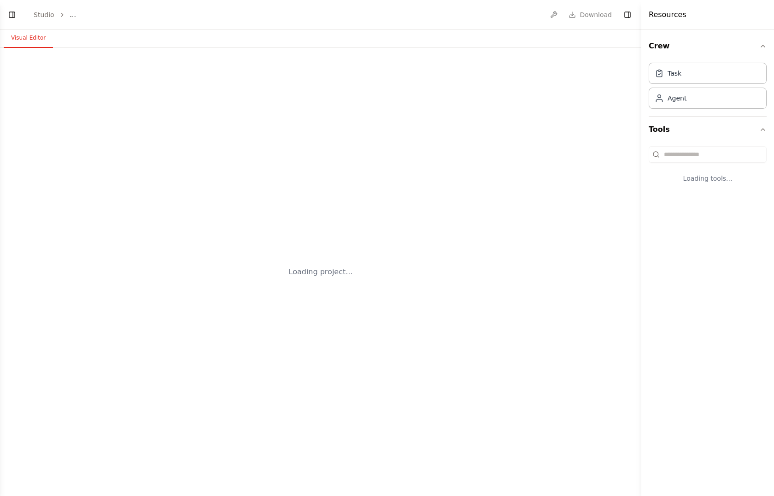
select select "****"
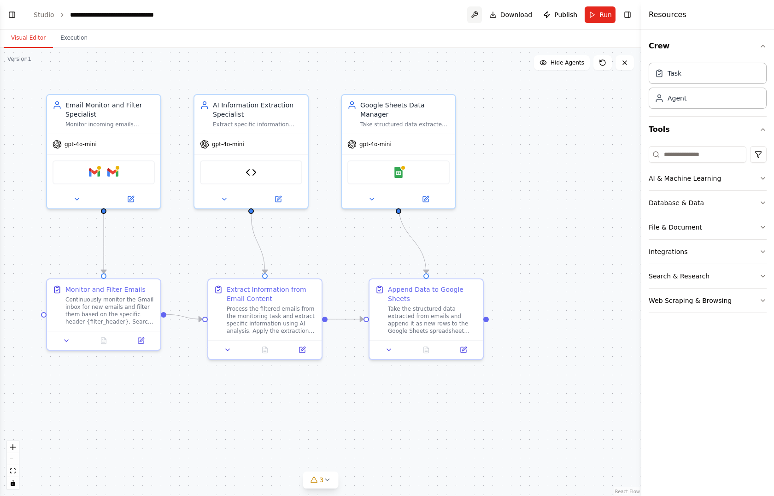
click at [481, 13] on button at bounding box center [474, 14] width 15 height 17
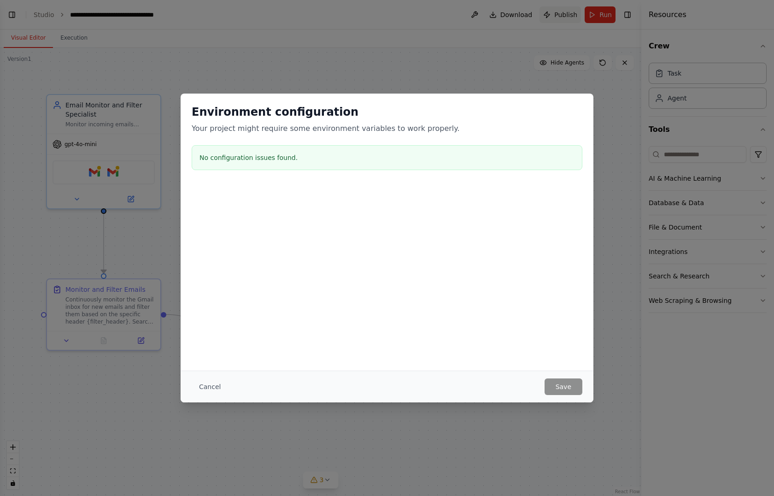
click at [539, 14] on div "Environment configuration Your project might require some environment variables…" at bounding box center [387, 248] width 774 height 496
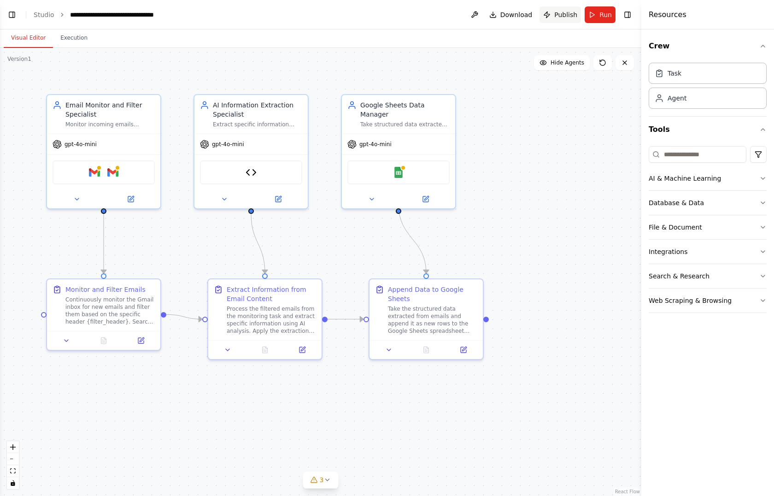
click at [549, 11] on button "Publish" at bounding box center [559, 14] width 41 height 17
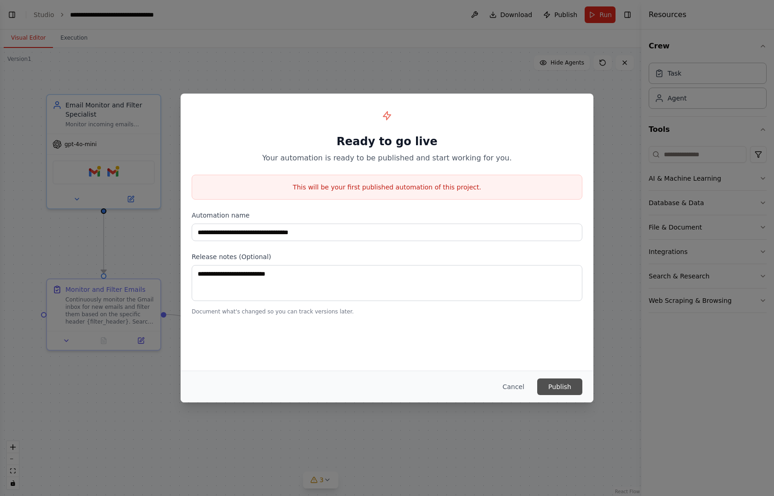
click at [562, 384] on button "Publish" at bounding box center [559, 386] width 45 height 17
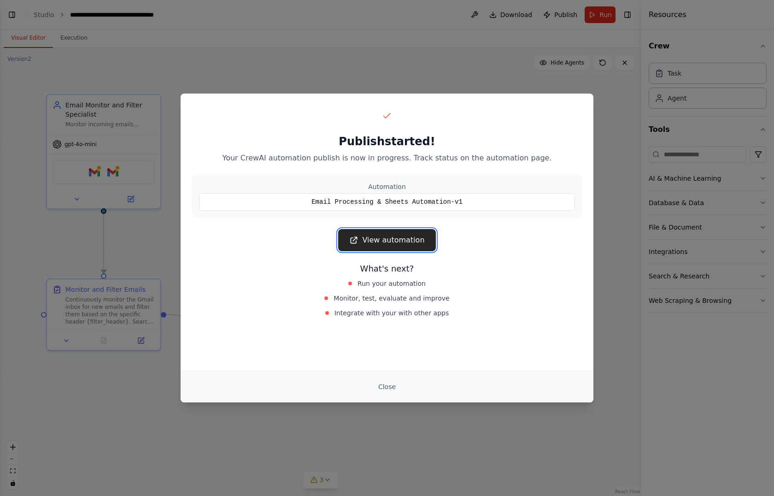
click at [389, 238] on link "View automation" at bounding box center [386, 240] width 97 height 22
click at [89, 191] on div "Publish started! Your CrewAI automation publish is now in progress. Track statu…" at bounding box center [387, 248] width 774 height 496
click at [384, 381] on button "Close" at bounding box center [387, 386] width 32 height 17
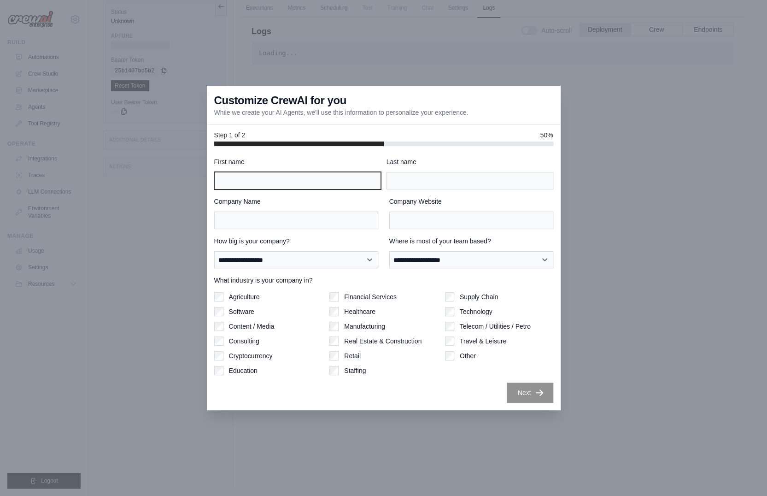
click at [321, 181] on input "First name" at bounding box center [297, 181] width 167 height 18
type input "******"
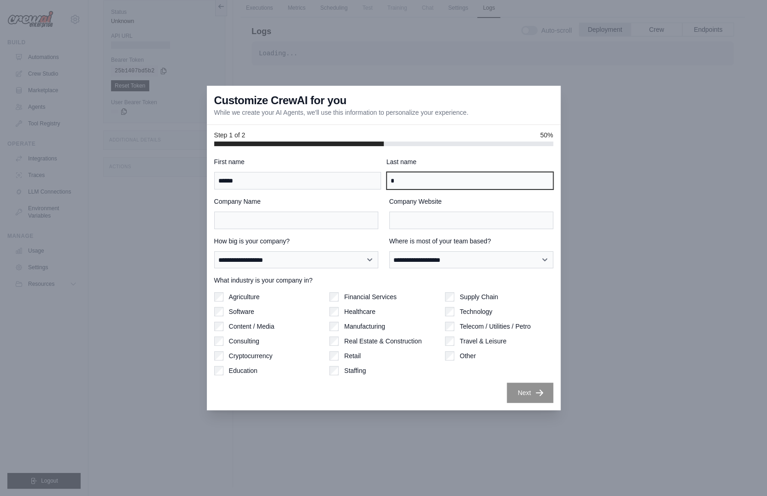
type input "*"
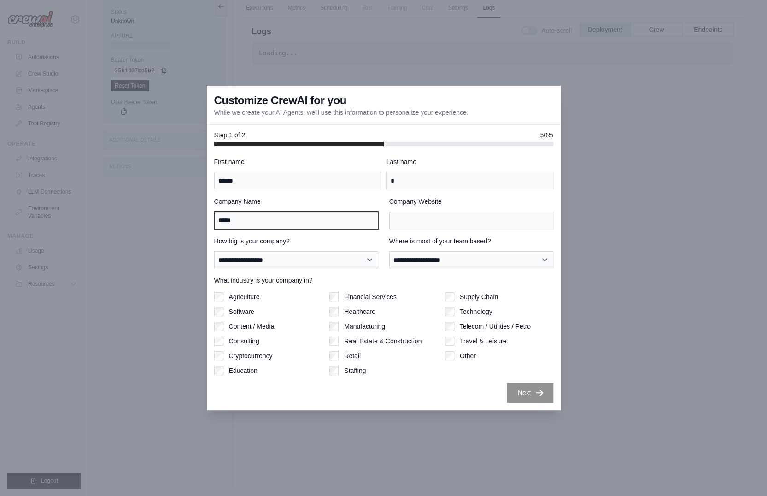
type input "*****"
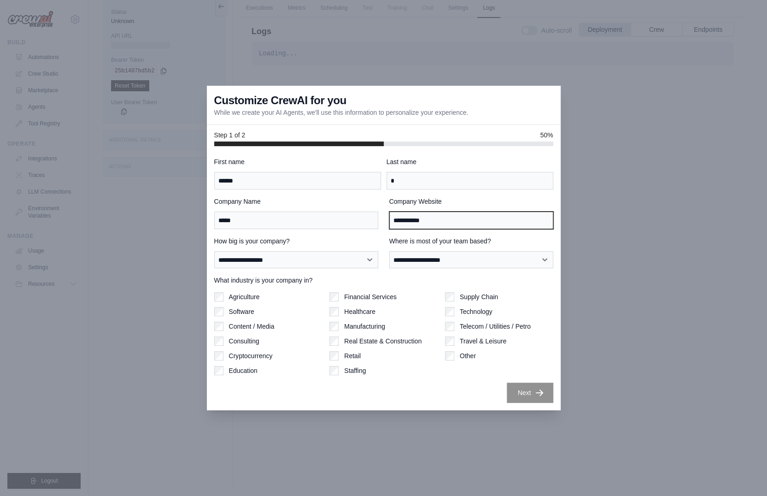
type input "**********"
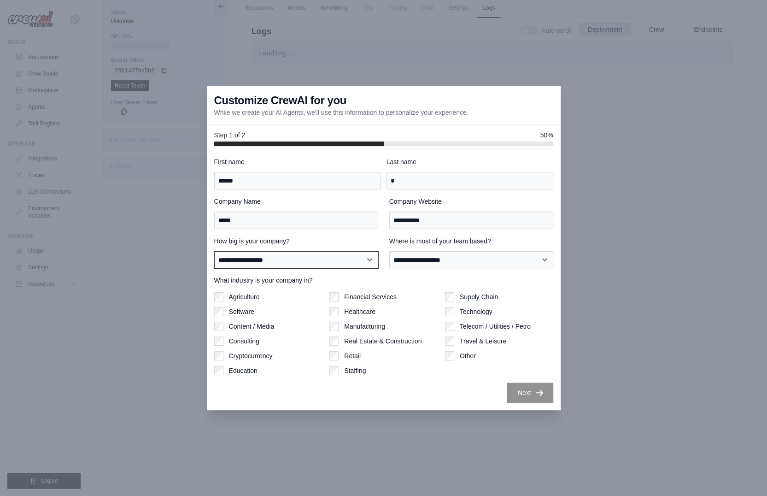
click at [333, 266] on select "**********" at bounding box center [296, 259] width 164 height 17
select select "**********"
click at [214, 251] on select "**********" at bounding box center [296, 259] width 164 height 17
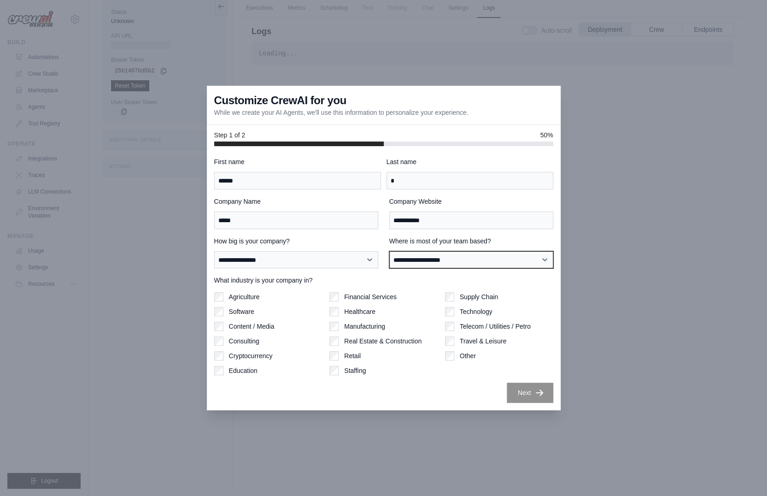
click at [440, 256] on select "**********" at bounding box center [471, 259] width 164 height 17
select select "**********"
click at [389, 251] on select "**********" at bounding box center [471, 259] width 164 height 17
click at [234, 309] on label "Software" at bounding box center [241, 311] width 25 height 9
click at [455, 296] on div "Supply Chain" at bounding box center [499, 296] width 108 height 9
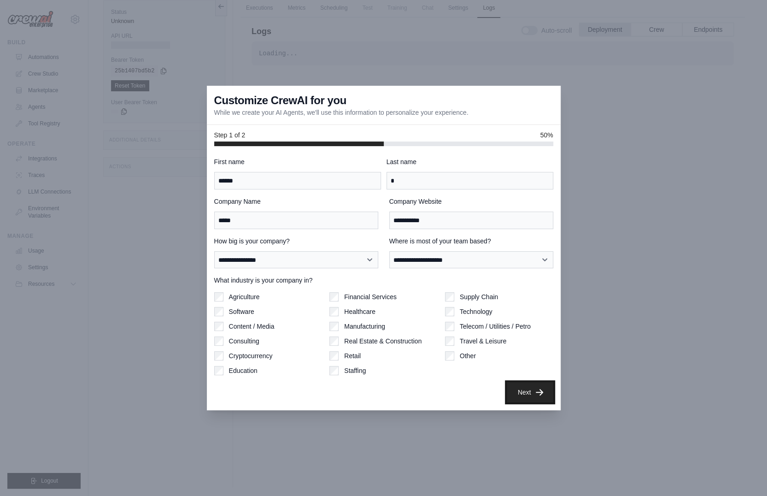
click at [514, 399] on button "Next" at bounding box center [530, 392] width 47 height 20
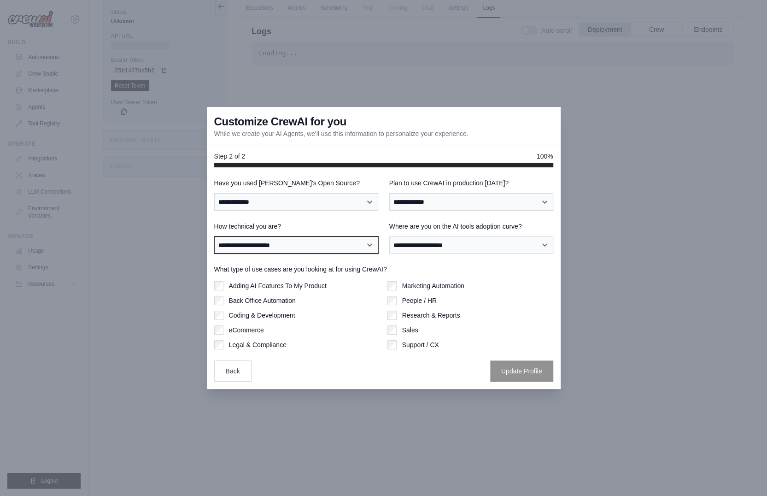
click at [331, 244] on select "**********" at bounding box center [296, 244] width 164 height 17
select select "**********"
click at [214, 236] on select "**********" at bounding box center [296, 244] width 164 height 17
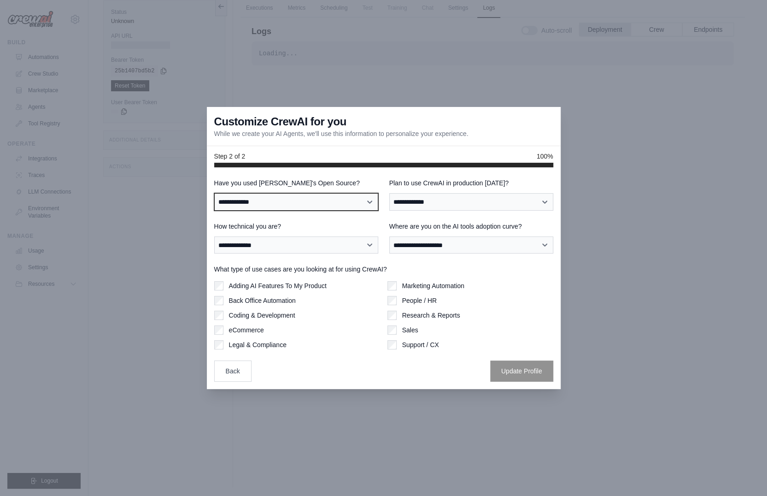
click at [324, 202] on select "**********" at bounding box center [296, 201] width 164 height 17
select select "**"
click at [214, 193] on select "**********" at bounding box center [296, 201] width 164 height 17
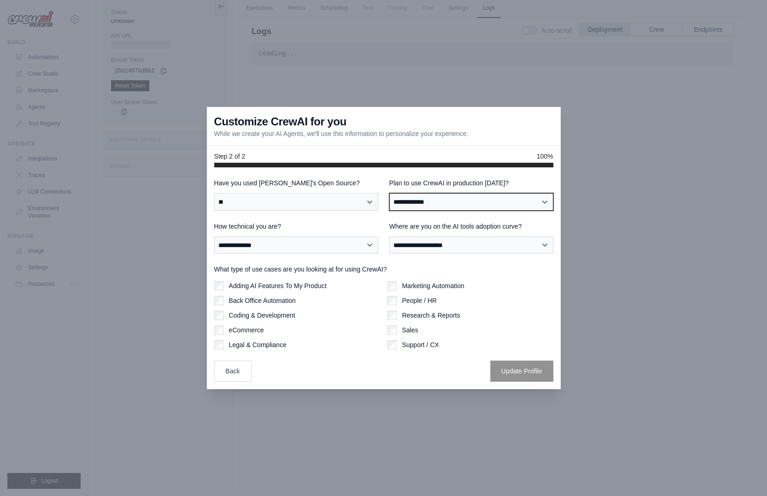
click at [425, 199] on select "**********" at bounding box center [471, 201] width 164 height 17
select select "*****"
click at [389, 193] on select "**********" at bounding box center [471, 201] width 164 height 17
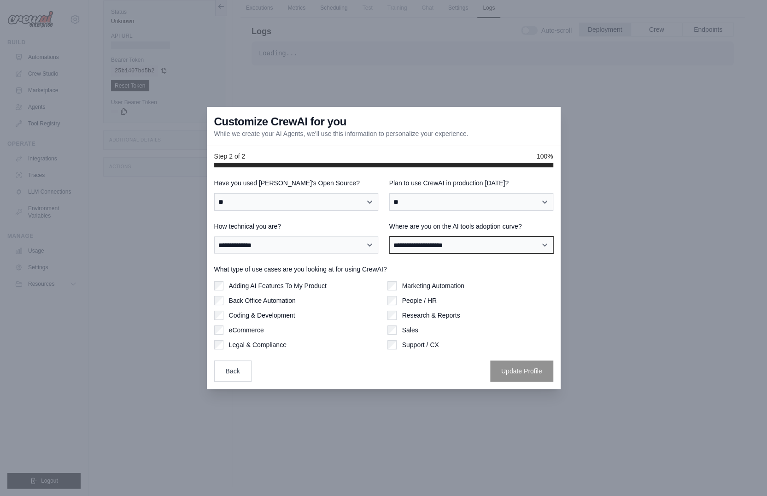
click at [425, 247] on select "**********" at bounding box center [471, 244] width 164 height 17
select select "**********"
click at [389, 236] on select "**********" at bounding box center [471, 244] width 164 height 17
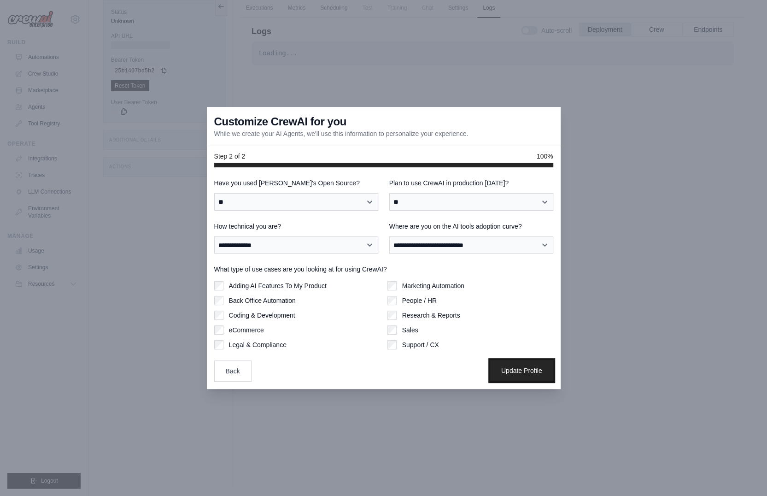
click at [509, 370] on button "Update Profile" at bounding box center [521, 370] width 63 height 21
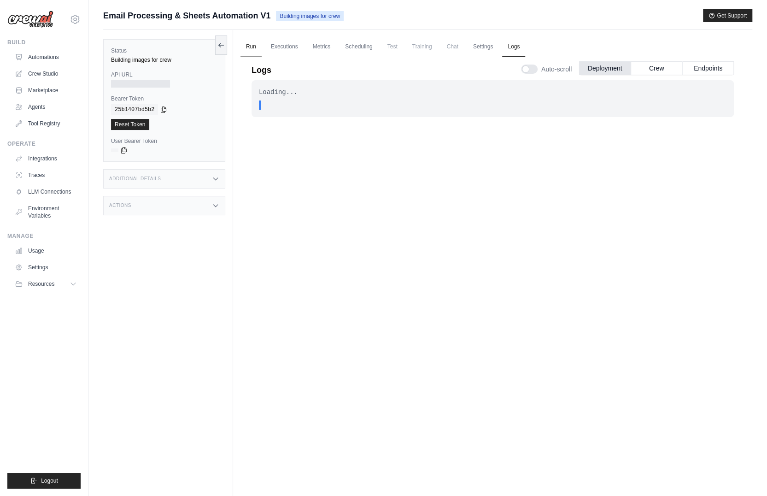
click at [255, 41] on link "Run" at bounding box center [250, 46] width 21 height 19
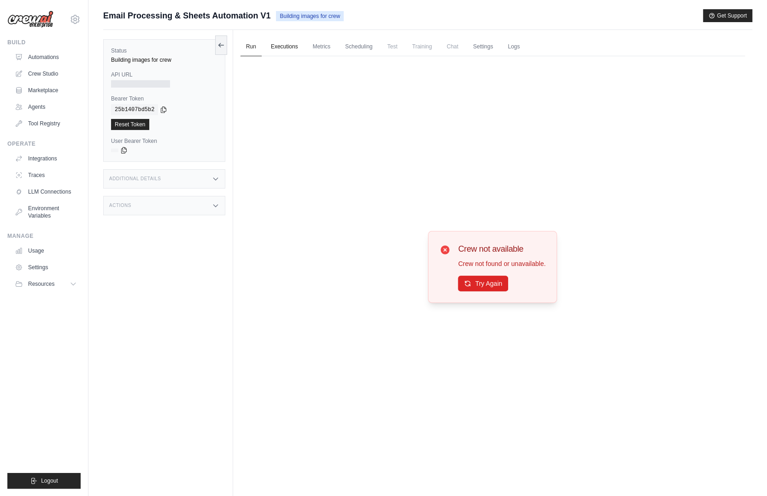
click at [283, 43] on link "Executions" at bounding box center [284, 46] width 38 height 19
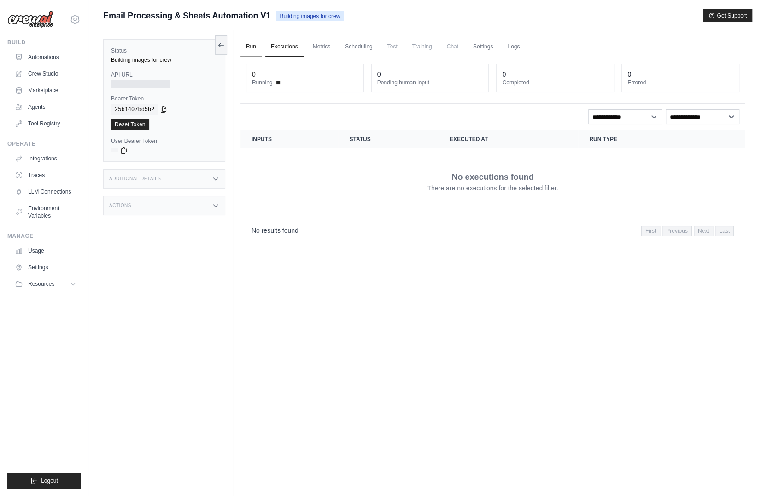
click at [260, 45] on link "Run" at bounding box center [250, 46] width 21 height 19
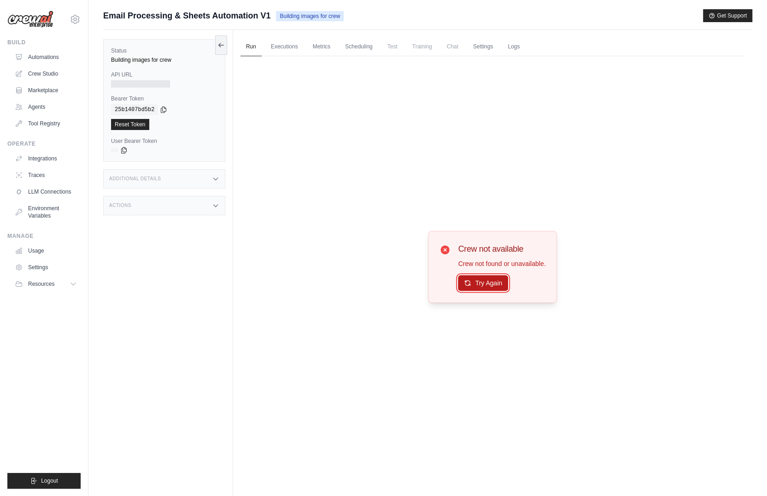
click at [474, 281] on button "Try Again" at bounding box center [483, 283] width 50 height 16
click at [40, 157] on link "Integrations" at bounding box center [47, 158] width 70 height 15
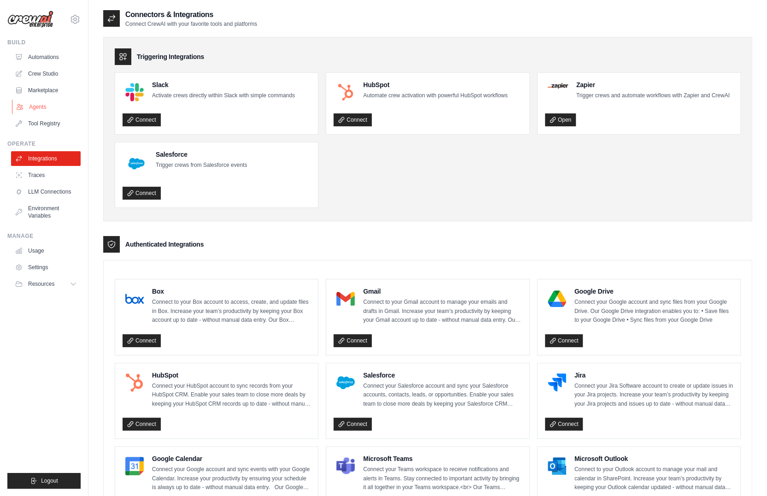
click at [47, 107] on link "Agents" at bounding box center [47, 106] width 70 height 15
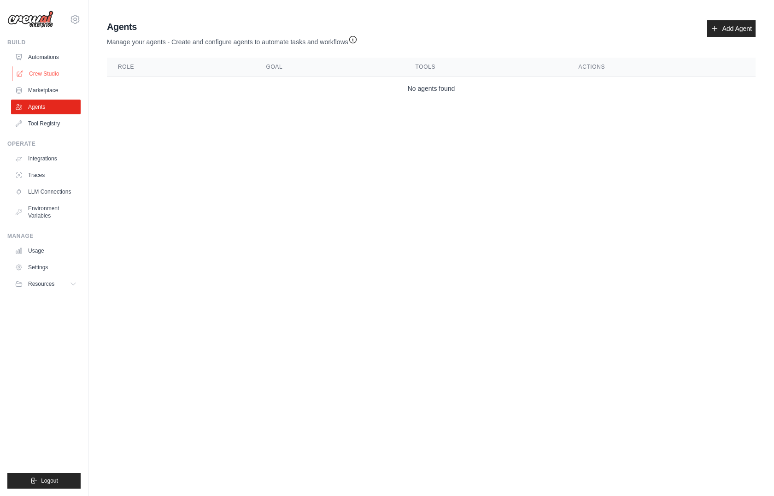
click at [42, 74] on link "Crew Studio" at bounding box center [47, 73] width 70 height 15
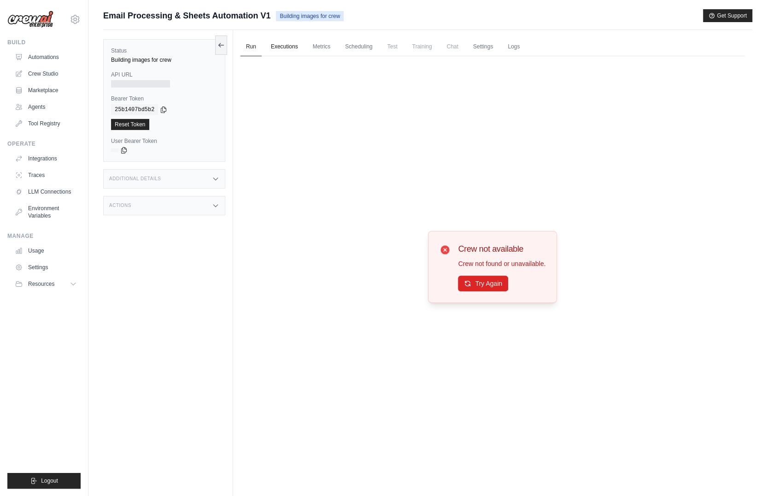
click at [286, 47] on link "Executions" at bounding box center [284, 46] width 38 height 19
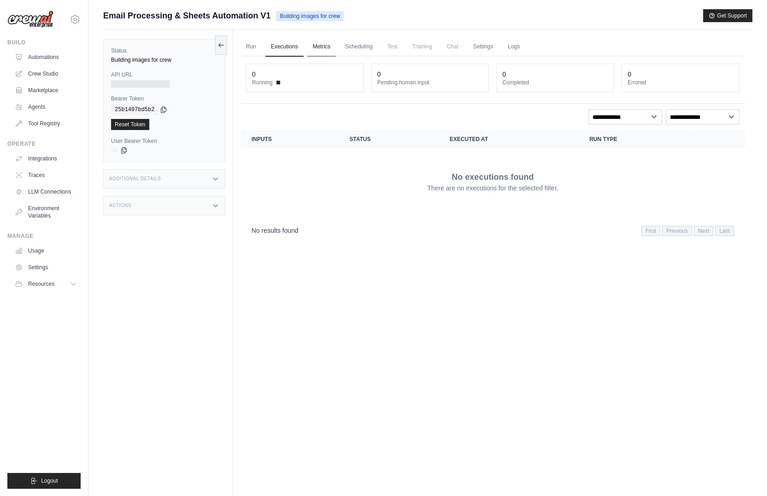
click at [310, 42] on link "Metrics" at bounding box center [321, 46] width 29 height 19
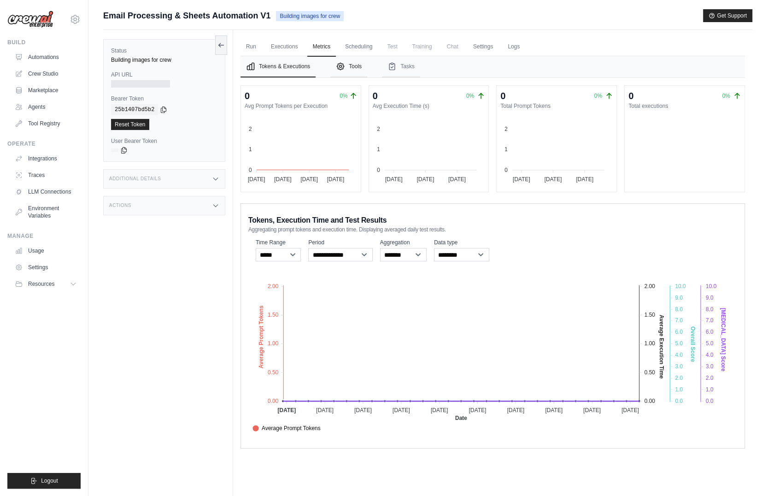
click at [345, 69] on button "Tools" at bounding box center [348, 66] width 37 height 21
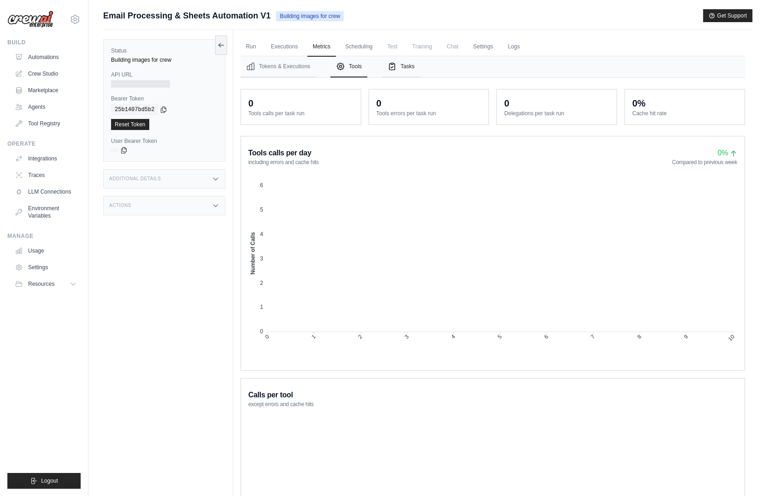
click at [415, 71] on button "Tasks" at bounding box center [401, 66] width 38 height 21
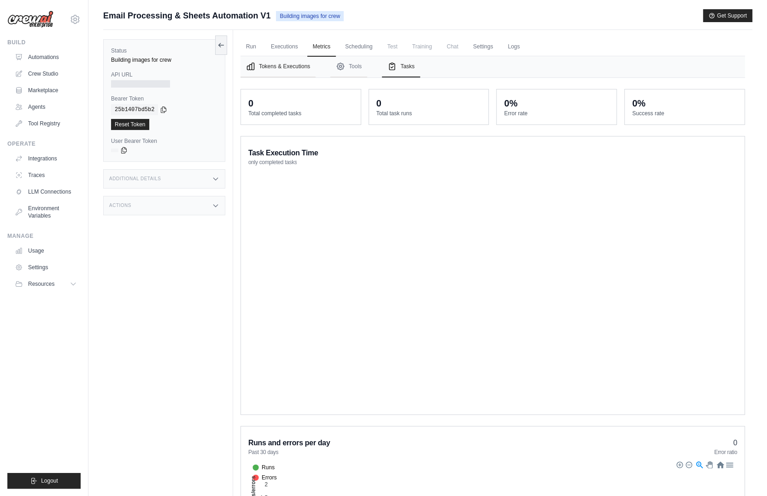
click at [249, 67] on icon "Tabs" at bounding box center [250, 66] width 9 height 9
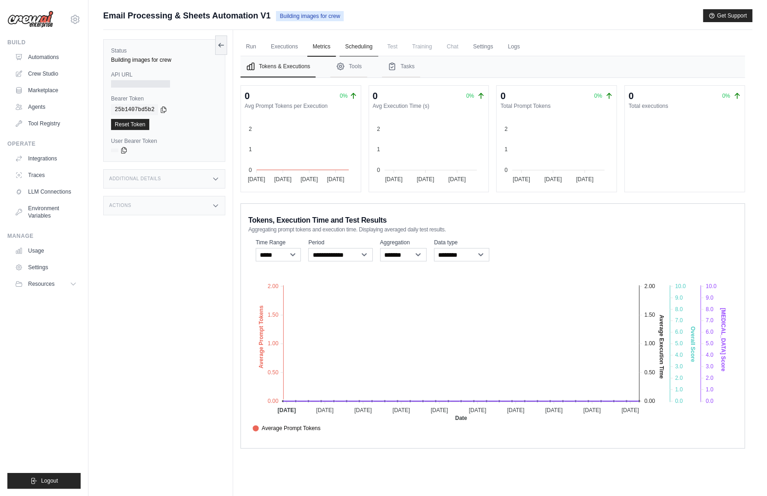
click at [362, 48] on link "Scheduling" at bounding box center [358, 46] width 38 height 19
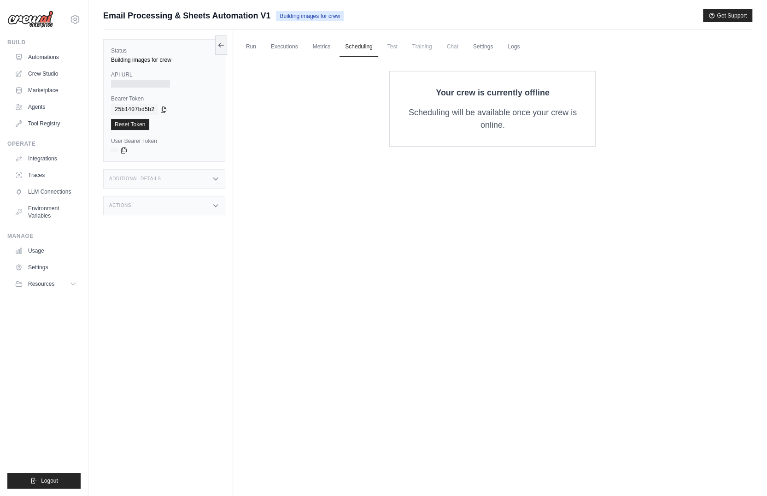
click at [394, 47] on span "Test" at bounding box center [392, 46] width 21 height 18
click at [427, 47] on span "Training" at bounding box center [422, 46] width 31 height 18
click at [494, 48] on link "Settings" at bounding box center [483, 46] width 31 height 19
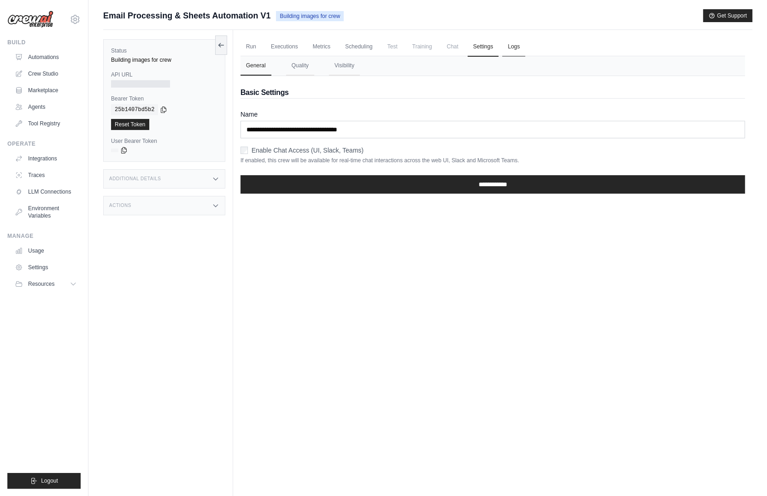
click at [510, 46] on link "Logs" at bounding box center [513, 46] width 23 height 19
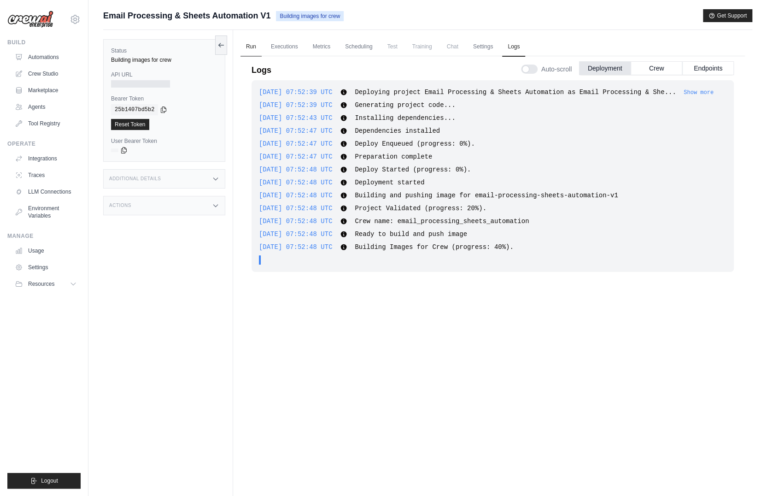
click at [254, 44] on link "Run" at bounding box center [250, 46] width 21 height 19
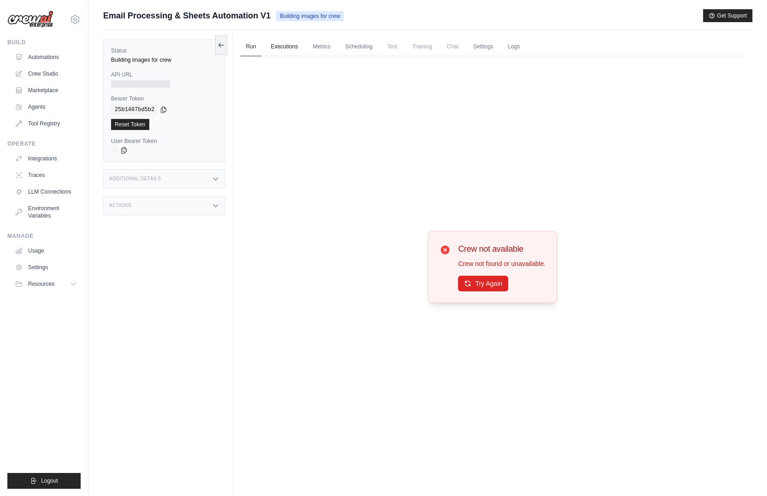
click at [267, 41] on link "Executions" at bounding box center [284, 46] width 38 height 19
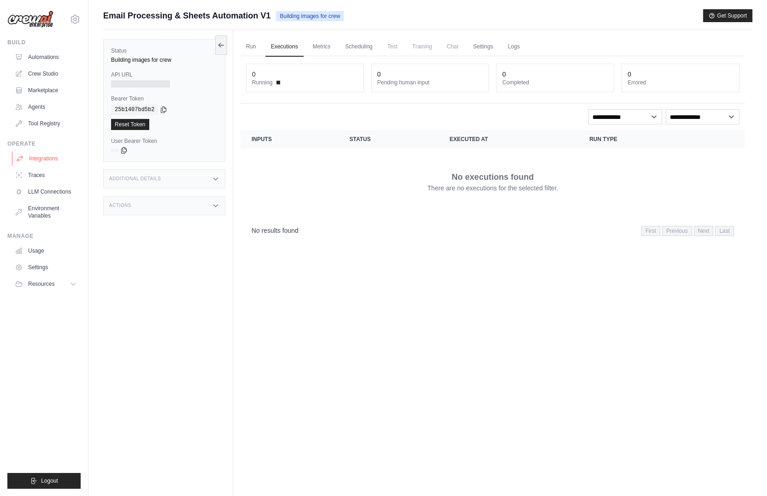
click at [46, 165] on link "Integrations" at bounding box center [47, 158] width 70 height 15
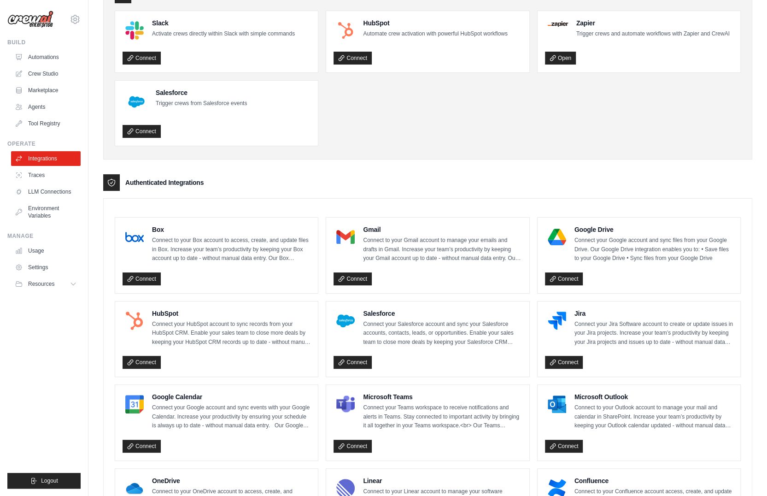
scroll to position [68, 0]
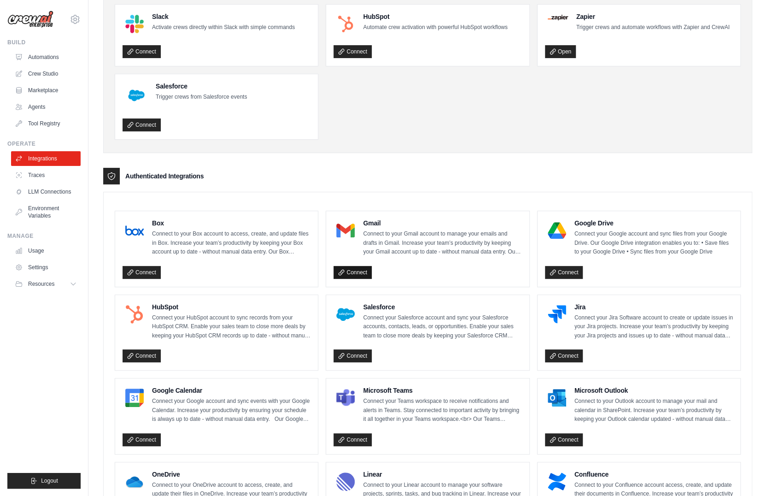
click at [357, 269] on link "Connect" at bounding box center [352, 272] width 38 height 13
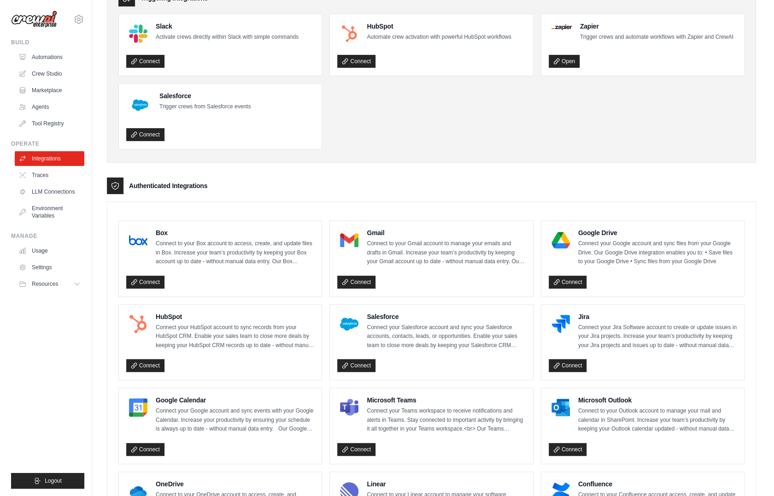
scroll to position [0, 0]
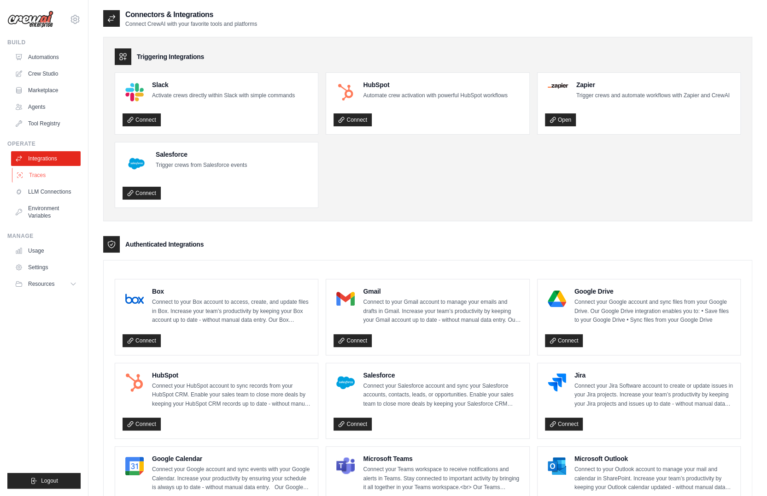
click at [43, 169] on link "Traces" at bounding box center [47, 175] width 70 height 15
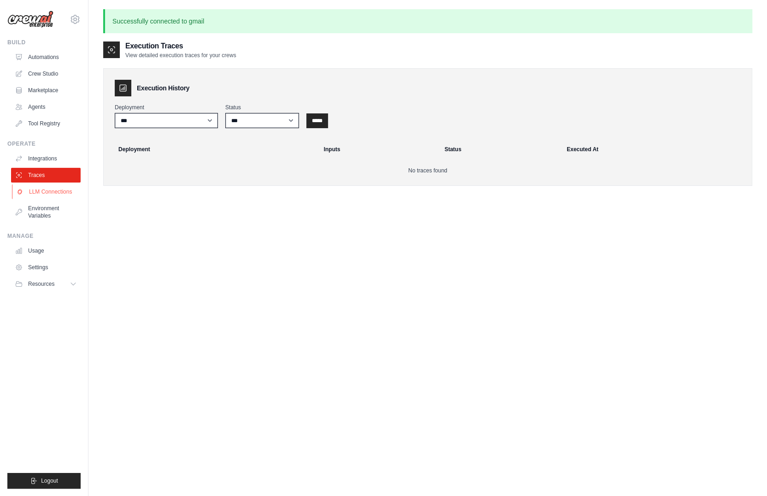
click at [40, 199] on link "LLM Connections" at bounding box center [47, 191] width 70 height 15
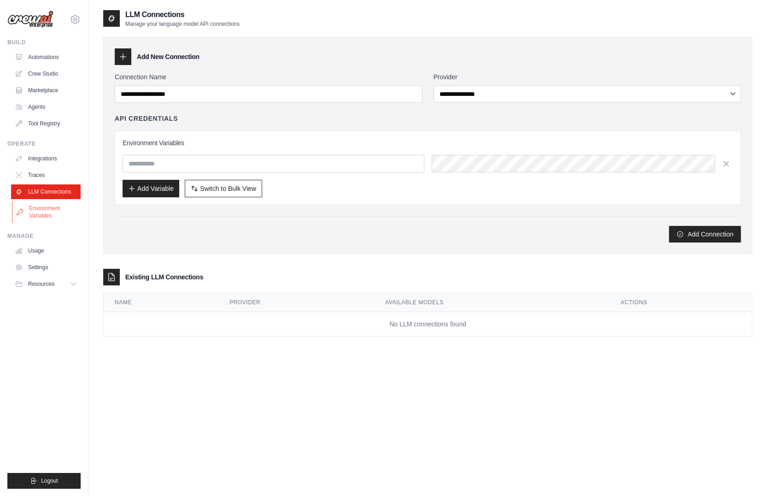
click at [46, 215] on link "Environment Variables" at bounding box center [47, 212] width 70 height 22
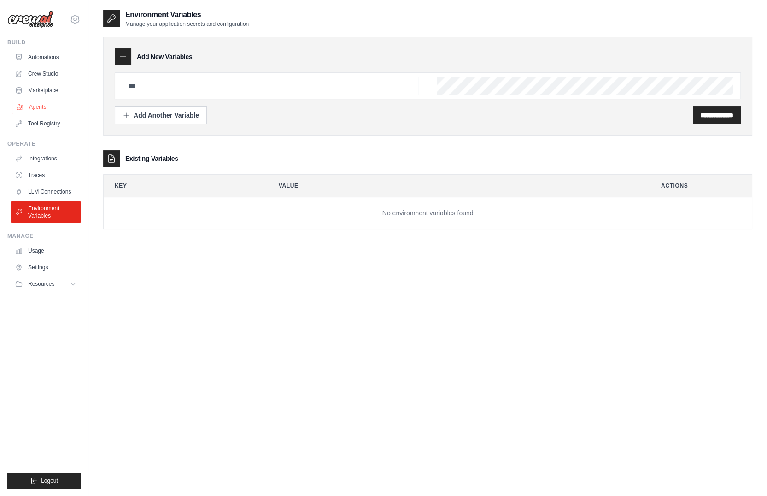
click at [49, 106] on link "Agents" at bounding box center [47, 106] width 70 height 15
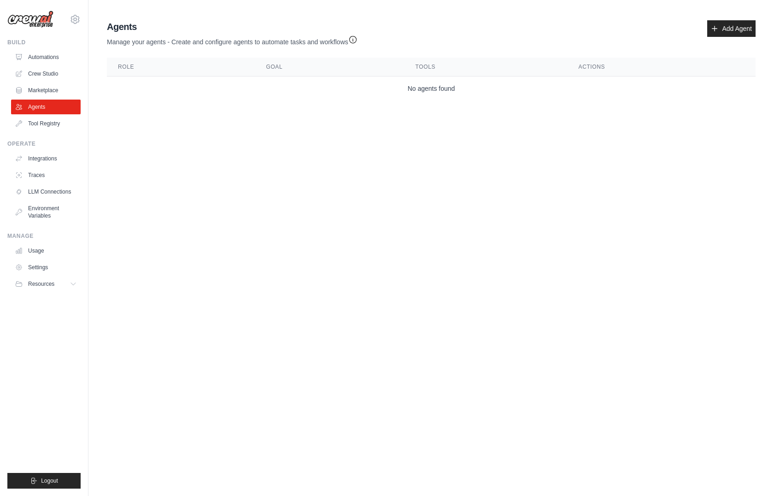
click at [117, 102] on div "Agents Manage your agents - Create and configure agents to automate tasks and w…" at bounding box center [431, 61] width 656 height 88
click at [42, 57] on link "Automations" at bounding box center [47, 57] width 70 height 15
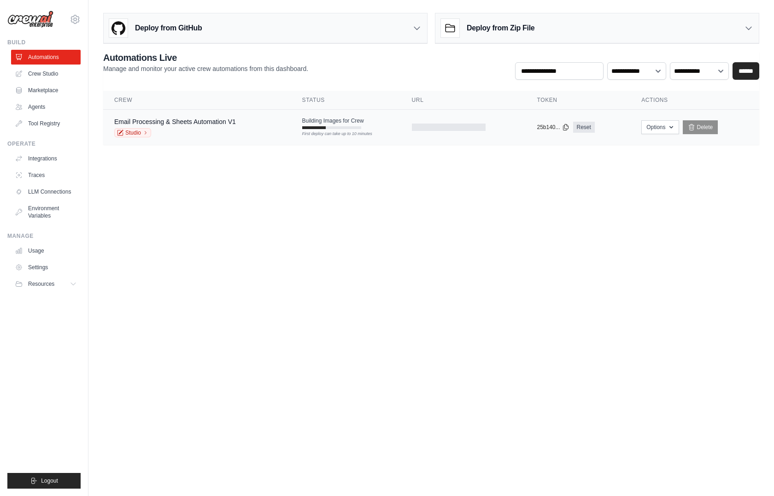
click at [227, 114] on td "Email Processing & Sheets Automation V1 Studio" at bounding box center [197, 127] width 188 height 35
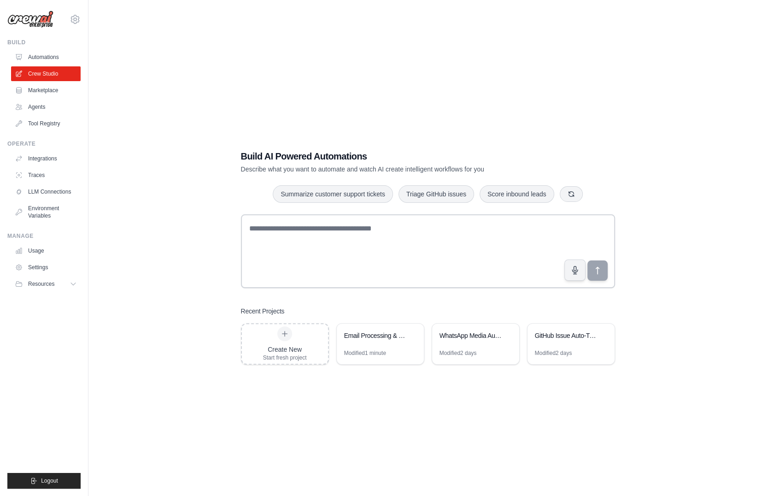
click at [37, 104] on link "Agents" at bounding box center [46, 106] width 70 height 15
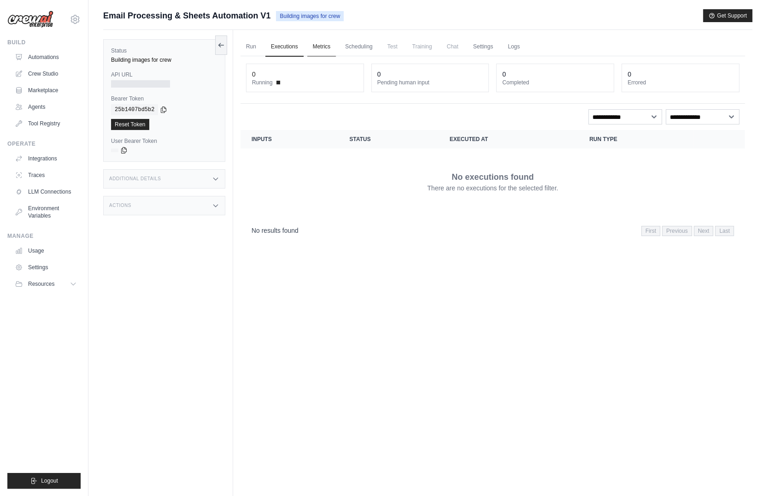
click at [315, 42] on link "Metrics" at bounding box center [321, 46] width 29 height 19
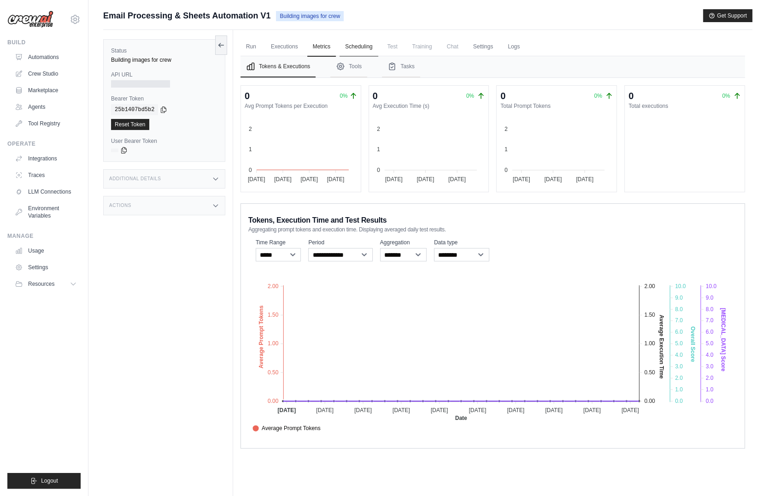
click at [342, 46] on link "Scheduling" at bounding box center [358, 46] width 38 height 19
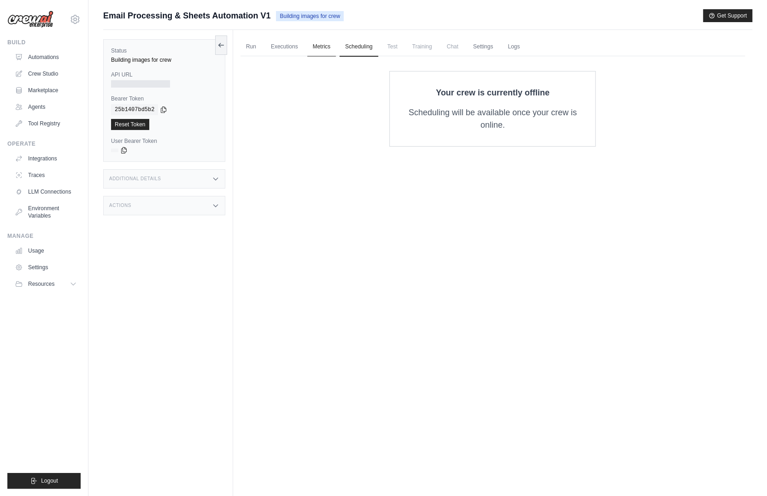
click at [319, 44] on link "Metrics" at bounding box center [321, 46] width 29 height 19
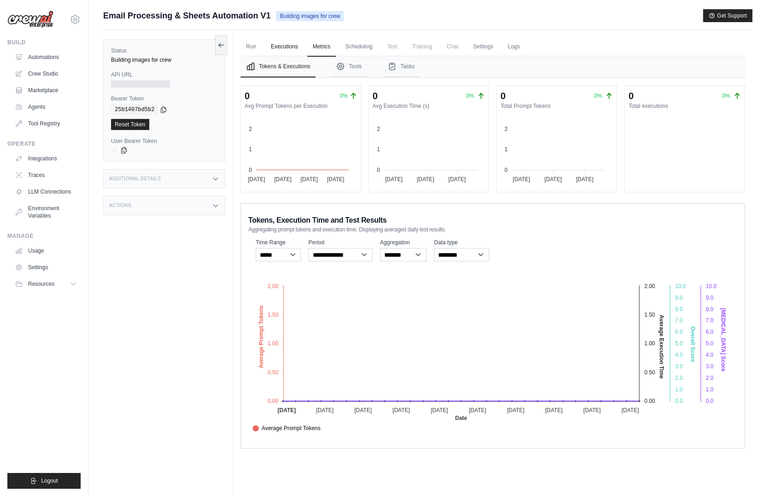
click at [292, 43] on link "Executions" at bounding box center [284, 46] width 38 height 19
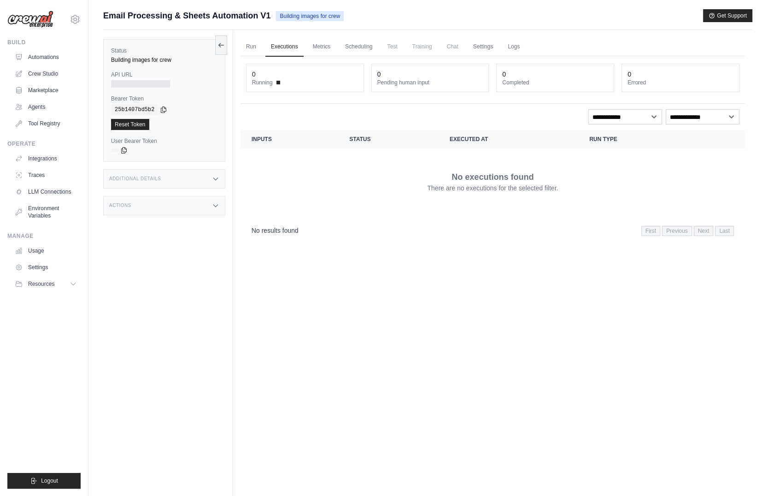
click at [396, 43] on span "Test" at bounding box center [392, 46] width 21 height 18
click at [483, 41] on link "Settings" at bounding box center [483, 46] width 31 height 19
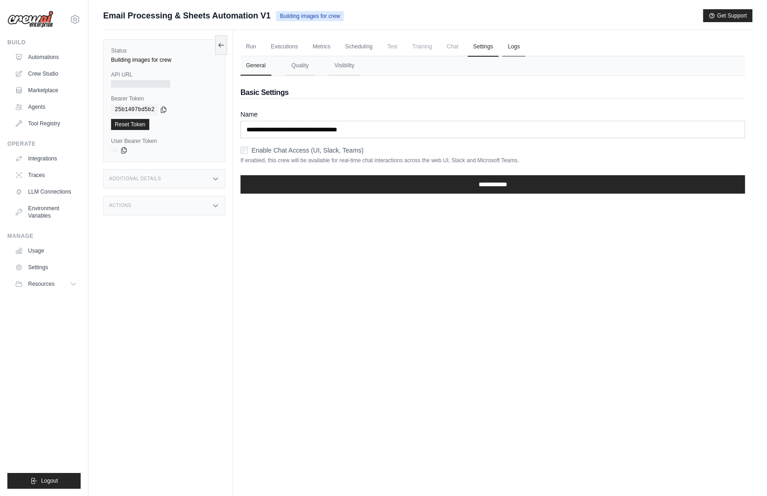
click at [502, 45] on link "Logs" at bounding box center [513, 46] width 23 height 19
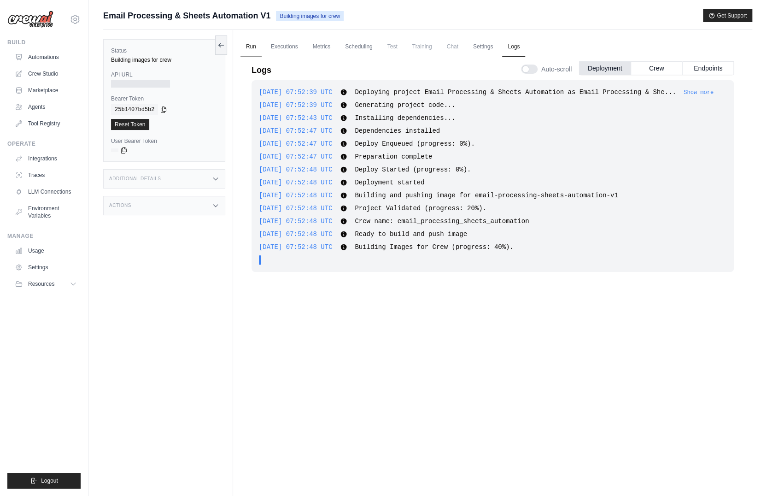
click at [257, 52] on link "Run" at bounding box center [250, 46] width 21 height 19
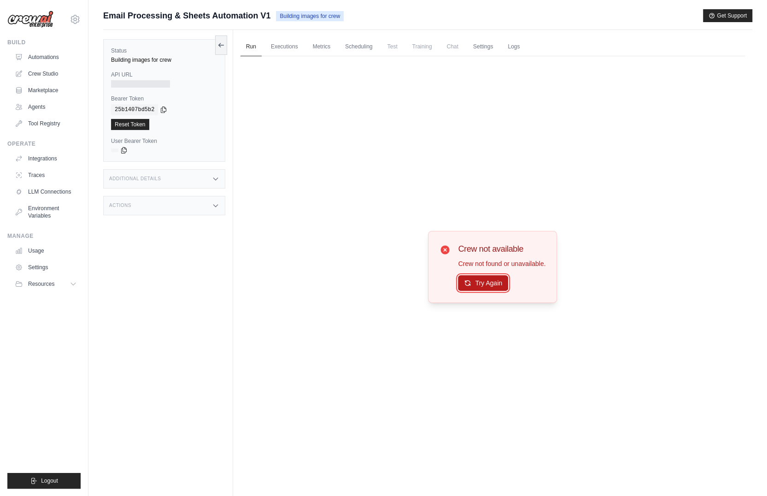
click at [472, 289] on button "Try Again" at bounding box center [483, 283] width 50 height 16
click at [485, 284] on button "Try Again" at bounding box center [483, 283] width 50 height 16
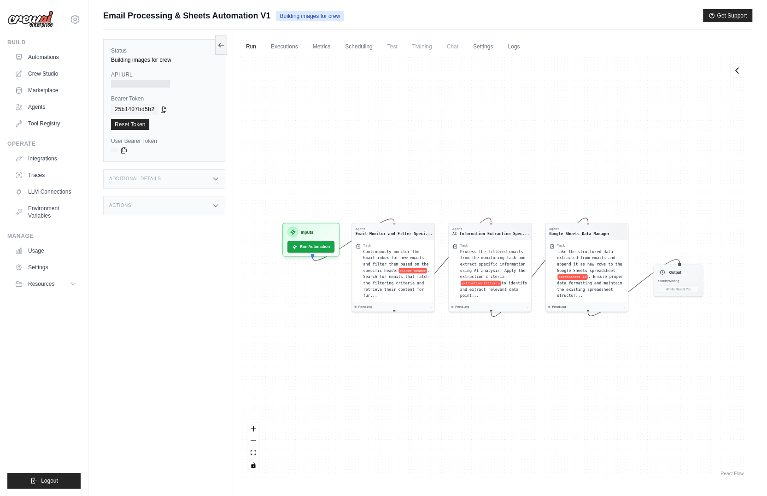
click at [419, 175] on div "Agent Email Monitor and Filter Speci... Task Continuously monitor the Gmail inb…" at bounding box center [492, 266] width 504 height 421
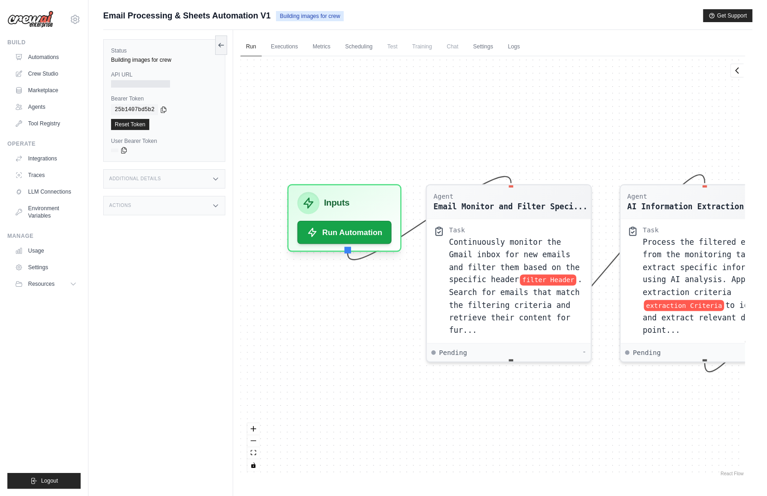
drag, startPoint x: 333, startPoint y: 231, endPoint x: 484, endPoint y: 137, distance: 178.3
click at [484, 137] on div "Agent Email Monitor and Filter Speci... Task Continuously monitor the Gmail inb…" at bounding box center [492, 266] width 504 height 421
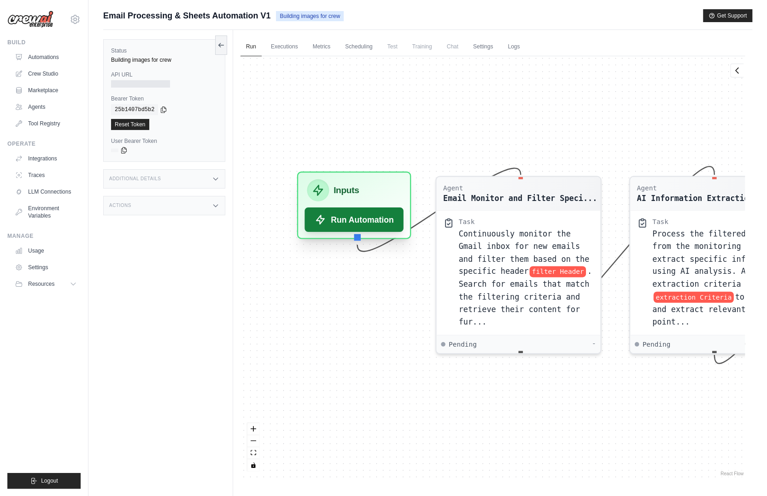
click at [365, 225] on button "Run Automation" at bounding box center [353, 219] width 99 height 24
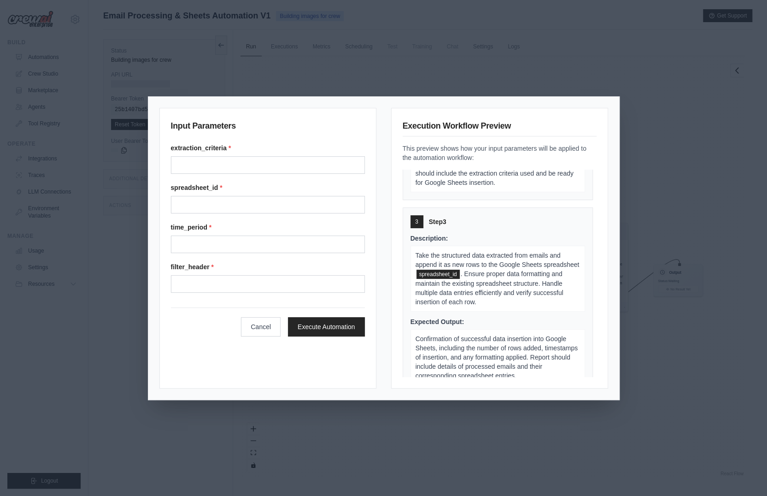
scroll to position [362, 0]
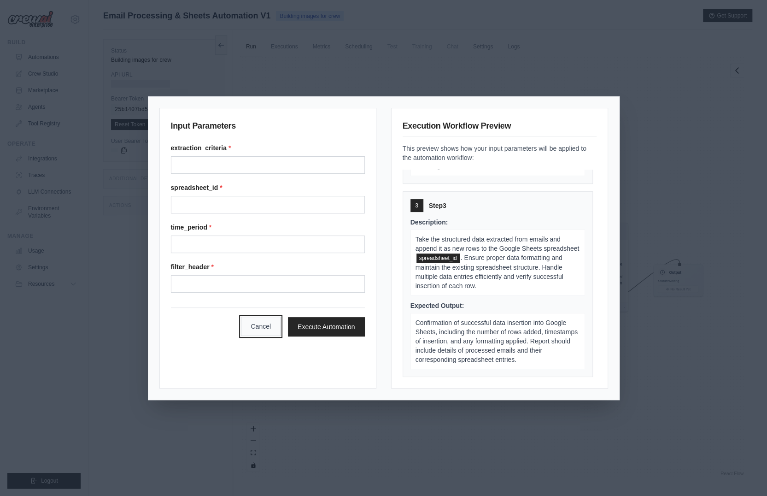
click at [259, 316] on button "Cancel" at bounding box center [261, 325] width 40 height 19
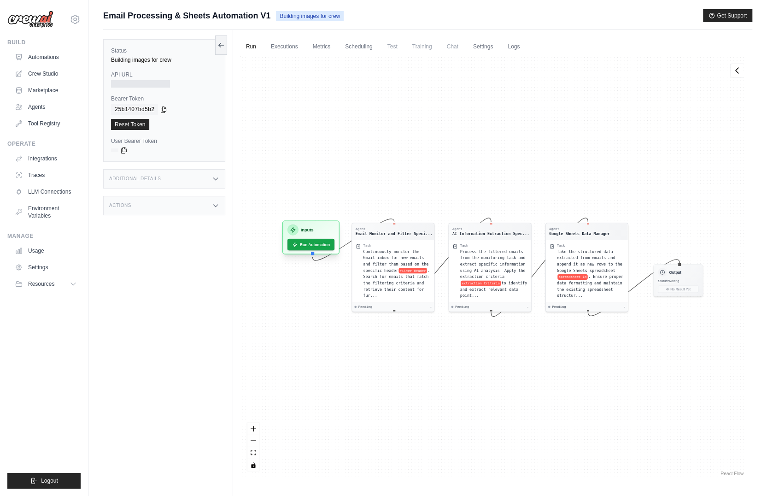
click at [321, 221] on div "Inputs Run Automation" at bounding box center [310, 237] width 57 height 34
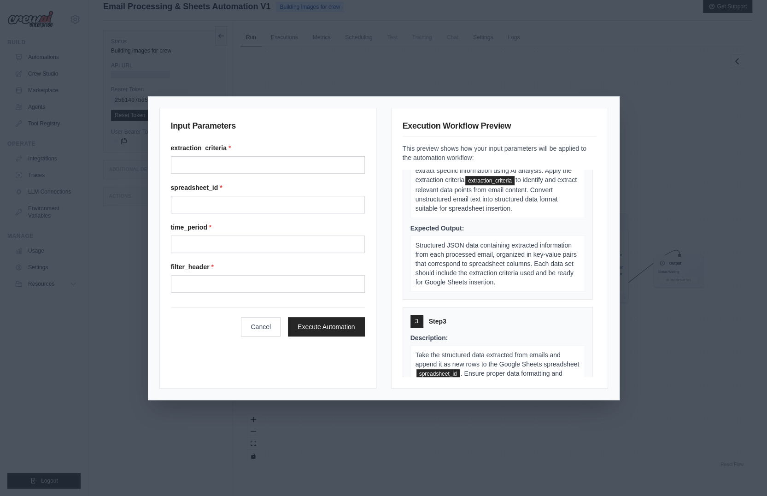
scroll to position [241, 0]
click at [255, 317] on button "Cancel" at bounding box center [261, 325] width 40 height 19
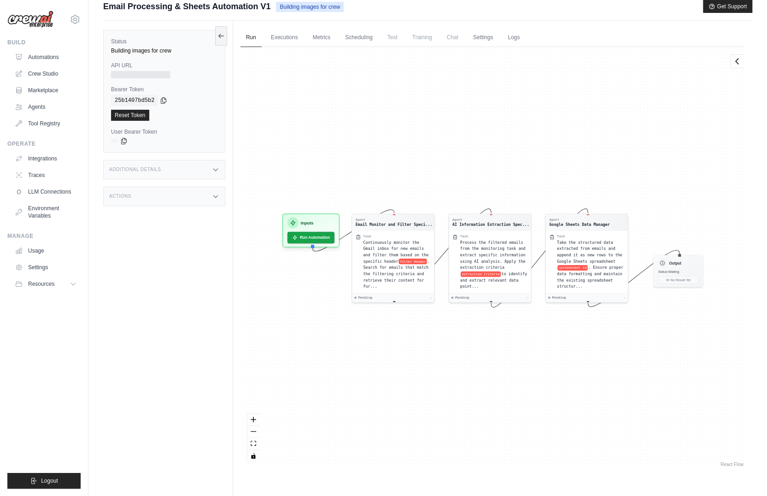
scroll to position [0, 0]
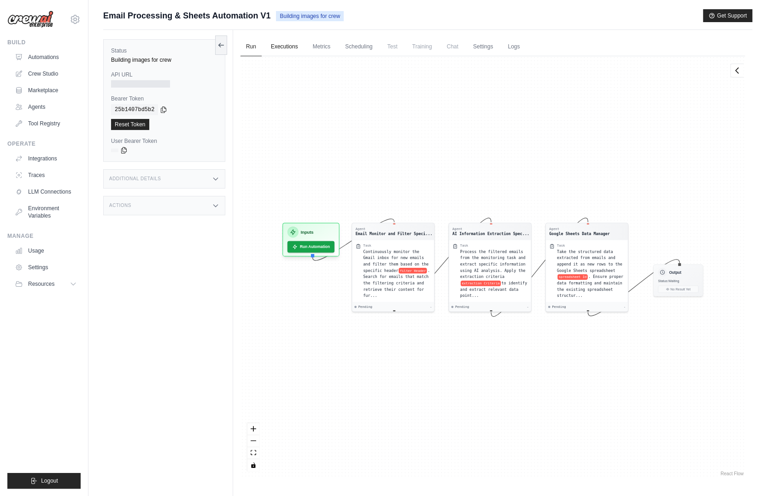
click at [282, 50] on link "Executions" at bounding box center [284, 46] width 38 height 19
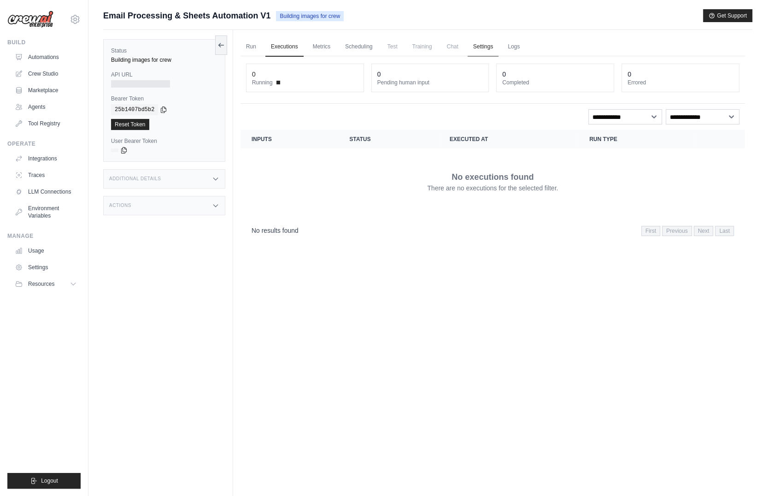
click at [468, 47] on link "Settings" at bounding box center [483, 46] width 31 height 19
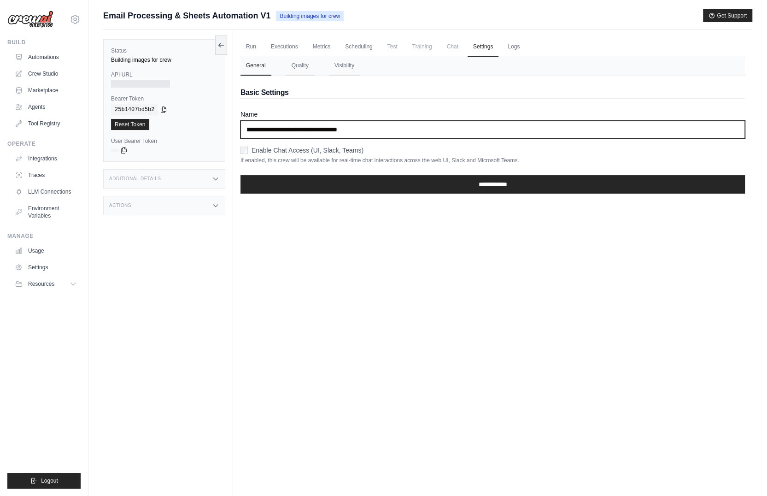
click at [333, 127] on input "**********" at bounding box center [492, 130] width 504 height 18
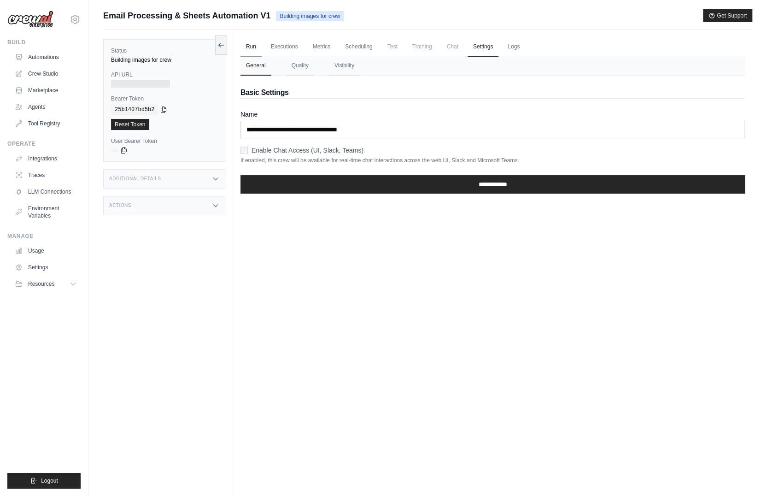
click at [248, 47] on link "Run" at bounding box center [250, 46] width 21 height 19
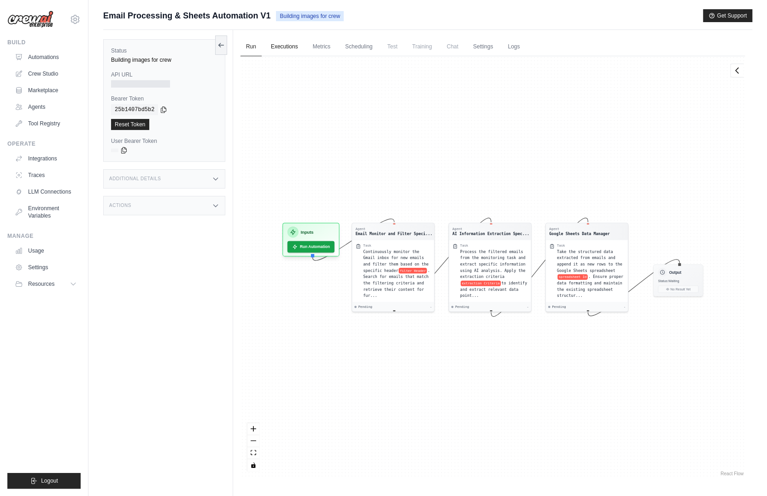
click at [282, 44] on link "Executions" at bounding box center [284, 46] width 38 height 19
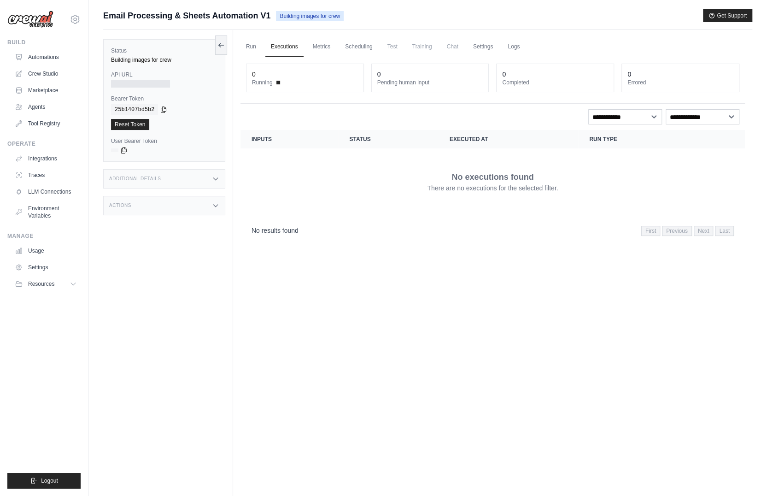
click at [274, 82] on dt "Running" at bounding box center [305, 82] width 106 height 7
click at [326, 45] on link "Metrics" at bounding box center [321, 46] width 29 height 19
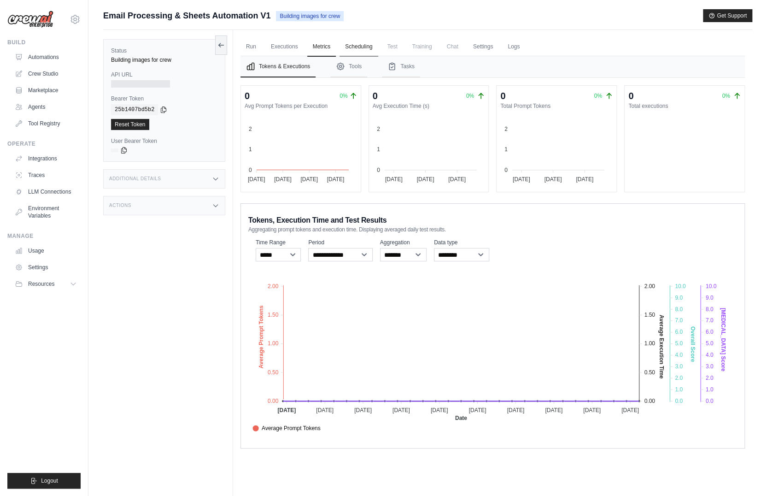
click at [350, 48] on link "Scheduling" at bounding box center [358, 46] width 38 height 19
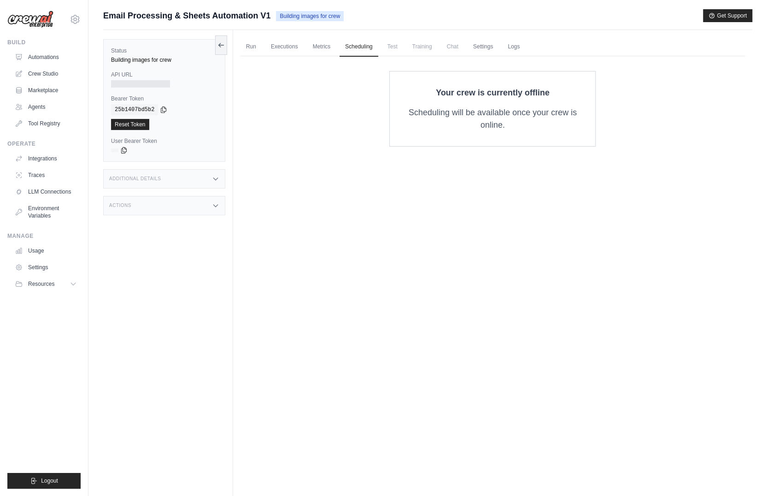
click at [383, 44] on span "Test" at bounding box center [392, 46] width 21 height 18
click at [445, 49] on span "Chat" at bounding box center [452, 46] width 23 height 18
click at [491, 45] on link "Settings" at bounding box center [483, 46] width 31 height 19
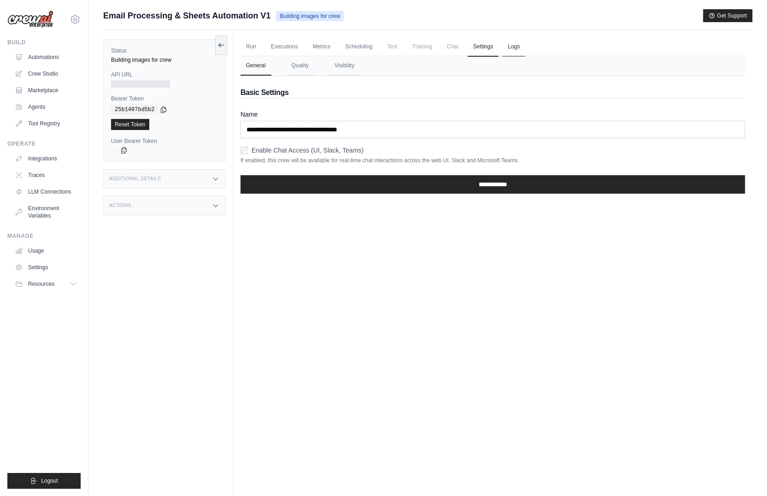
click at [514, 45] on link "Logs" at bounding box center [513, 46] width 23 height 19
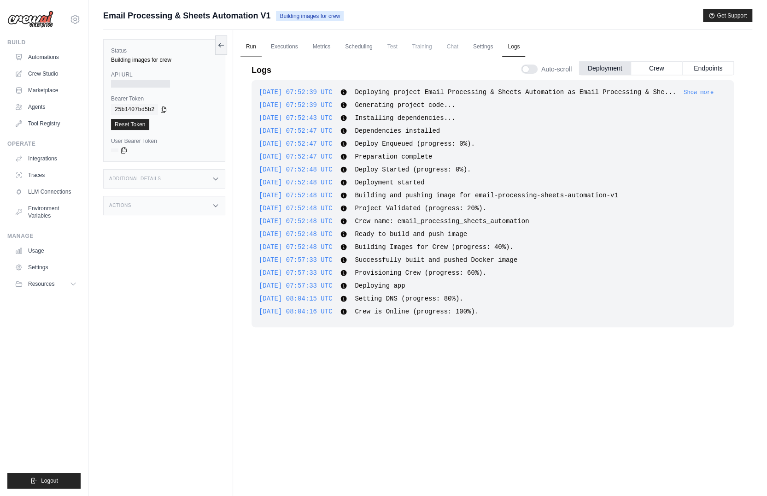
click at [249, 38] on link "Run" at bounding box center [250, 46] width 21 height 19
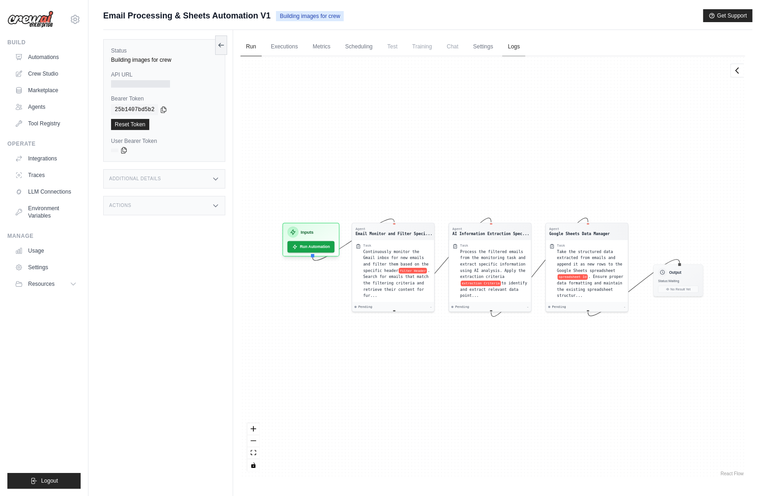
click at [515, 53] on link "Logs" at bounding box center [513, 46] width 23 height 19
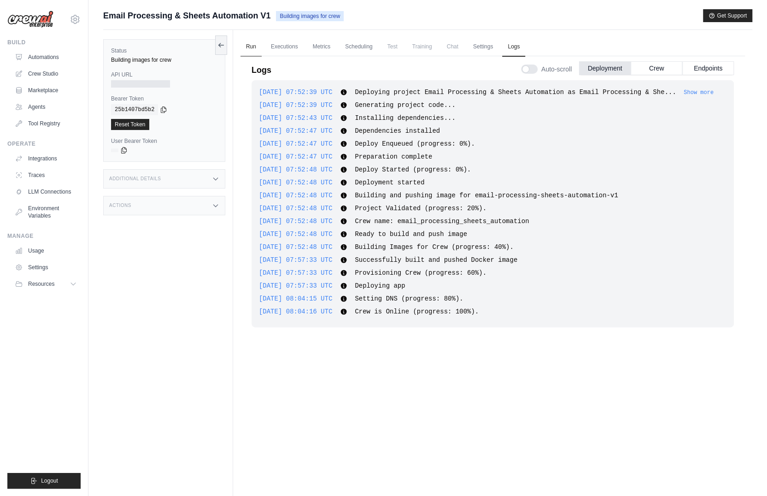
click at [254, 53] on link "Run" at bounding box center [250, 46] width 21 height 19
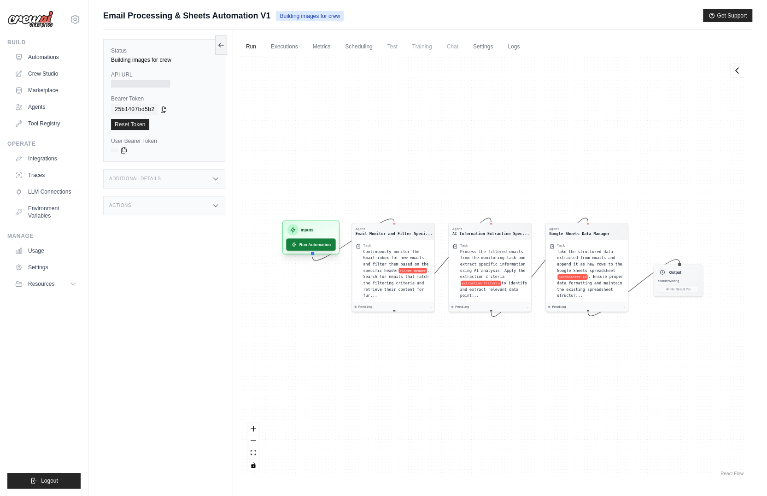
click at [314, 243] on button "Run Automation" at bounding box center [310, 244] width 49 height 12
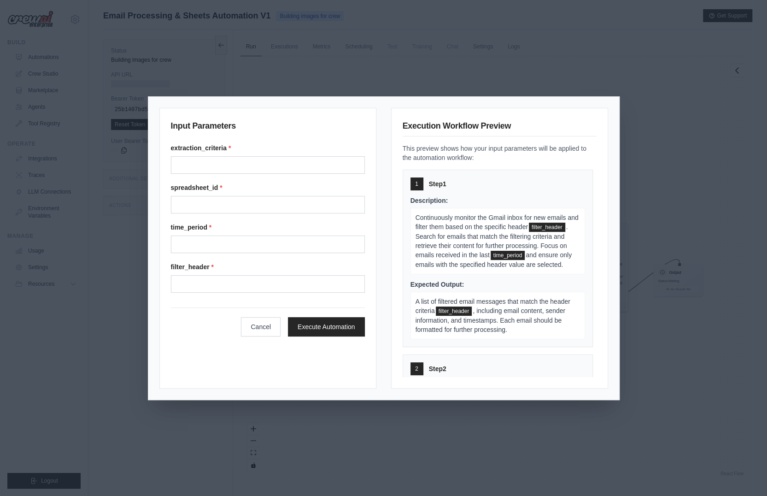
drag, startPoint x: 242, startPoint y: 152, endPoint x: 262, endPoint y: 167, distance: 24.7
click at [262, 167] on div "extraction_criteria *" at bounding box center [268, 158] width 194 height 30
click at [262, 167] on input "extraction_criteria *" at bounding box center [268, 165] width 194 height 18
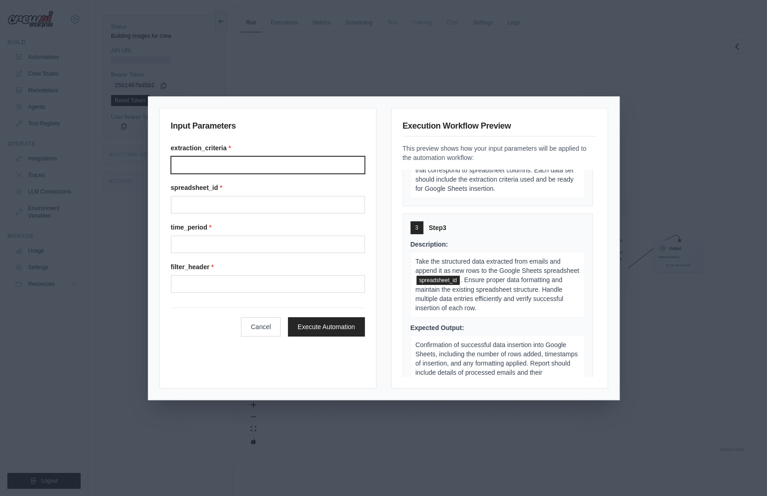
scroll to position [336, 0]
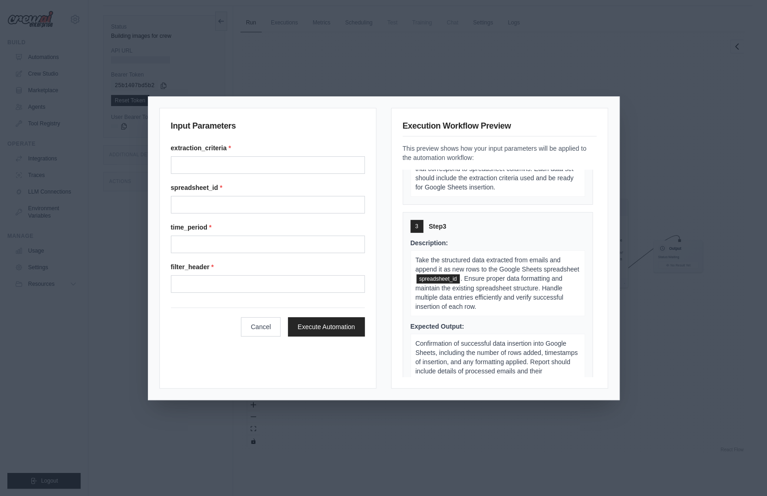
click at [285, 316] on div "Cancel Execute Automation" at bounding box center [268, 321] width 194 height 29
click at [269, 318] on button "Cancel" at bounding box center [261, 325] width 40 height 19
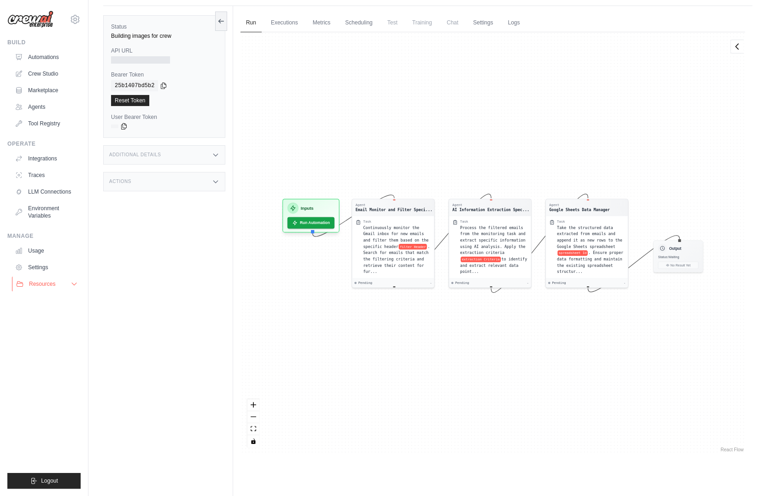
click at [70, 278] on button "Resources" at bounding box center [47, 283] width 70 height 15
click at [64, 157] on link "Integrations" at bounding box center [47, 158] width 70 height 15
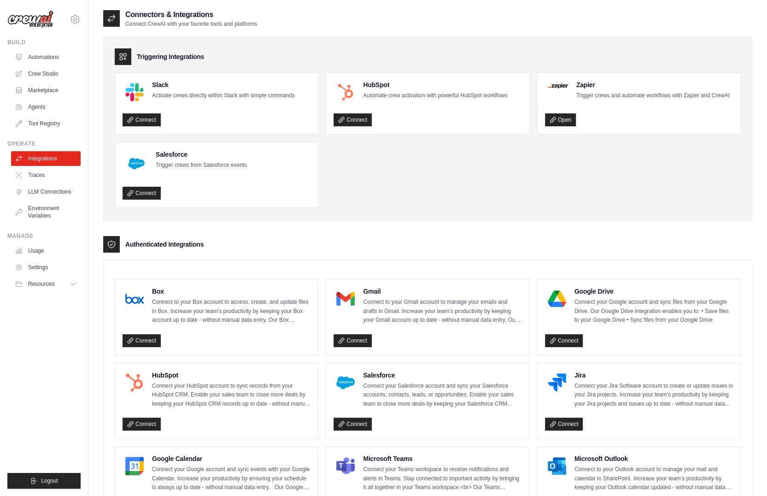
click at [519, 128] on div "HubSpot Automate crew activation with powerful HubSpot workflows Connect" at bounding box center [427, 103] width 203 height 61
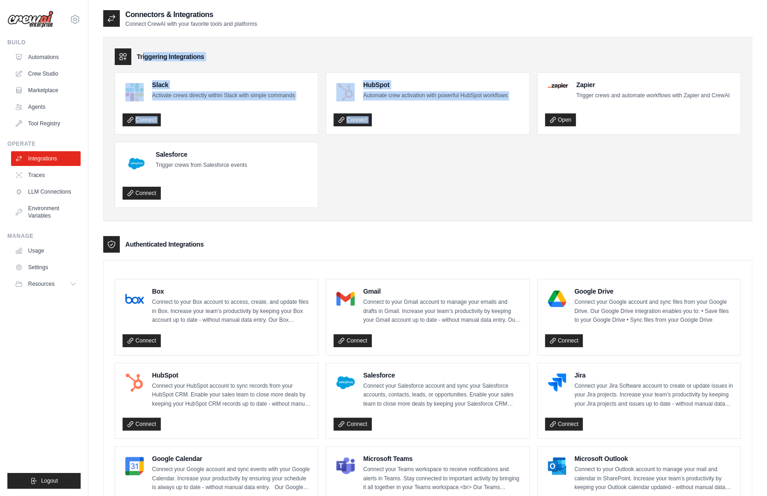
drag, startPoint x: 519, startPoint y: 128, endPoint x: 492, endPoint y: 37, distance: 94.6
click at [492, 37] on div "Triggering Integrations Slack Activate crews directly within Slack with simple …" at bounding box center [427, 129] width 649 height 184
click at [517, 170] on ul "Slack Activate crews directly within Slack with simple commands Connect HubSpot…" at bounding box center [428, 139] width 626 height 135
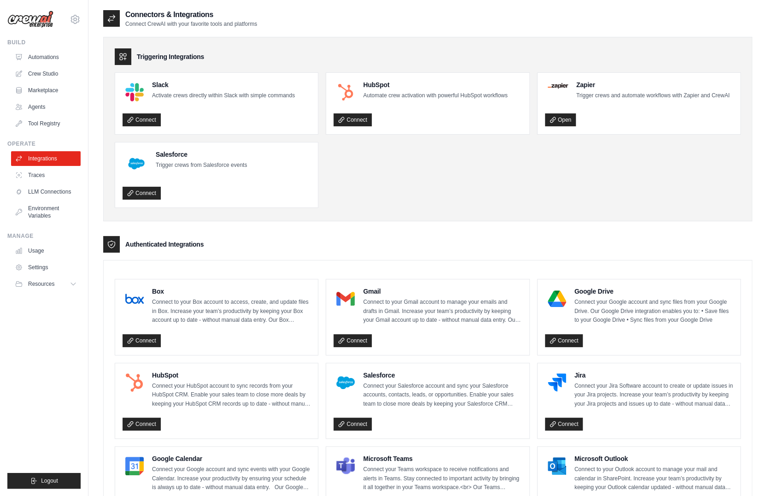
click at [517, 170] on ul "Slack Activate crews directly within Slack with simple commands Connect HubSpot…" at bounding box center [428, 139] width 626 height 135
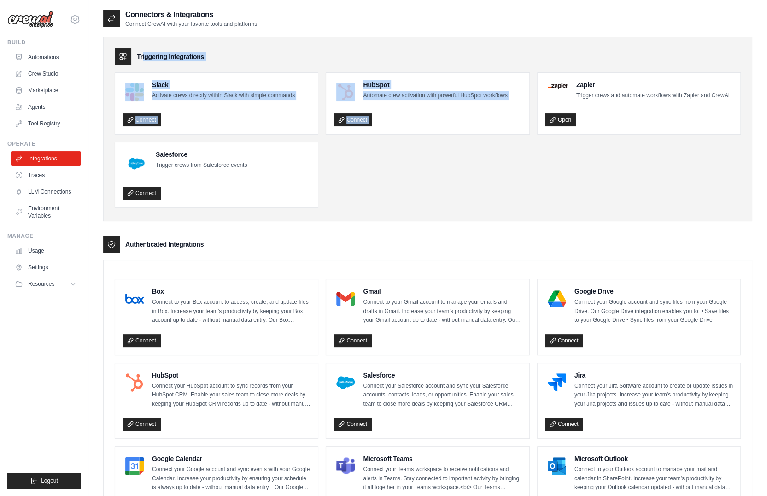
drag, startPoint x: 517, startPoint y: 170, endPoint x: 490, endPoint y: 53, distance: 120.0
click at [490, 53] on div "Triggering Integrations Slack Activate crews directly within Slack with simple …" at bounding box center [427, 129] width 649 height 184
click at [521, 203] on ul "Slack Activate crews directly within Slack with simple commands Connect HubSpot…" at bounding box center [428, 139] width 626 height 135
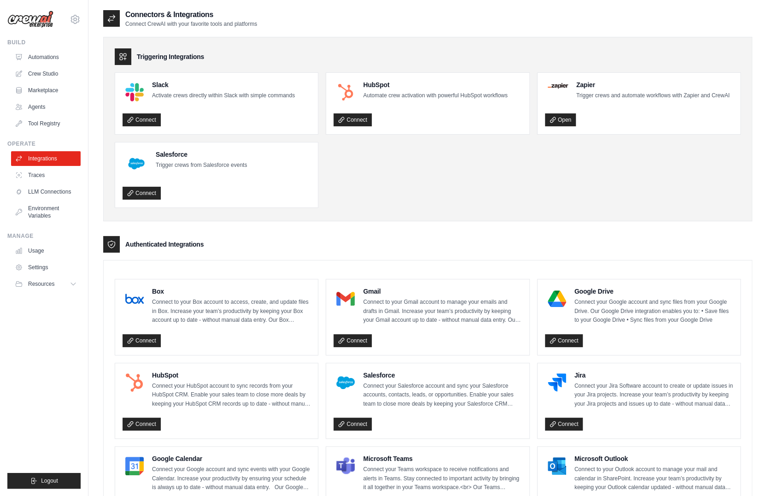
click at [521, 203] on ul "Slack Activate crews directly within Slack with simple commands Connect HubSpot…" at bounding box center [428, 139] width 626 height 135
drag, startPoint x: 521, startPoint y: 203, endPoint x: 486, endPoint y: 68, distance: 139.0
click at [486, 68] on div "Triggering Integrations Slack Activate crews directly within Slack with simple …" at bounding box center [427, 129] width 649 height 184
click at [496, 190] on ul "Slack Activate crews directly within Slack with simple commands Connect HubSpot…" at bounding box center [428, 139] width 626 height 135
click at [477, 155] on ul "Slack Activate crews directly within Slack with simple commands Connect HubSpot…" at bounding box center [428, 139] width 626 height 135
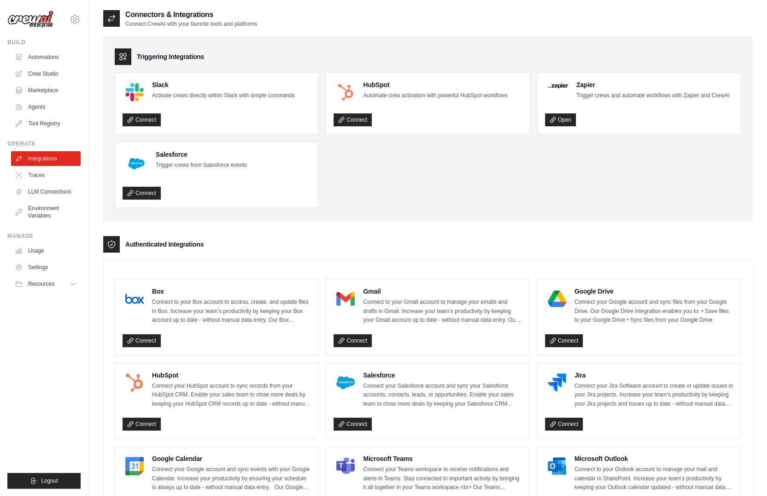
click at [101, 33] on div "Connectors & Integrations Connect CrewAI with your favorite tools and platforms…" at bounding box center [427, 485] width 678 height 953
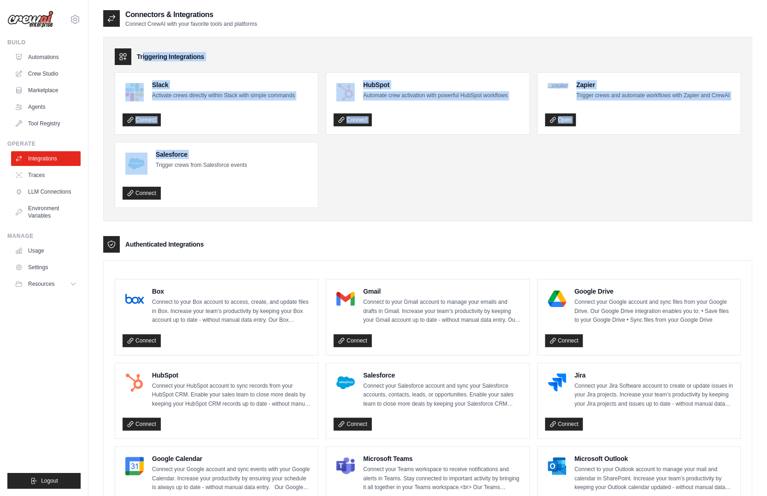
drag, startPoint x: 101, startPoint y: 33, endPoint x: 385, endPoint y: 184, distance: 321.7
click at [385, 184] on div "Connectors & Integrations Connect CrewAI with your favorite tools and platforms…" at bounding box center [427, 485] width 678 height 953
drag, startPoint x: 385, startPoint y: 184, endPoint x: 460, endPoint y: 184, distance: 75.1
click at [460, 184] on ul "Slack Activate crews directly within Slack with simple commands Connect HubSpot…" at bounding box center [428, 139] width 626 height 135
